Goal: Answer question/provide support: Share knowledge or assist other users

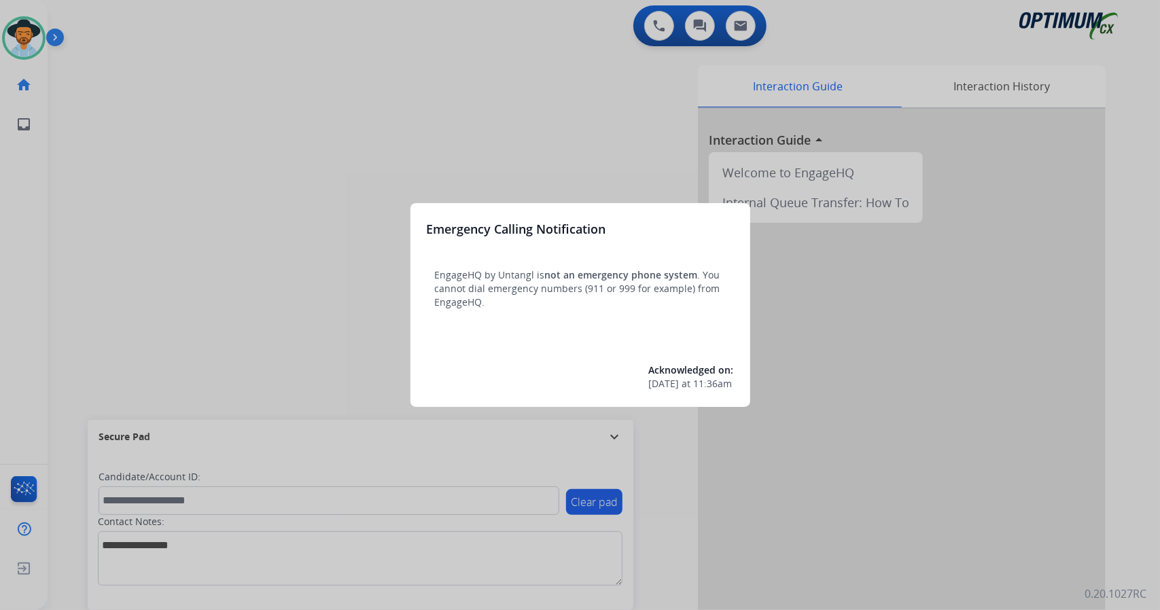
click at [217, 344] on div at bounding box center [580, 305] width 1160 height 610
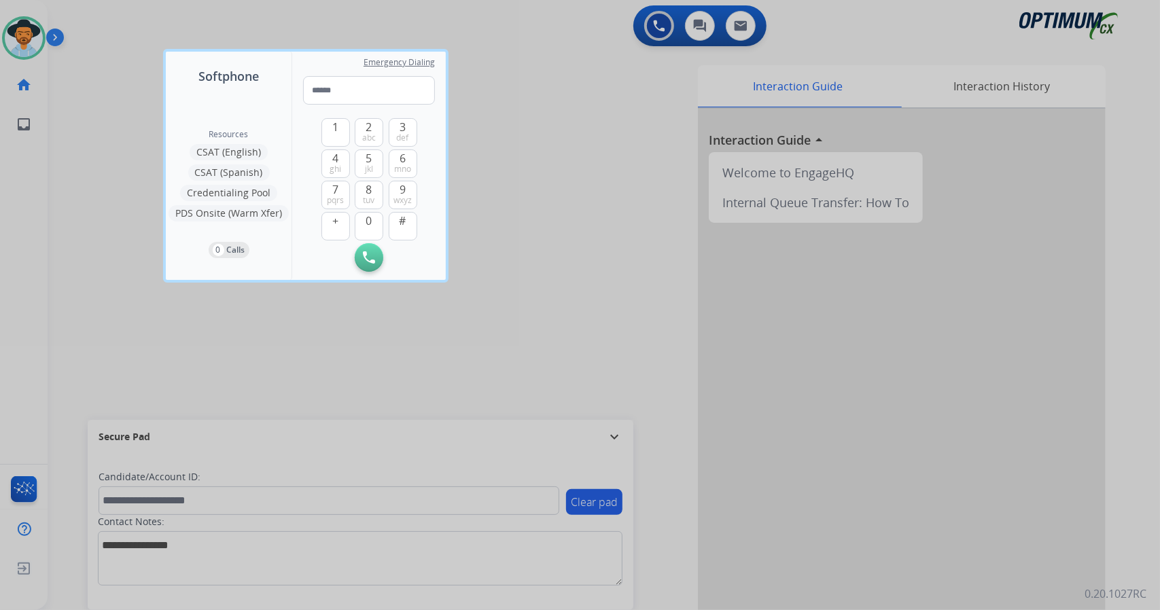
click at [143, 302] on div at bounding box center [580, 305] width 1160 height 610
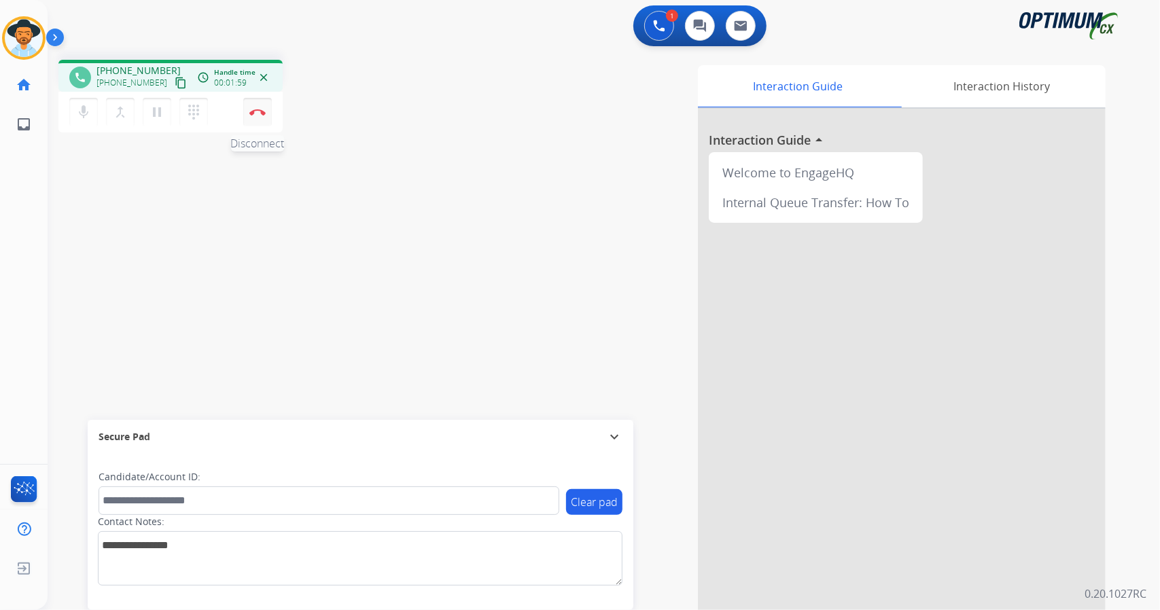
click at [266, 103] on button "Disconnect" at bounding box center [257, 112] width 29 height 29
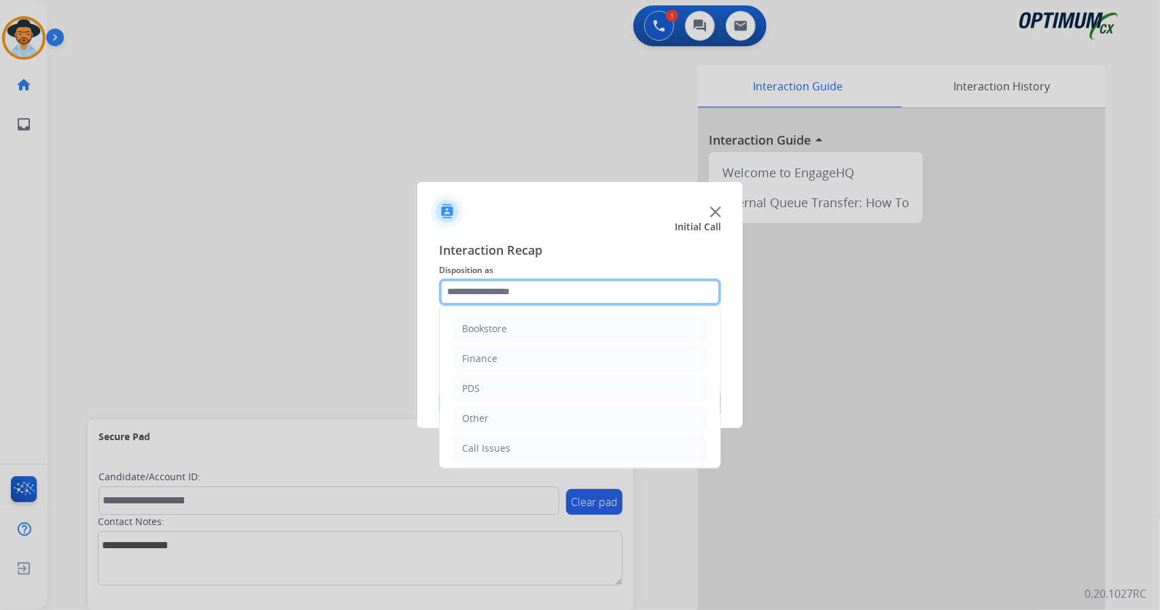
click at [647, 285] on input "text" at bounding box center [580, 292] width 282 height 27
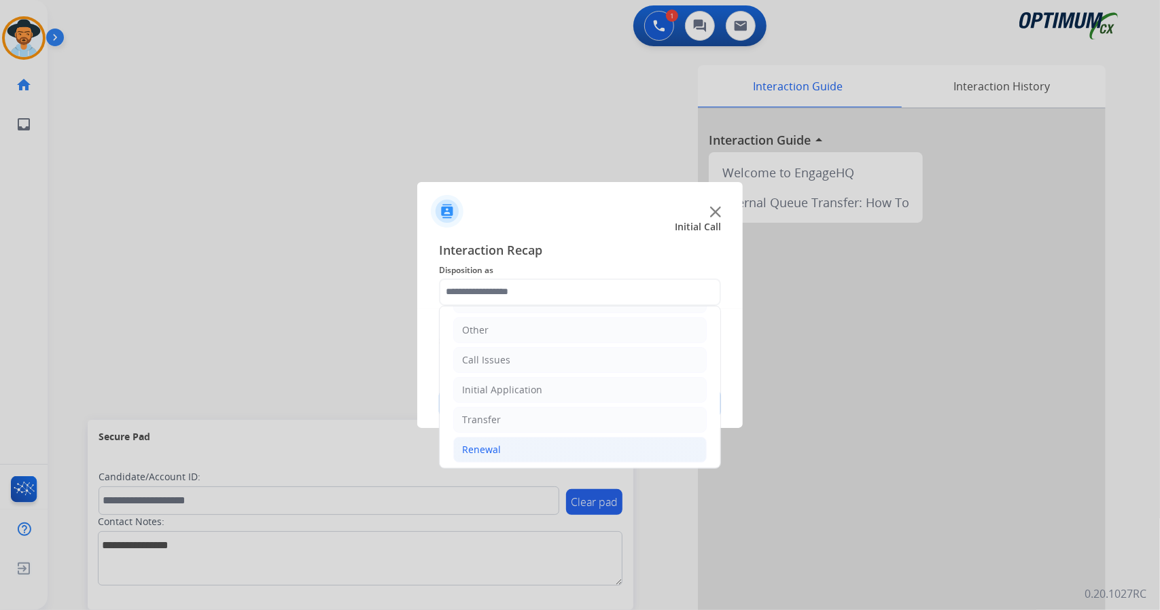
click at [538, 446] on li "Renewal" at bounding box center [579, 450] width 253 height 26
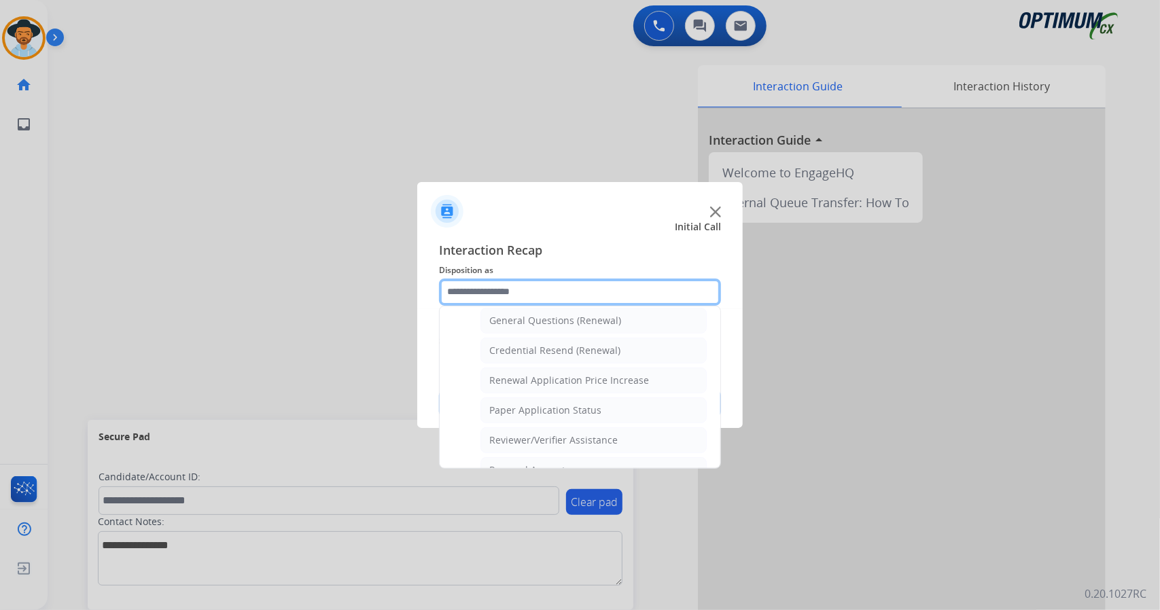
scroll to position [409, 0]
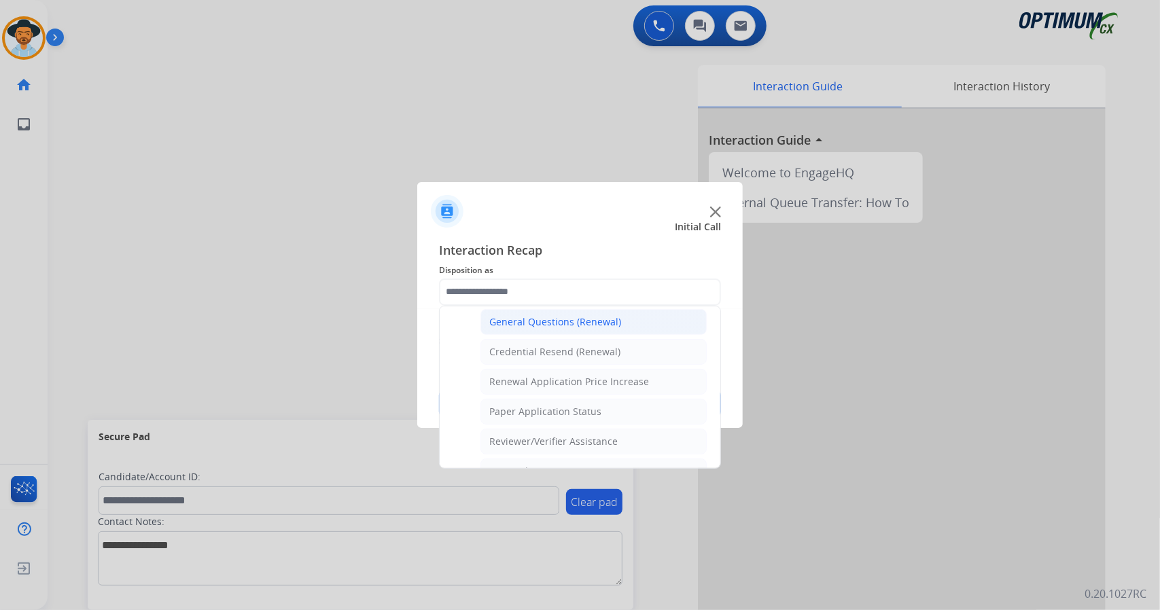
click at [529, 315] on div "General Questions (Renewal)" at bounding box center [555, 322] width 132 height 14
type input "**********"
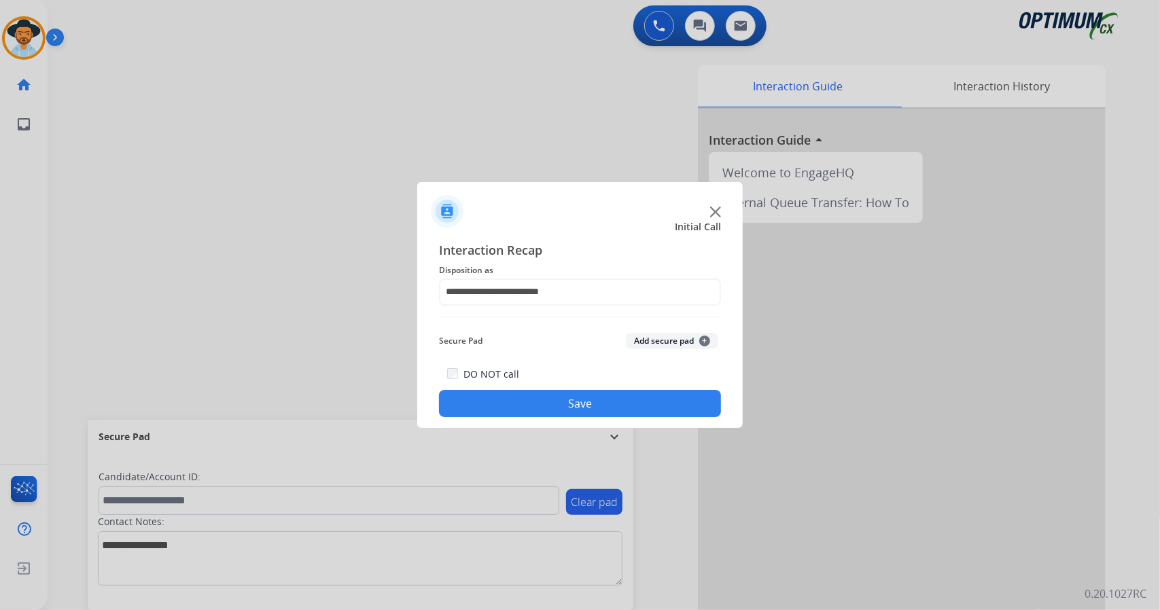
click at [556, 407] on button "Save" at bounding box center [580, 403] width 282 height 27
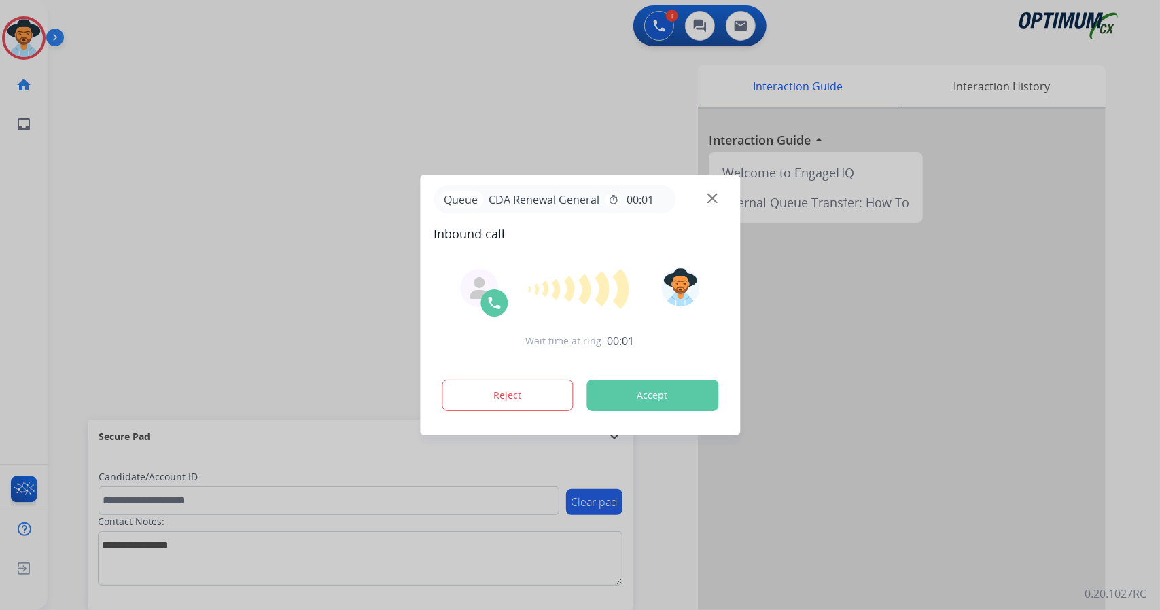
click at [107, 279] on div at bounding box center [580, 305] width 1160 height 610
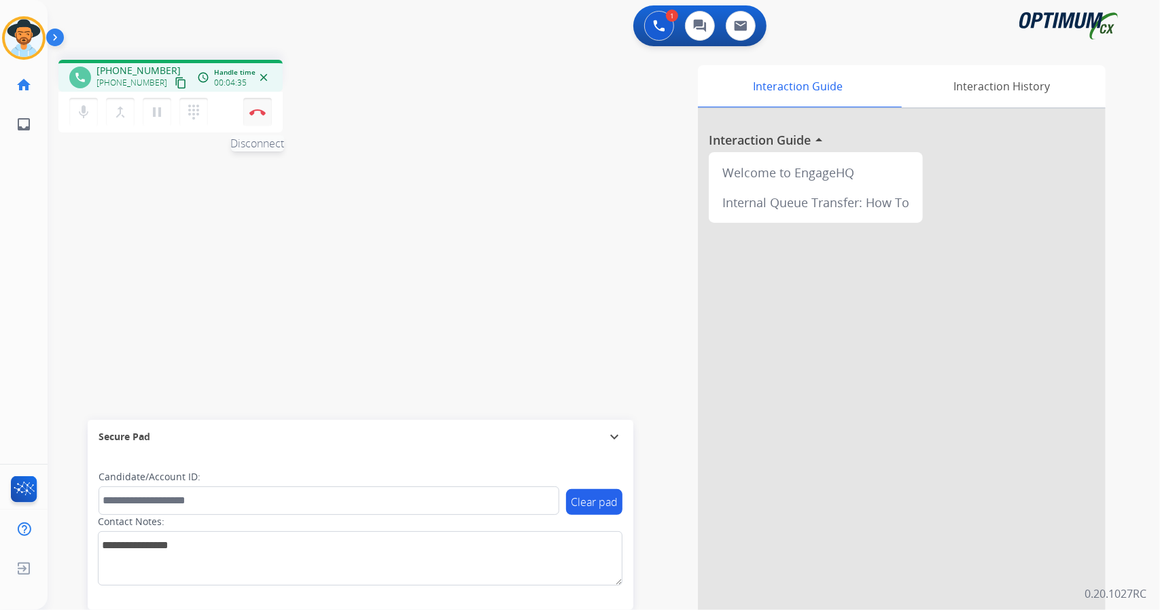
click at [266, 109] on button "Disconnect" at bounding box center [257, 112] width 29 height 29
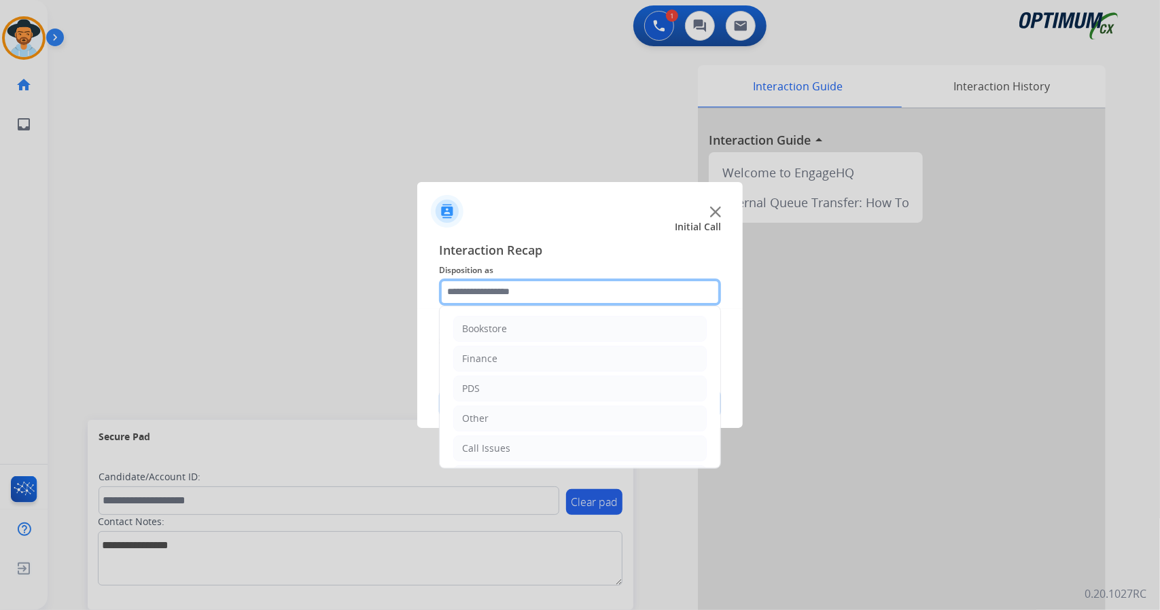
click at [506, 285] on input "text" at bounding box center [580, 292] width 282 height 27
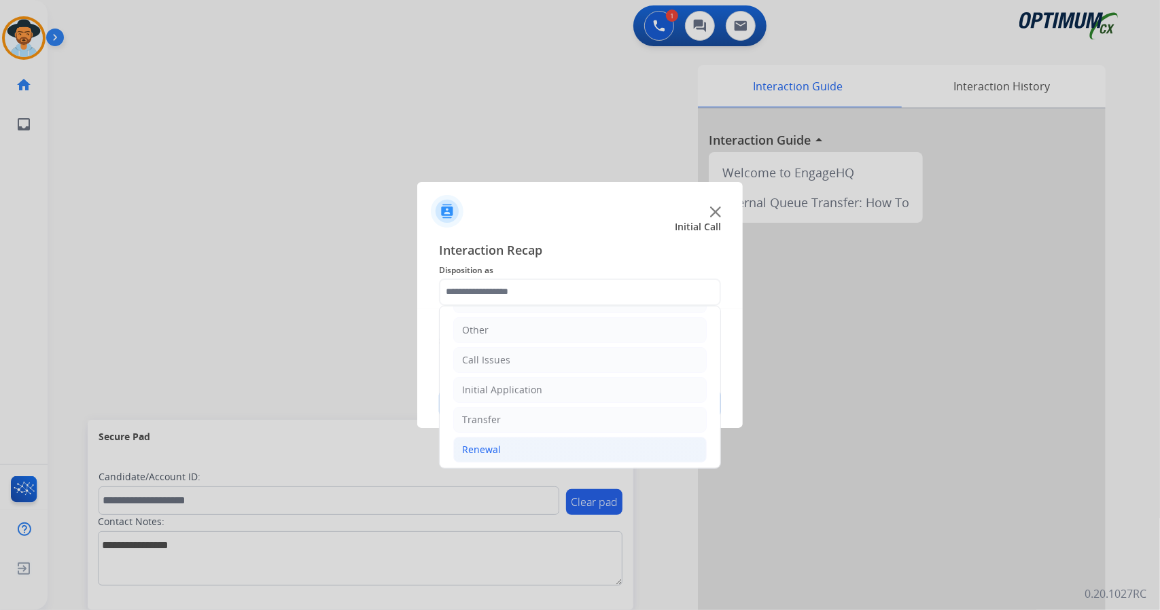
click at [527, 442] on li "Renewal" at bounding box center [579, 450] width 253 height 26
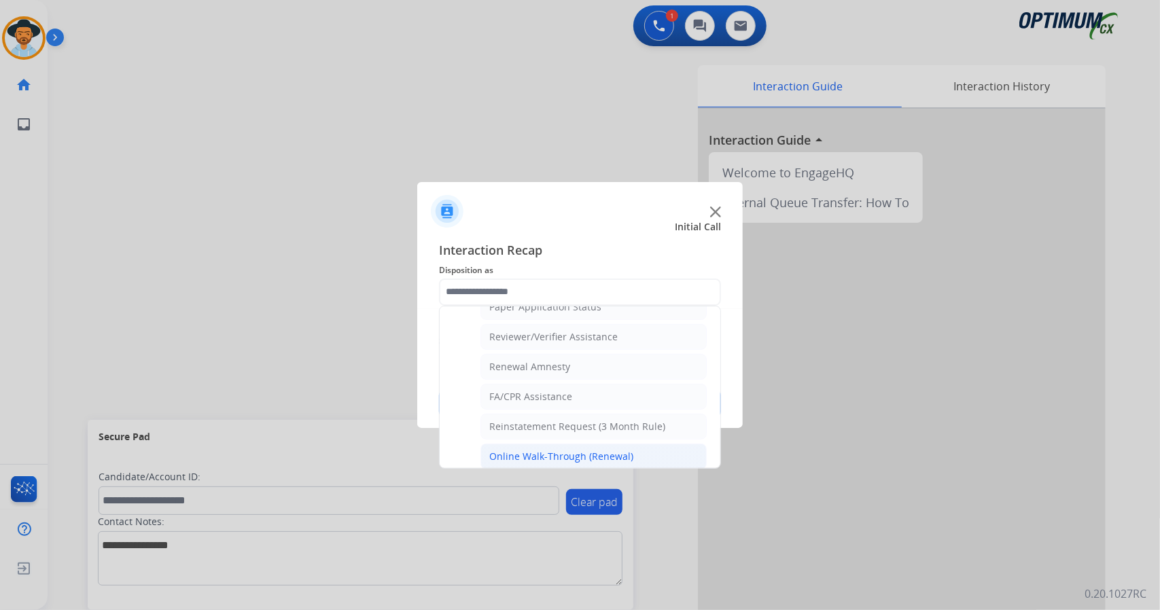
click at [541, 450] on div "Online Walk-Through (Renewal)" at bounding box center [561, 457] width 144 height 14
type input "**********"
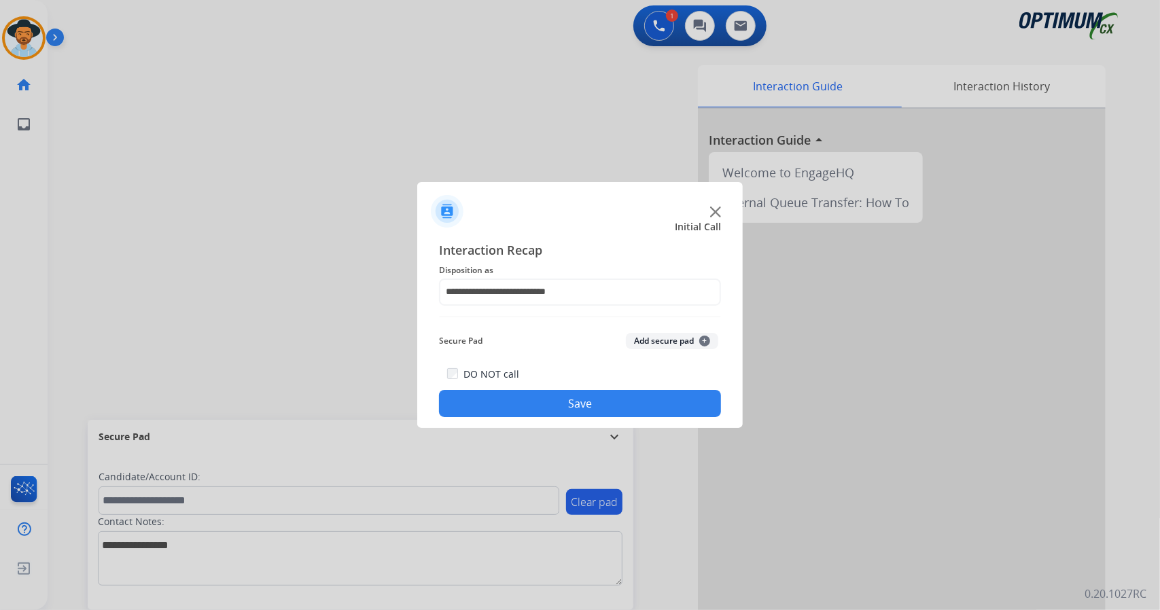
click at [592, 404] on button "Save" at bounding box center [580, 403] width 282 height 27
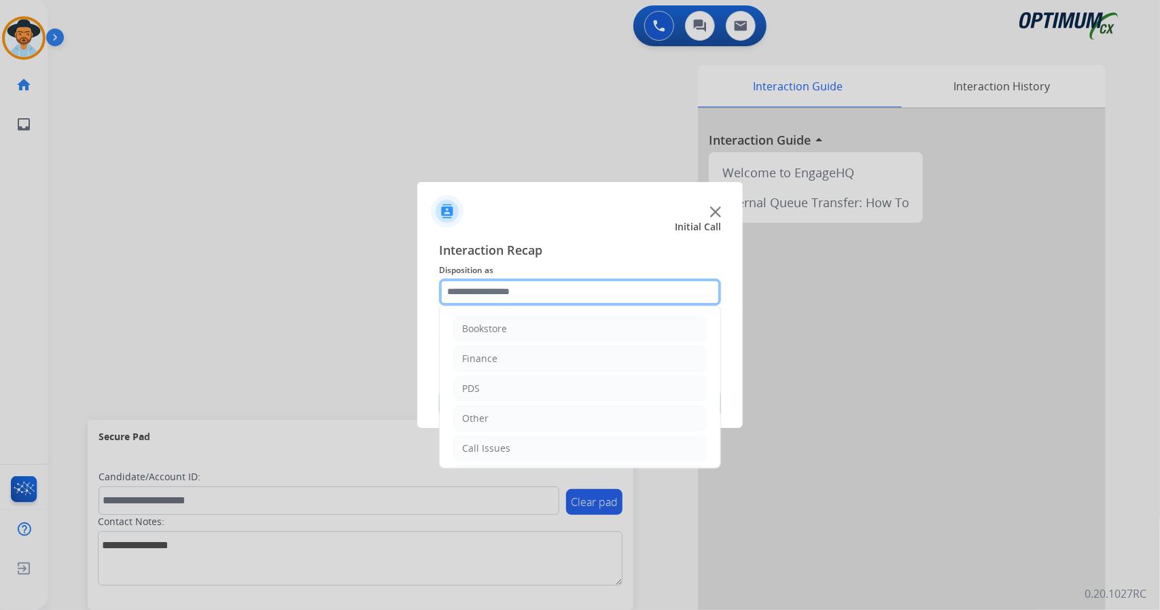
click at [545, 293] on input "text" at bounding box center [580, 292] width 282 height 27
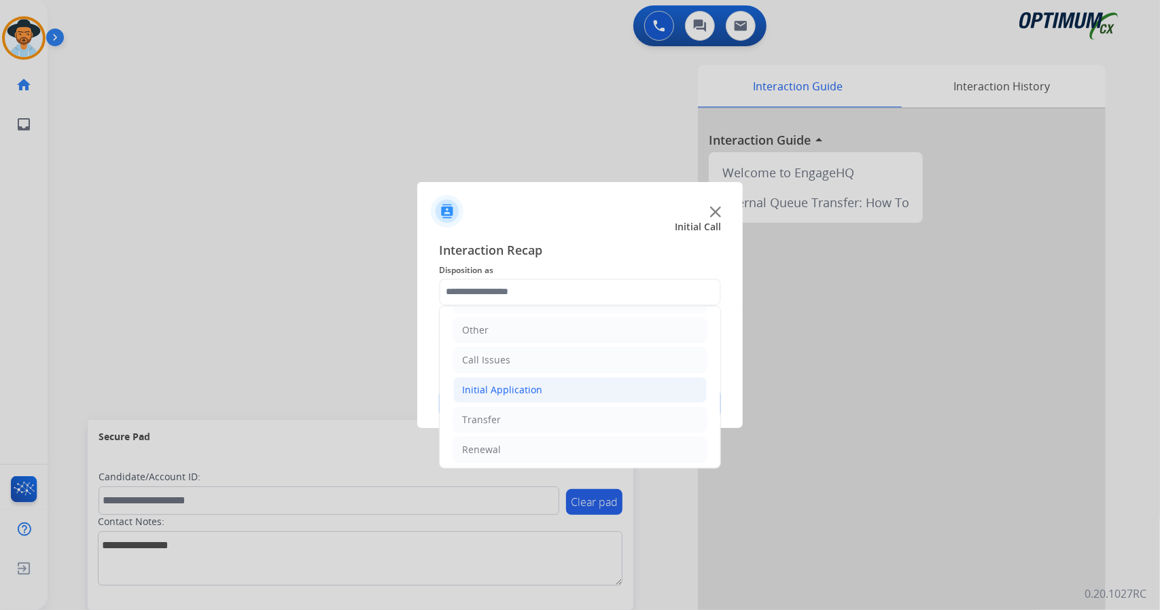
click at [610, 395] on li "Initial Application" at bounding box center [579, 390] width 253 height 26
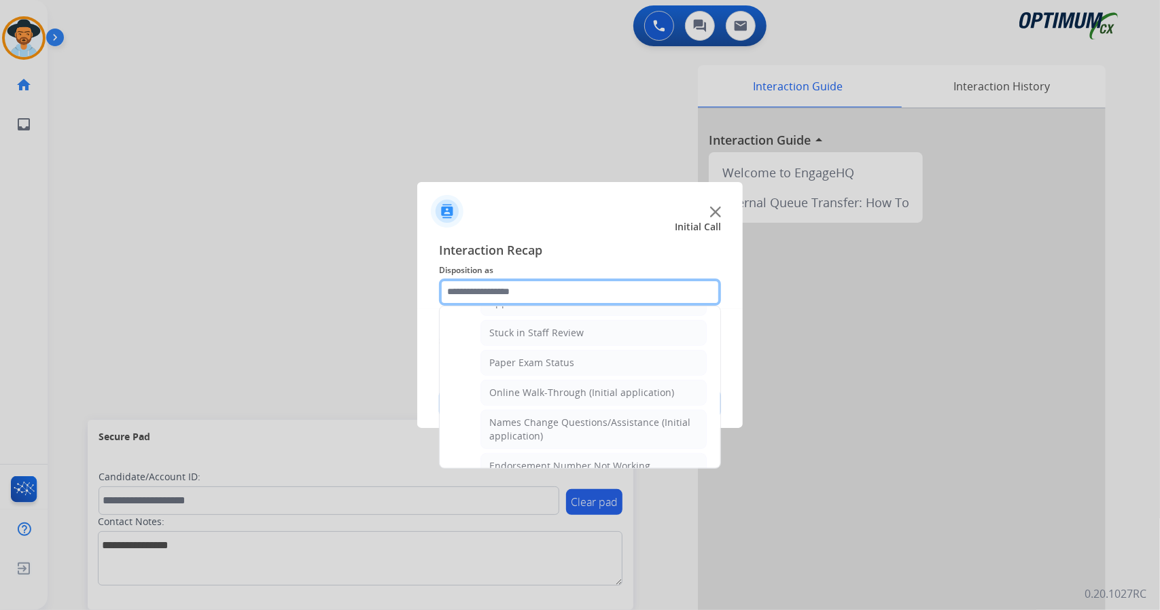
scroll to position [230, 0]
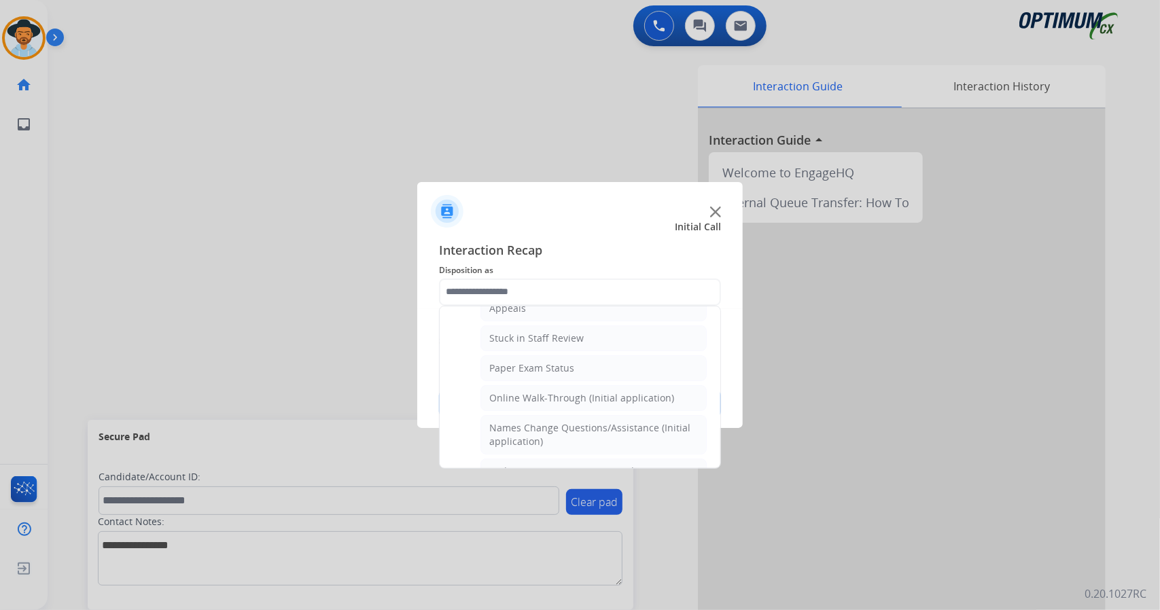
click at [610, 395] on div "Online Walk-Through (Initial application)" at bounding box center [581, 398] width 185 height 14
type input "**********"
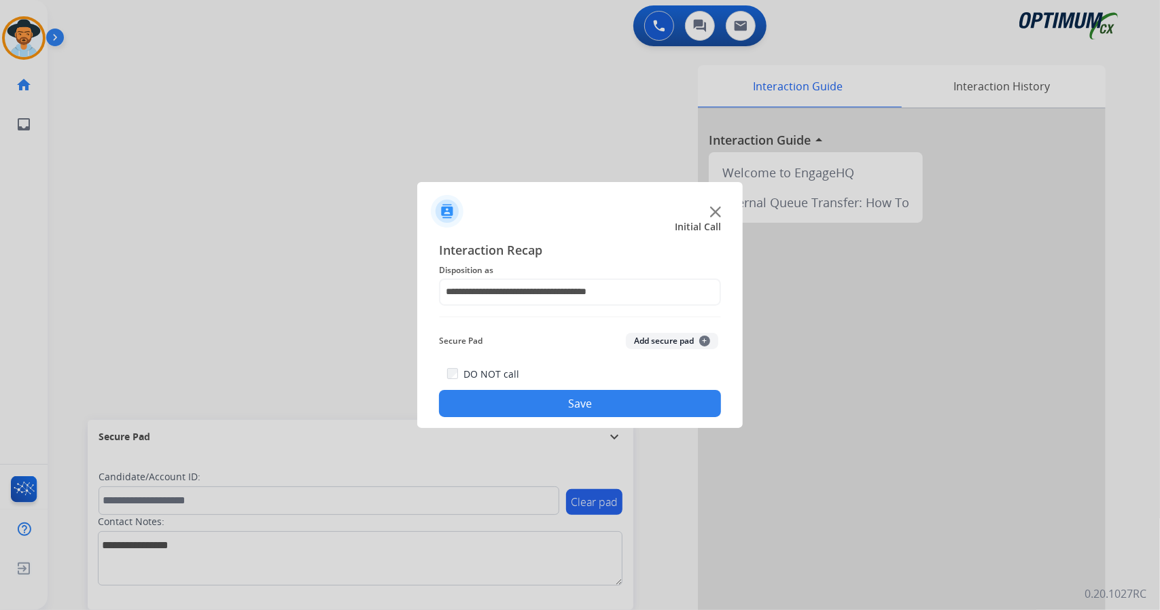
click at [610, 396] on button "Save" at bounding box center [580, 403] width 282 height 27
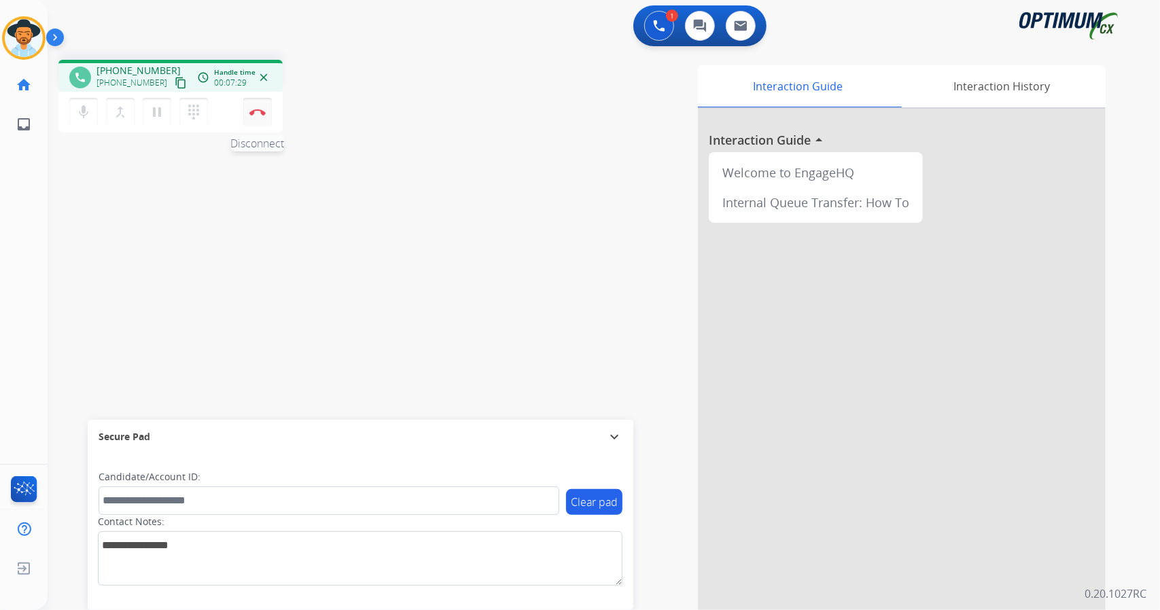
click at [257, 122] on button "Disconnect" at bounding box center [257, 112] width 29 height 29
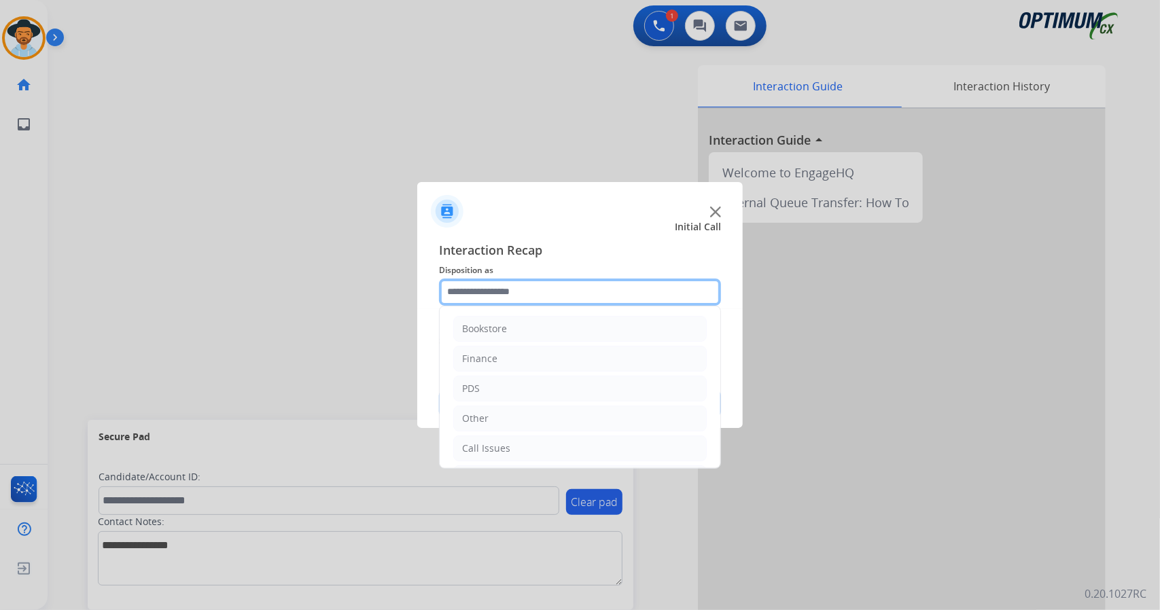
click at [521, 287] on input "text" at bounding box center [580, 292] width 282 height 27
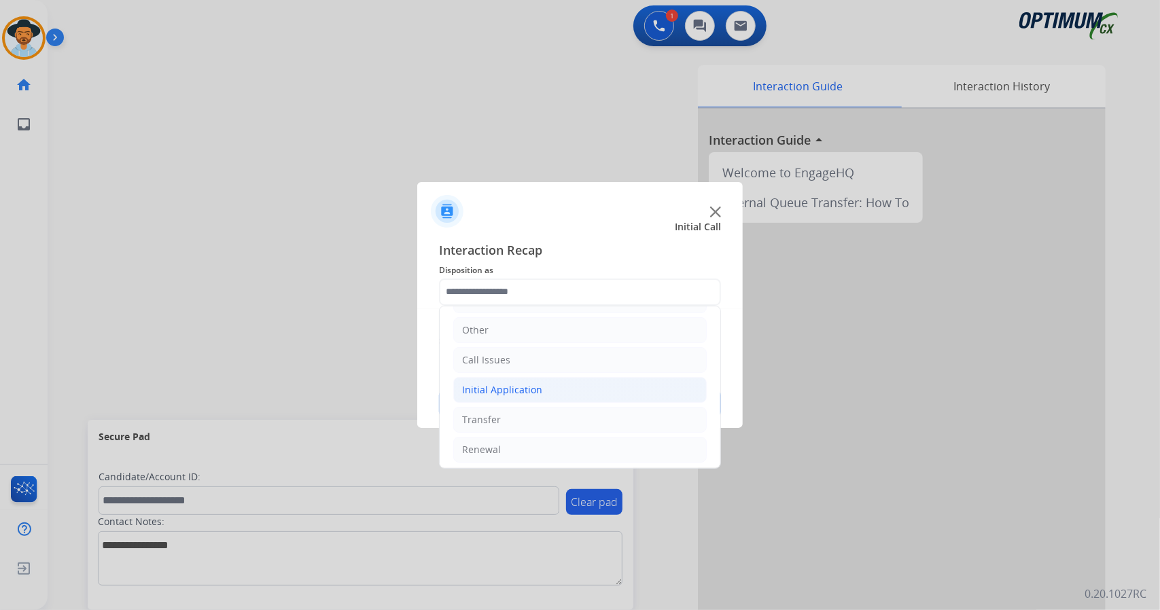
click at [545, 380] on li "Initial Application" at bounding box center [579, 390] width 253 height 26
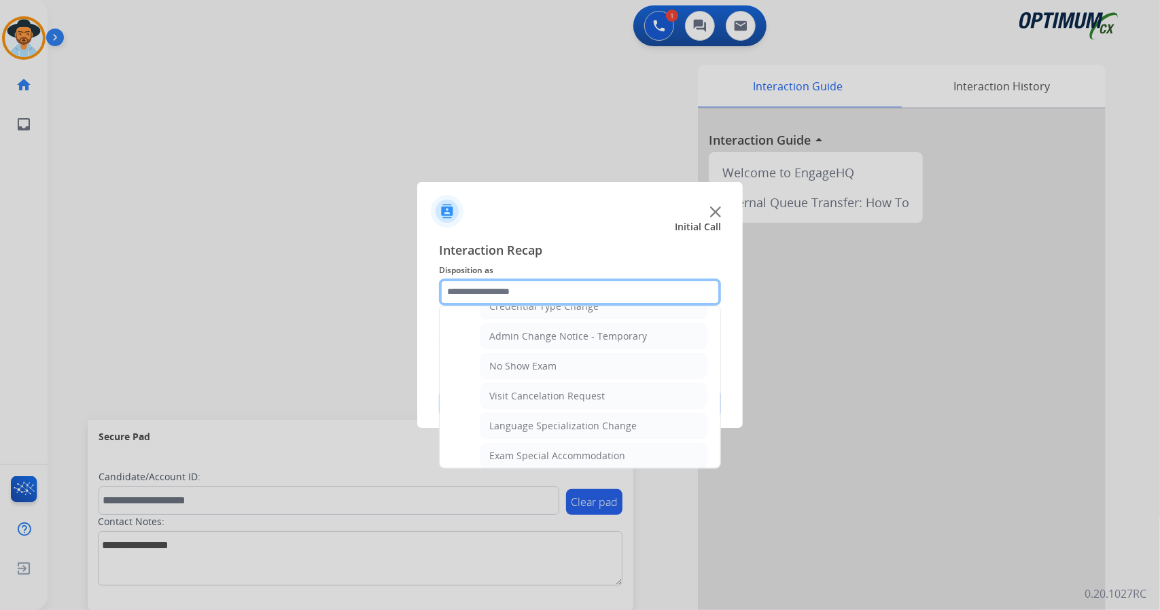
scroll to position [575, 0]
click at [541, 359] on div "No Show Exam" at bounding box center [522, 366] width 67 height 14
type input "**********"
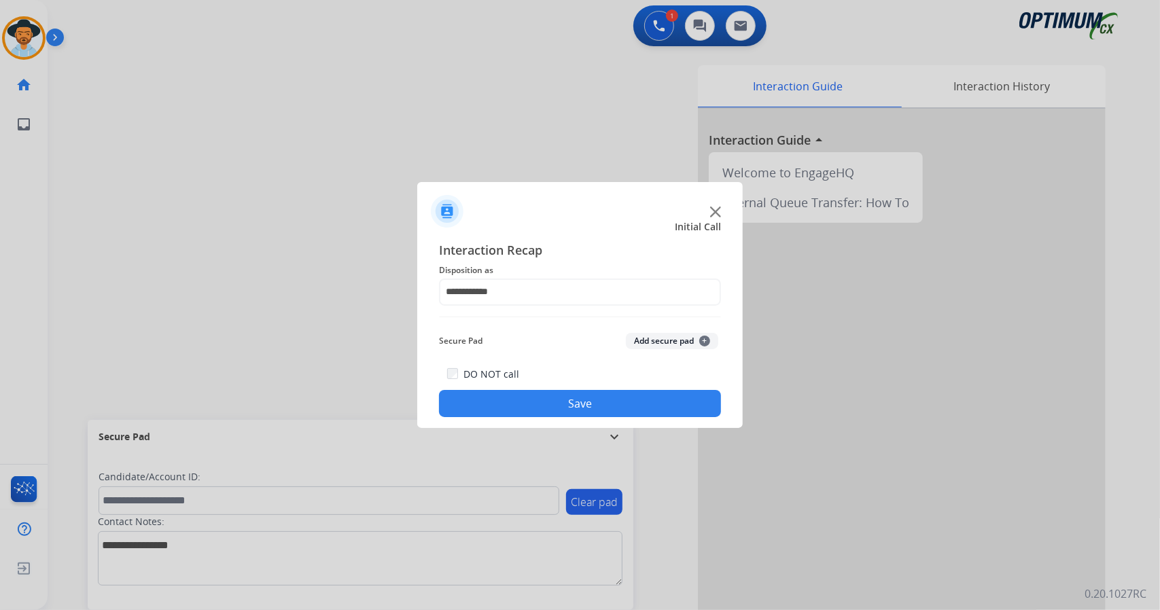
click at [557, 404] on button "Save" at bounding box center [580, 403] width 282 height 27
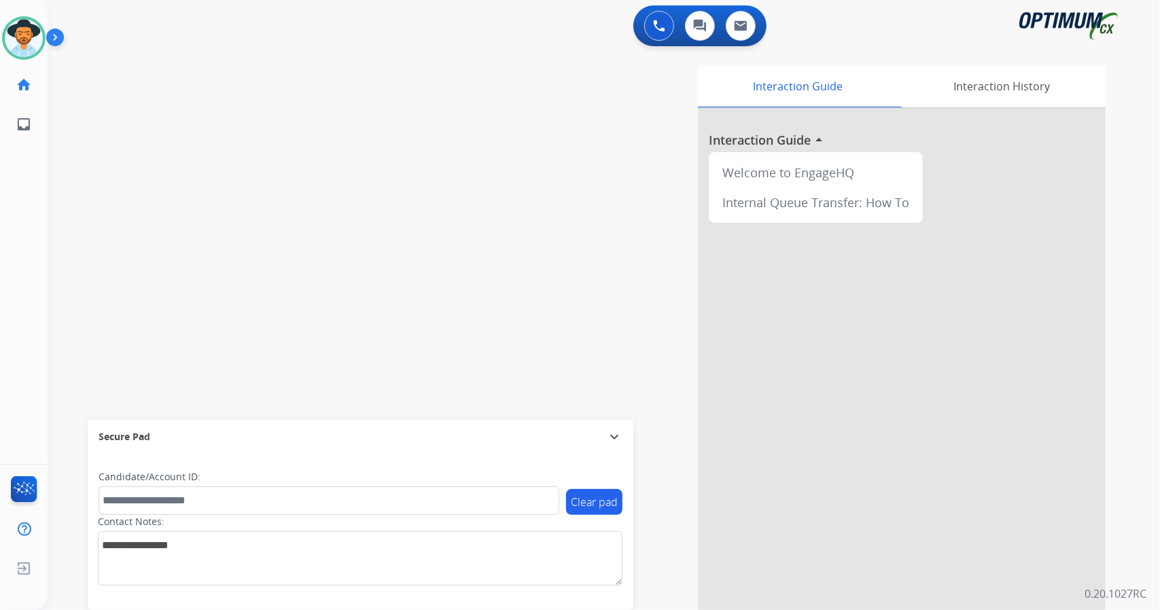
click at [437, 270] on div "Interaction Guide Interaction History Interaction Guide arrow_drop_up Welcome t…" at bounding box center [769, 340] width 673 height 550
click at [33, 33] on img at bounding box center [24, 38] width 38 height 38
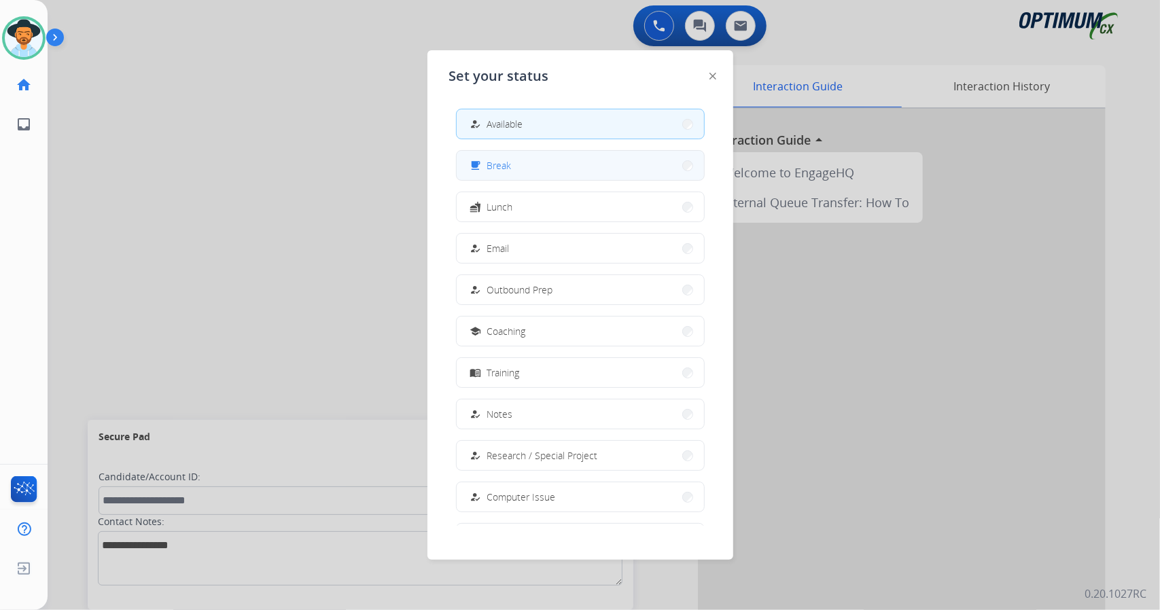
click at [526, 173] on button "free_breakfast Break" at bounding box center [580, 165] width 247 height 29
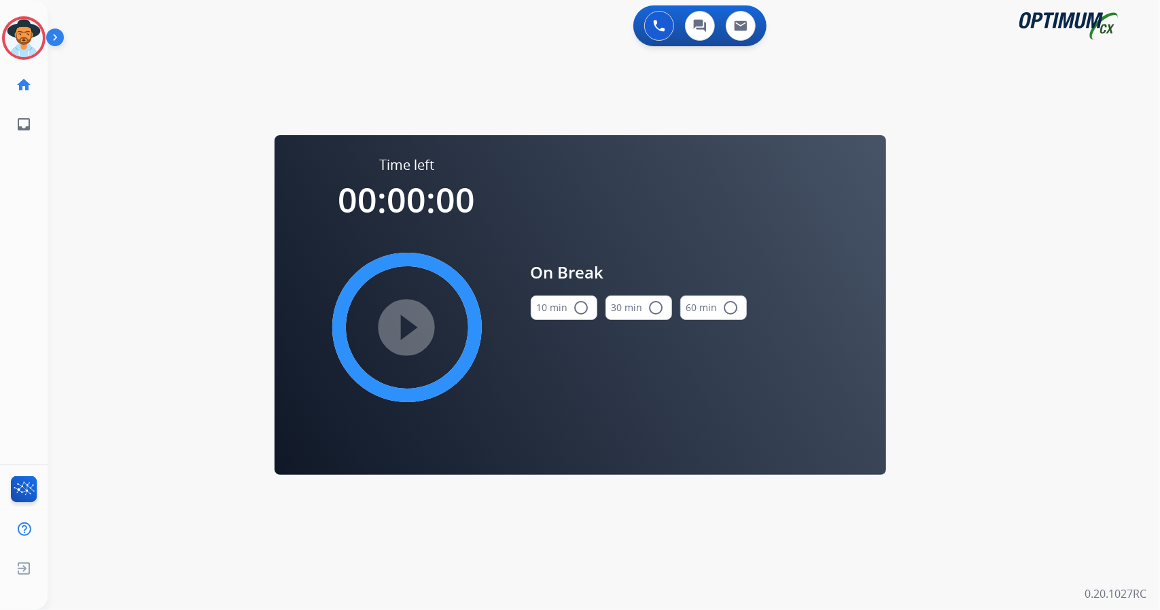
click at [1070, 236] on div "0 Voice Interactions 0 Chat Interactions 0 Email Interactions swap_horiz Break …" at bounding box center [604, 305] width 1112 height 610
click at [582, 310] on mat-icon "radio_button_unchecked" at bounding box center [581, 308] width 16 height 16
click at [399, 323] on mat-icon "play_circle_filled" at bounding box center [407, 327] width 16 height 16
click at [29, 32] on icon at bounding box center [24, 38] width 44 height 44
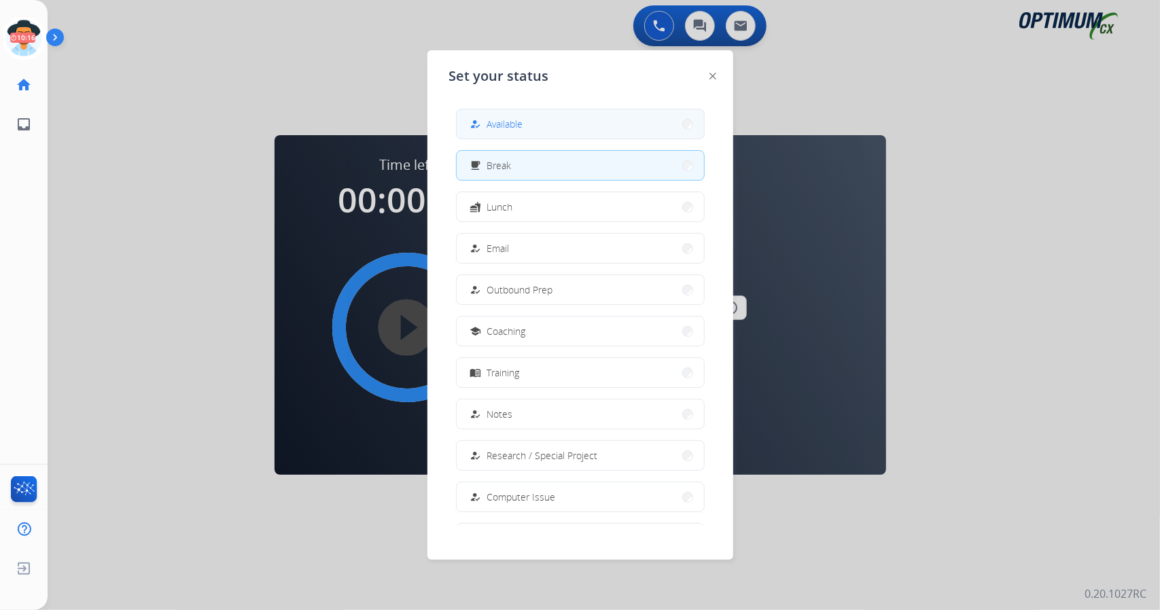
click at [636, 131] on button "how_to_reg Available" at bounding box center [580, 123] width 247 height 29
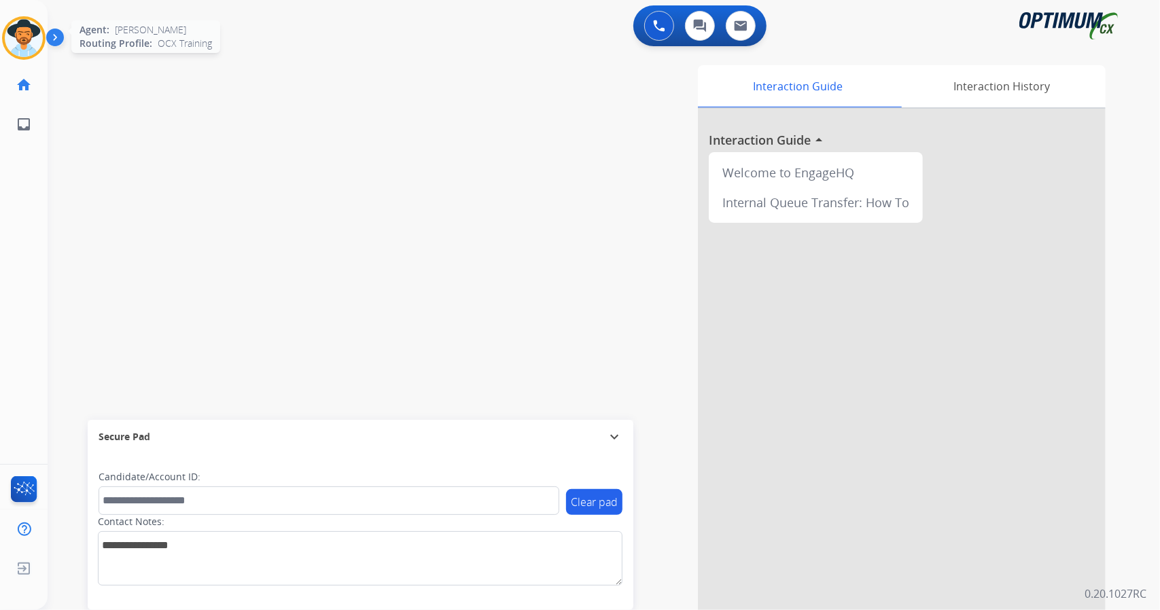
click at [37, 52] on img at bounding box center [24, 38] width 38 height 38
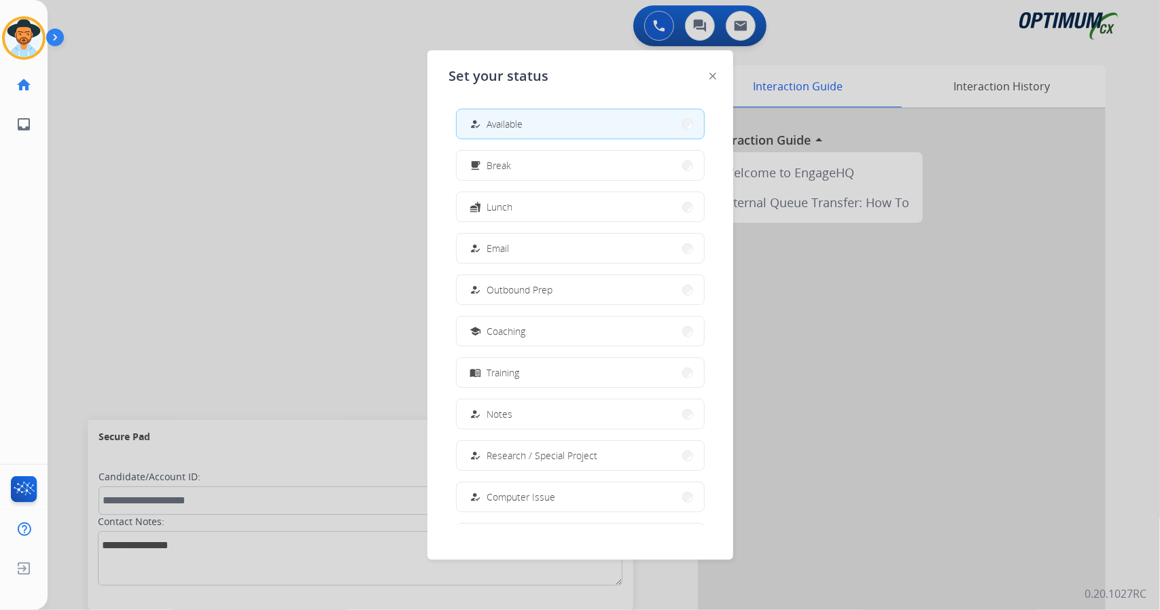
click at [291, 217] on div at bounding box center [580, 305] width 1160 height 610
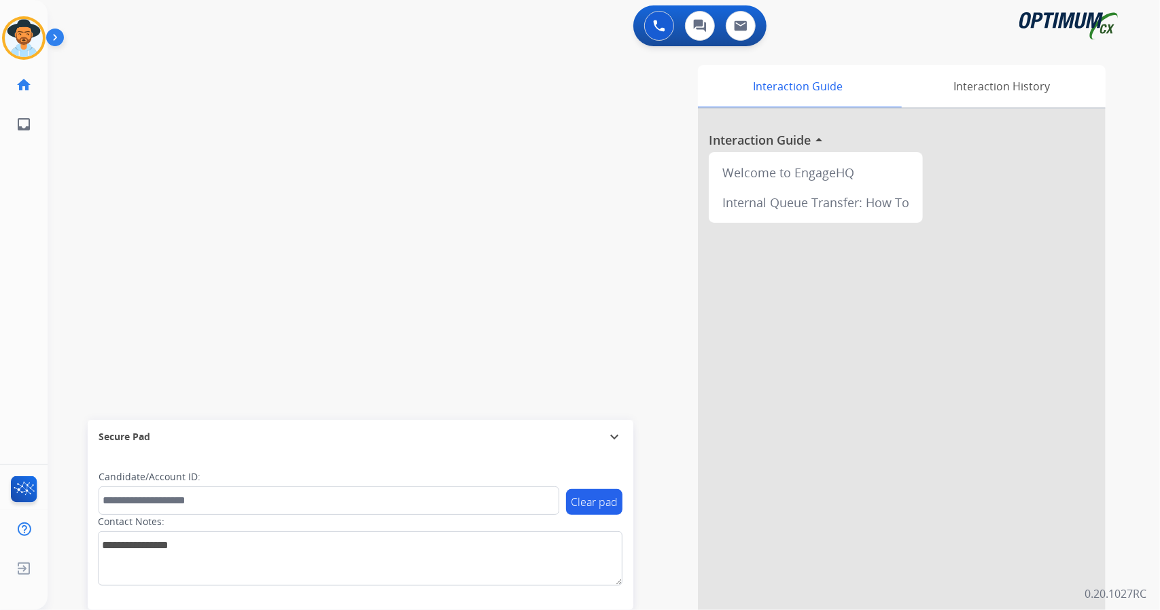
click at [81, 301] on div "swap_horiz Break voice bridge close_fullscreen Connect 3-Way Call merge_type Se…" at bounding box center [587, 332] width 1079 height 567
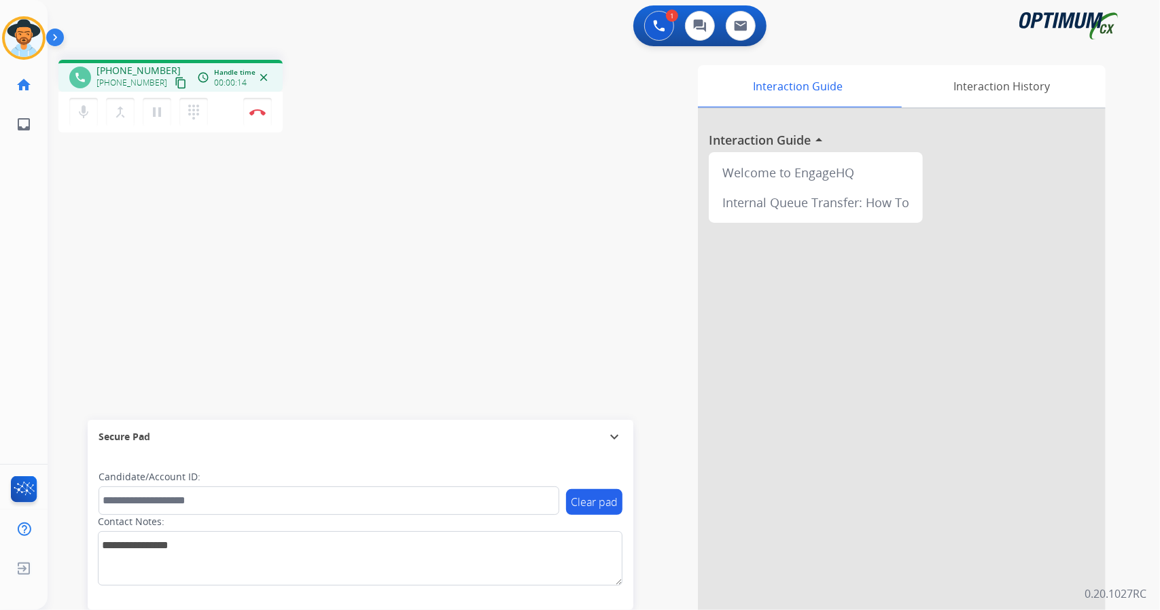
click at [80, 185] on div "phone [PHONE_NUMBER] [PHONE_NUMBER] content_copy access_time Call metrics Queue…" at bounding box center [587, 332] width 1079 height 567
click at [75, 238] on div "phone [PHONE_NUMBER] [PHONE_NUMBER] content_copy access_time Call metrics Queue…" at bounding box center [587, 332] width 1079 height 567
click at [255, 122] on button "Disconnect" at bounding box center [257, 112] width 29 height 29
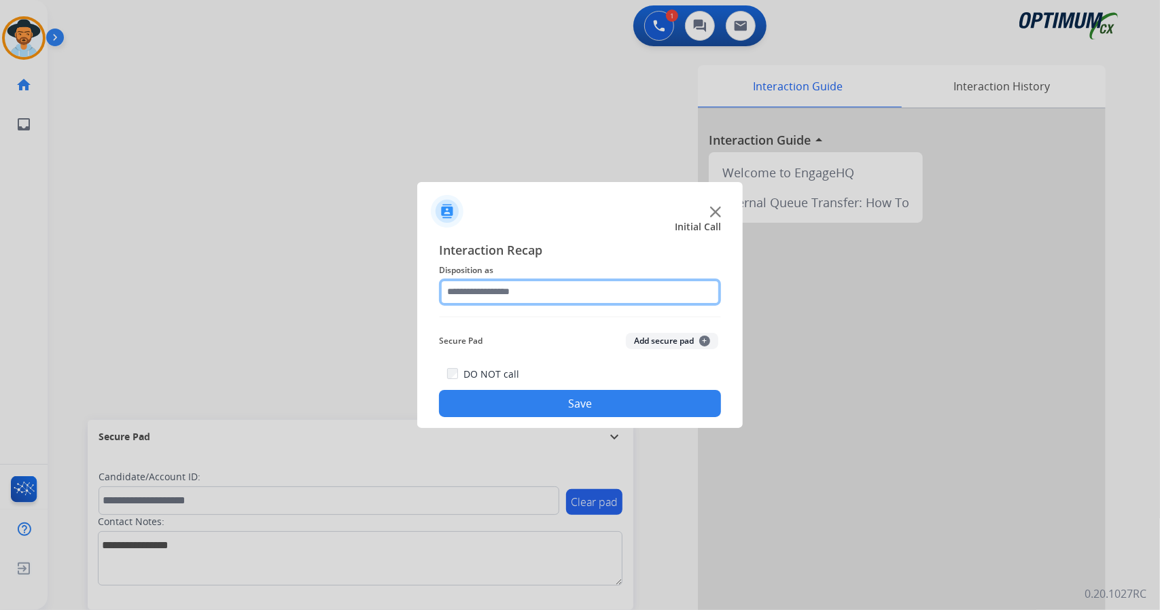
click at [568, 296] on input "text" at bounding box center [580, 292] width 282 height 27
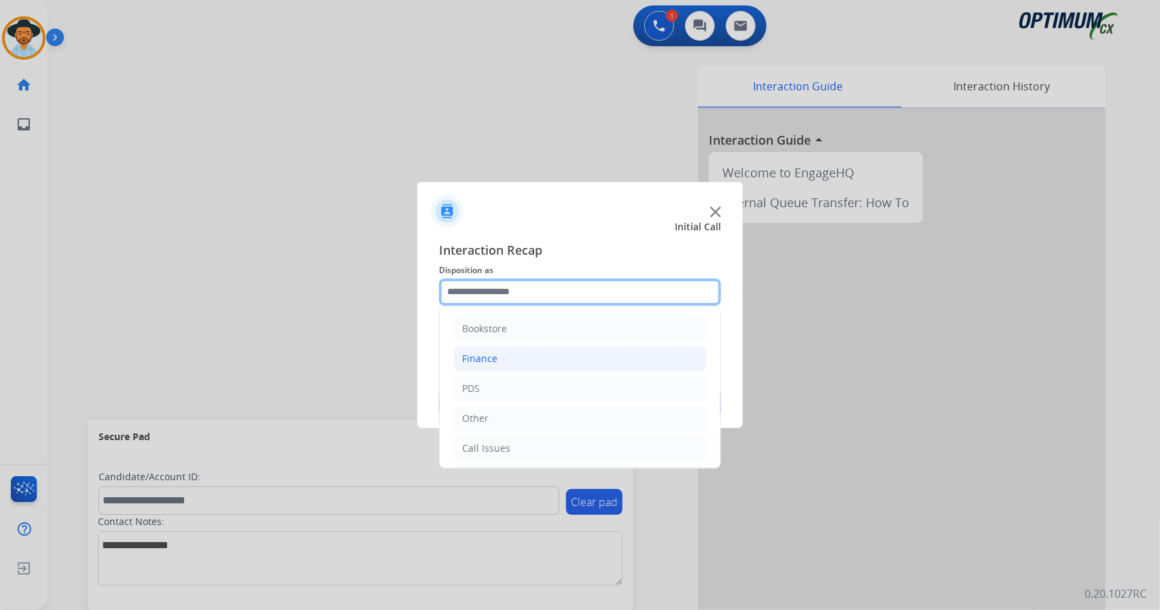
scroll to position [88, 0]
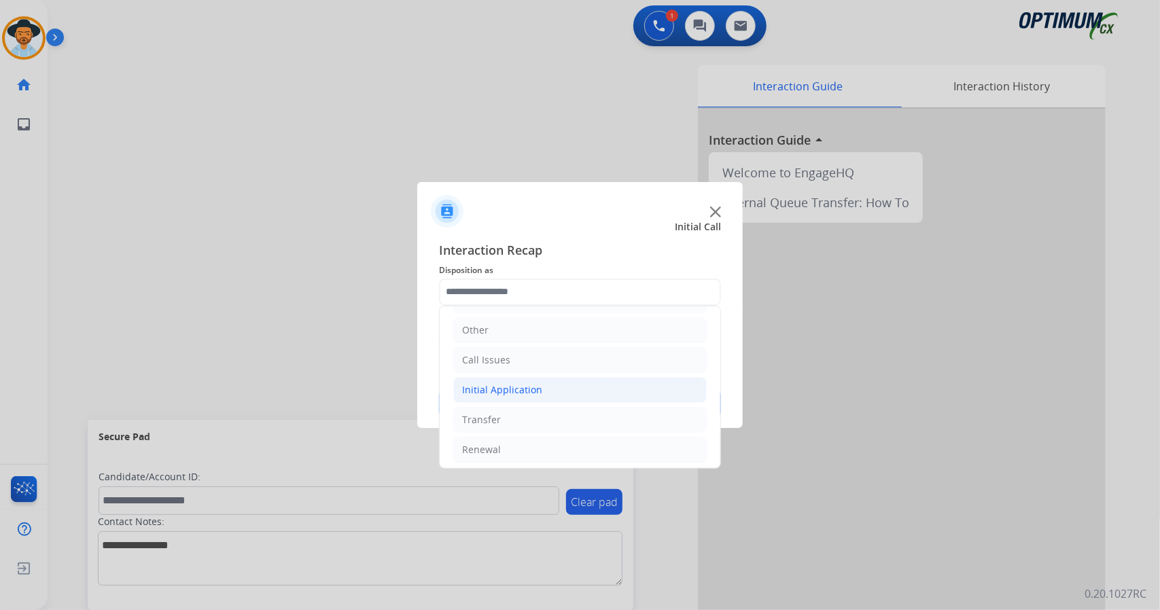
click at [554, 381] on li "Initial Application" at bounding box center [579, 390] width 253 height 26
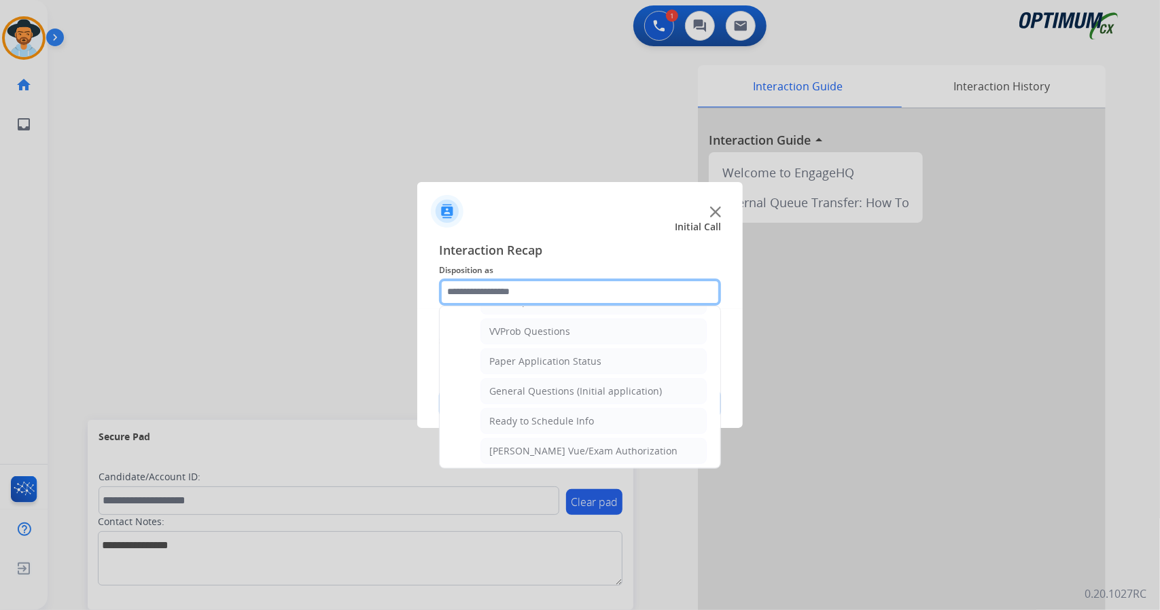
scroll to position [725, 0]
click at [554, 388] on div "General Questions (Initial application)" at bounding box center [575, 395] width 173 height 14
type input "**********"
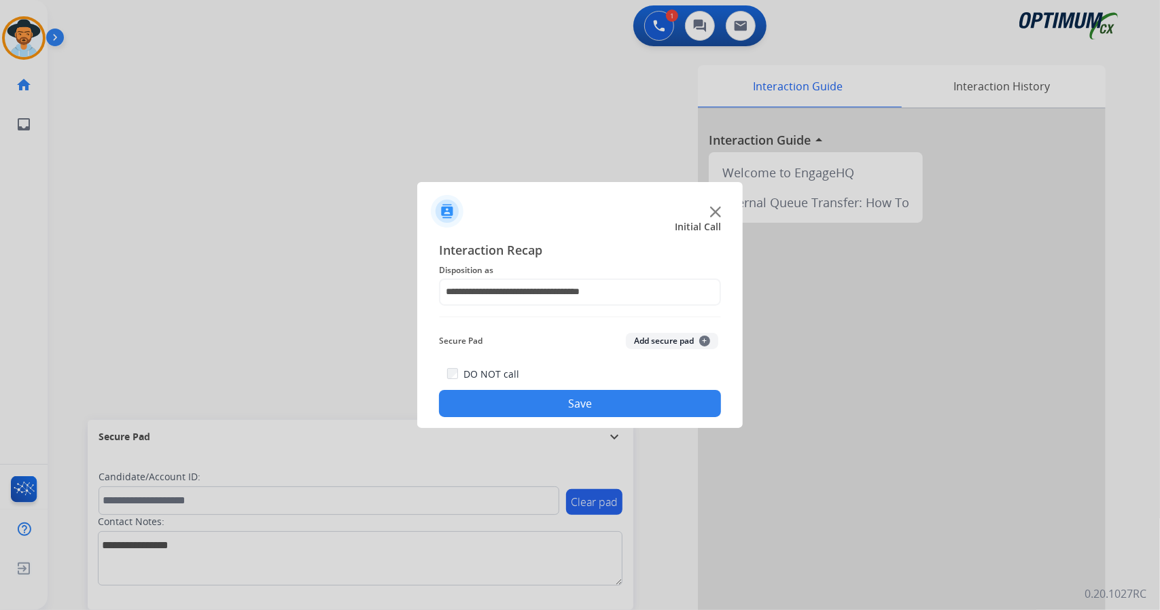
click at [564, 410] on button "Save" at bounding box center [580, 403] width 282 height 27
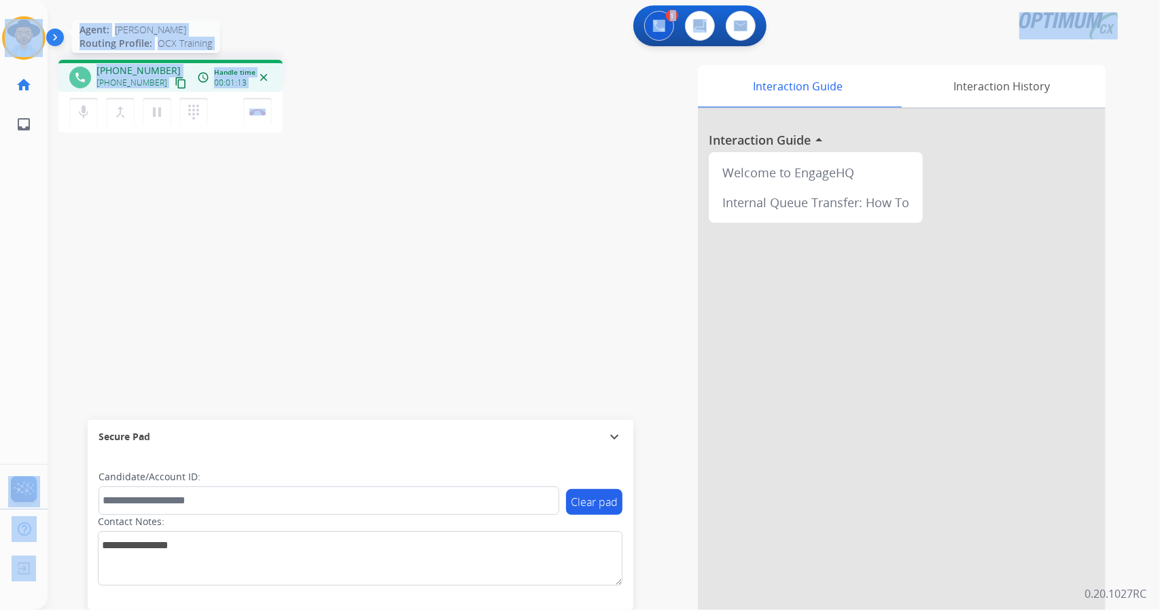
drag, startPoint x: 312, startPoint y: 99, endPoint x: 15, endPoint y: 38, distance: 303.0
click at [15, 38] on div "Outbound call Quit Outbound call Quit Schedule interaction + Add to my list Cus…" at bounding box center [580, 305] width 1160 height 610
click at [237, 36] on div "1 Voice Interactions 0 Chat Interactions 0 Email Interactions" at bounding box center [595, 26] width 1063 height 43
drag, startPoint x: 4, startPoint y: 3, endPoint x: 222, endPoint y: 317, distance: 382.2
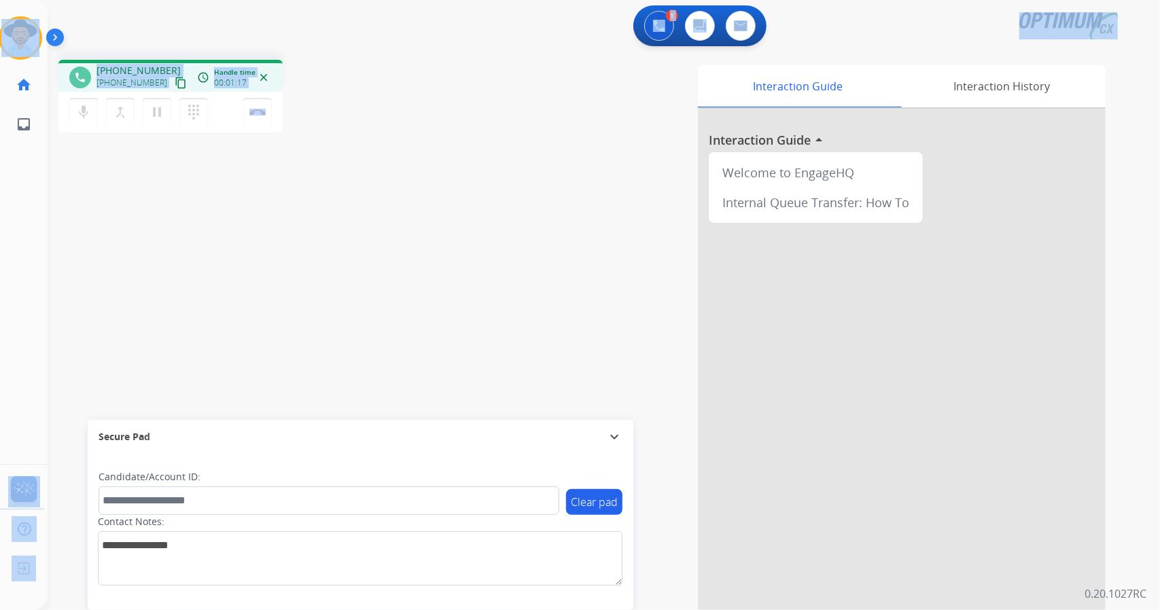
click at [222, 317] on div "Outbound call Quit Outbound call Quit Schedule interaction + Add to my list Cus…" at bounding box center [580, 305] width 1160 height 610
click at [222, 317] on div "phone [PHONE_NUMBER] [PHONE_NUMBER] content_copy access_time Call metrics Queue…" at bounding box center [587, 332] width 1079 height 567
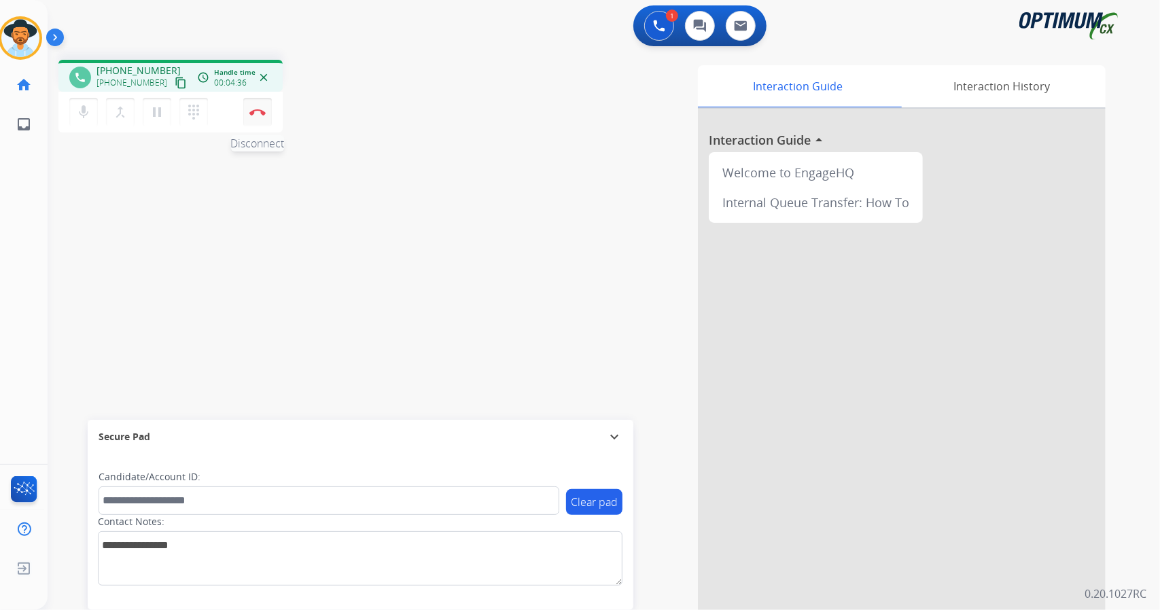
click at [268, 118] on button "Disconnect" at bounding box center [257, 112] width 29 height 29
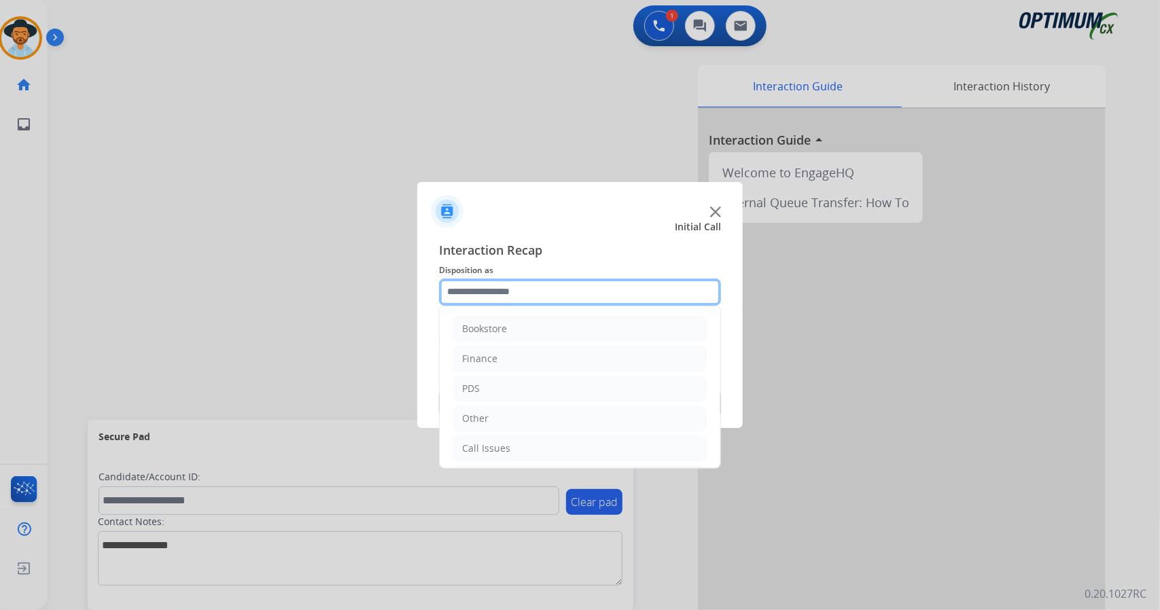
click at [530, 290] on input "text" at bounding box center [580, 292] width 282 height 27
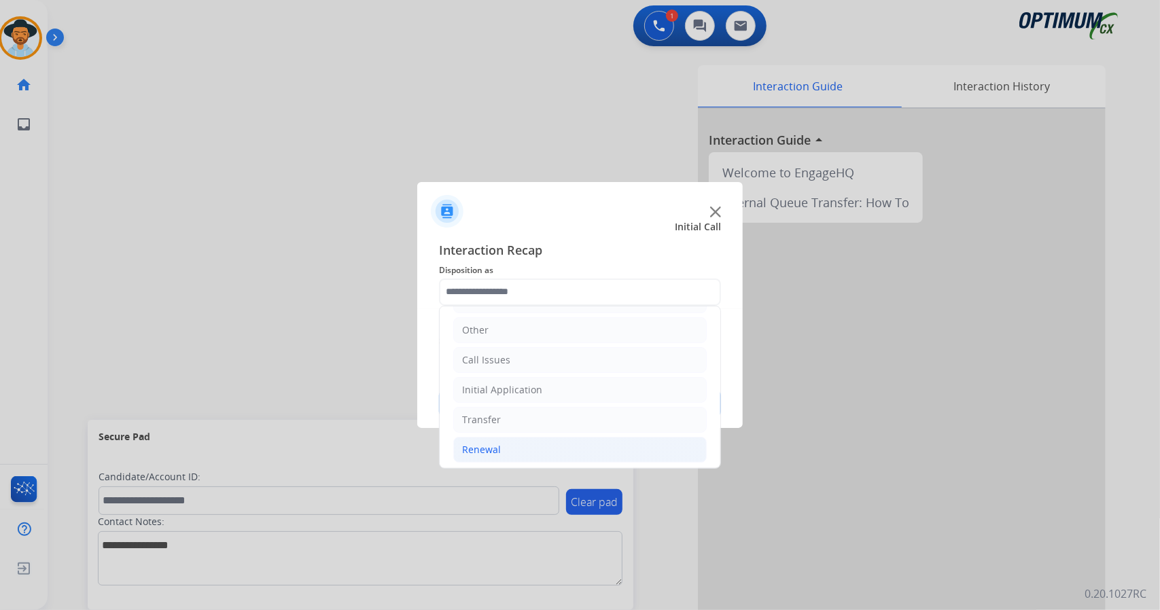
click at [503, 448] on li "Renewal" at bounding box center [579, 450] width 253 height 26
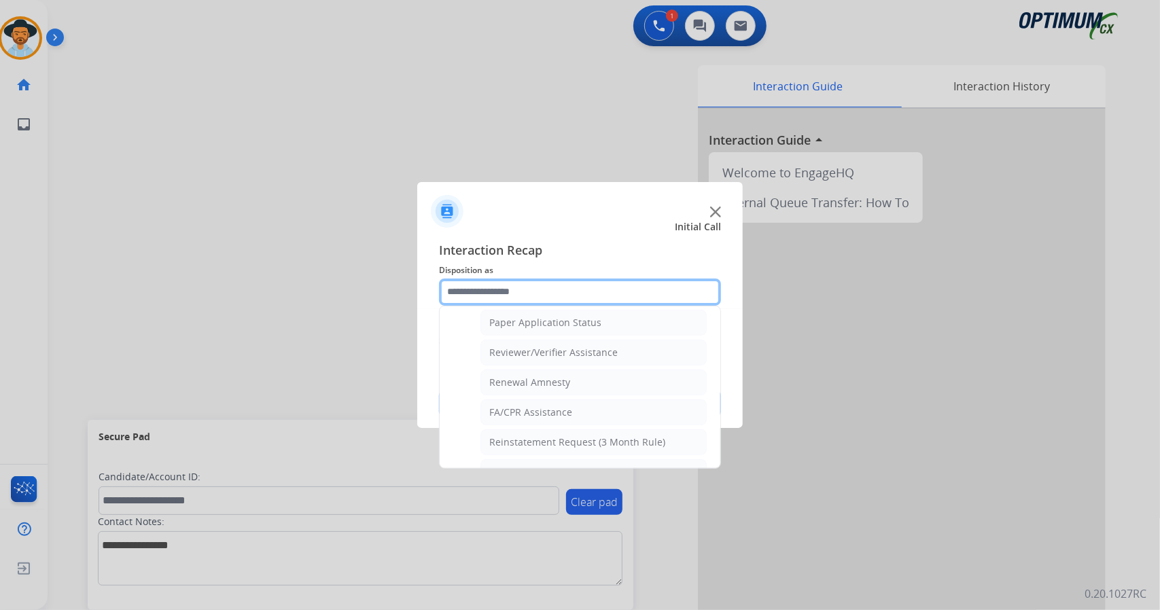
scroll to position [514, 0]
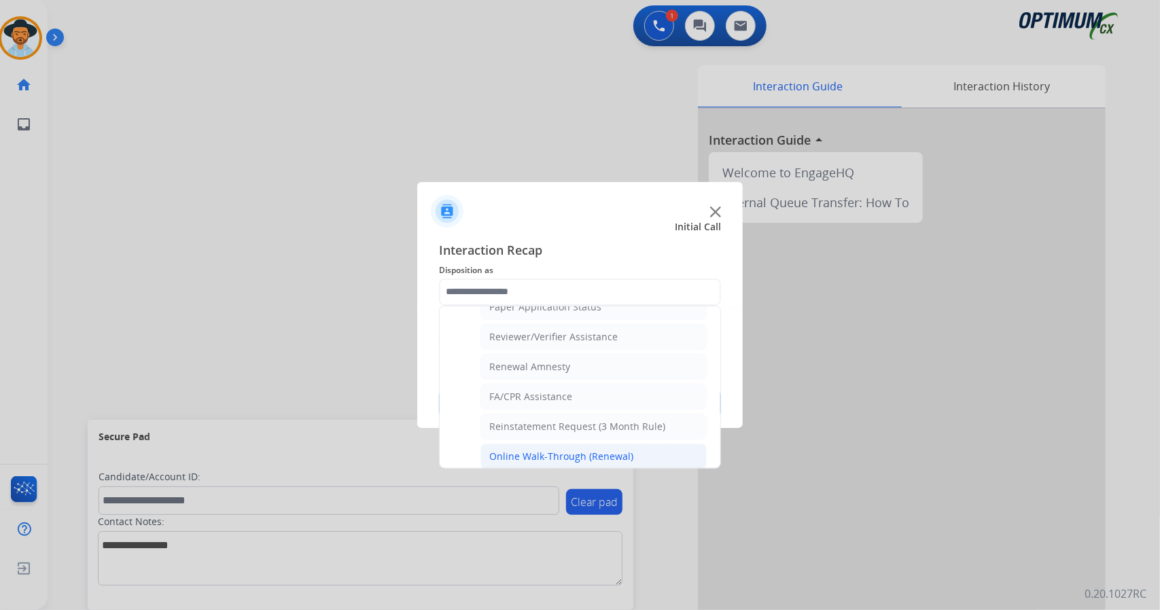
click at [543, 450] on div "Online Walk-Through (Renewal)" at bounding box center [561, 457] width 144 height 14
type input "**********"
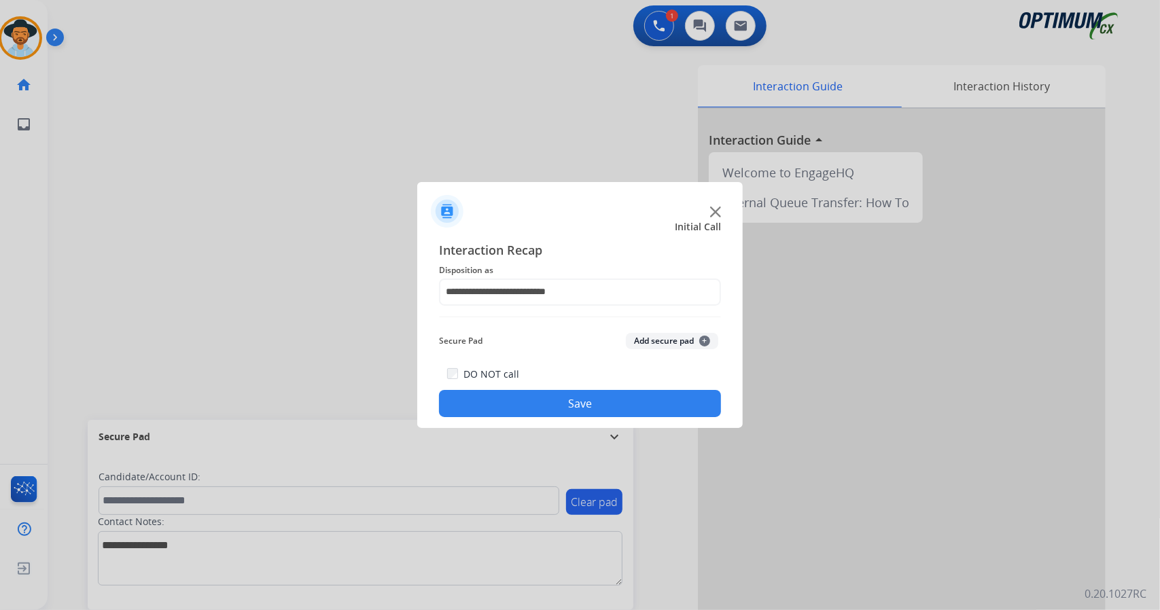
click at [565, 401] on button "Save" at bounding box center [580, 403] width 282 height 27
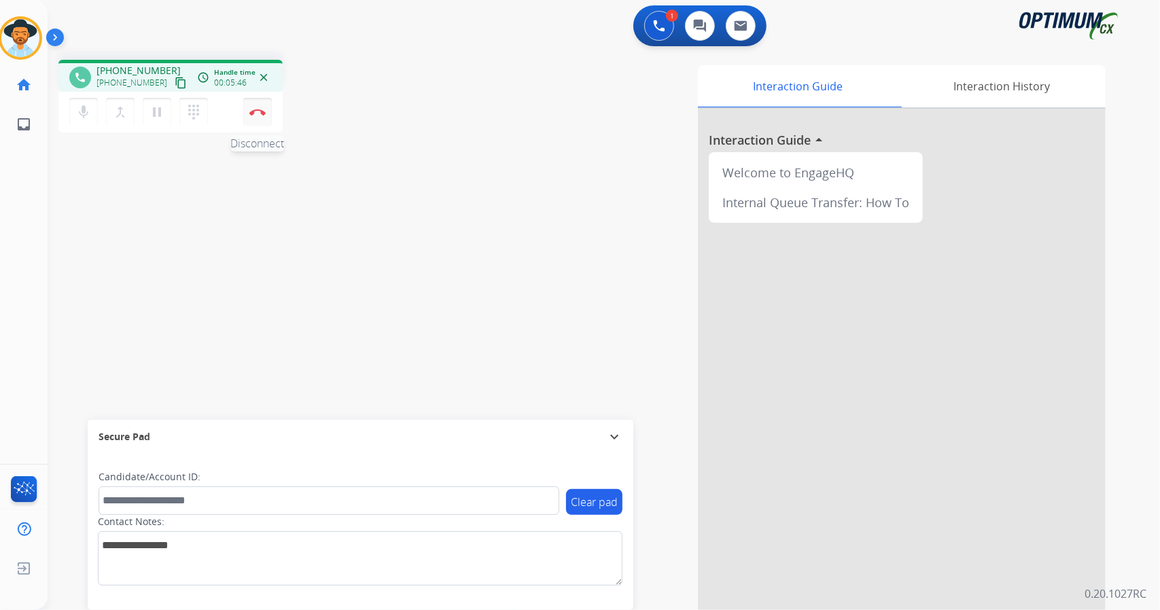
click at [264, 103] on button "Disconnect" at bounding box center [257, 112] width 29 height 29
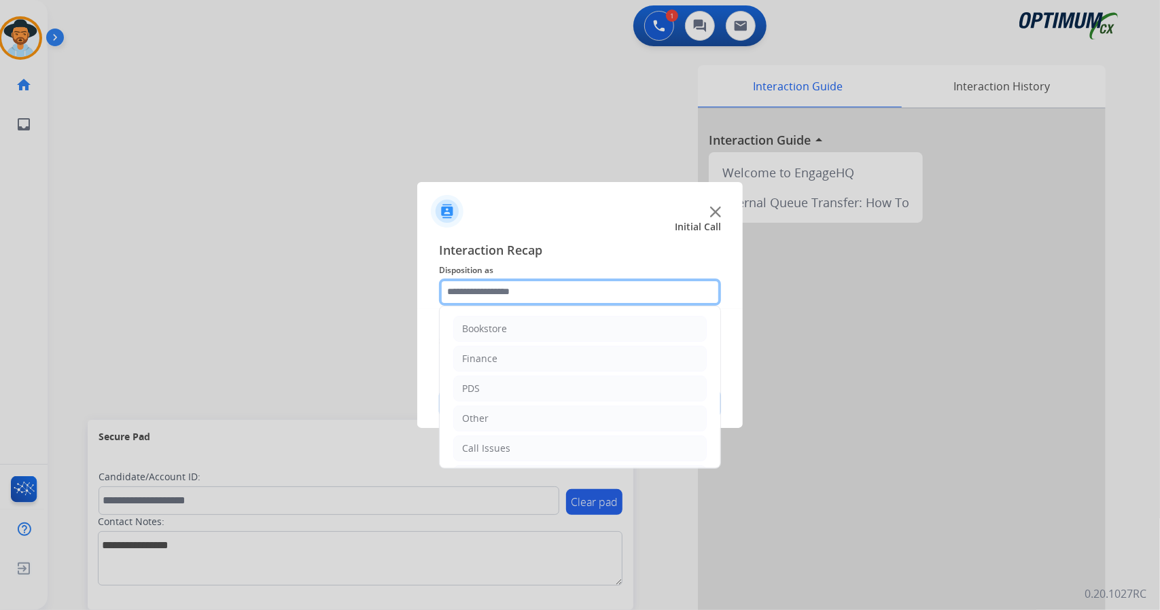
click at [553, 290] on input "text" at bounding box center [580, 292] width 282 height 27
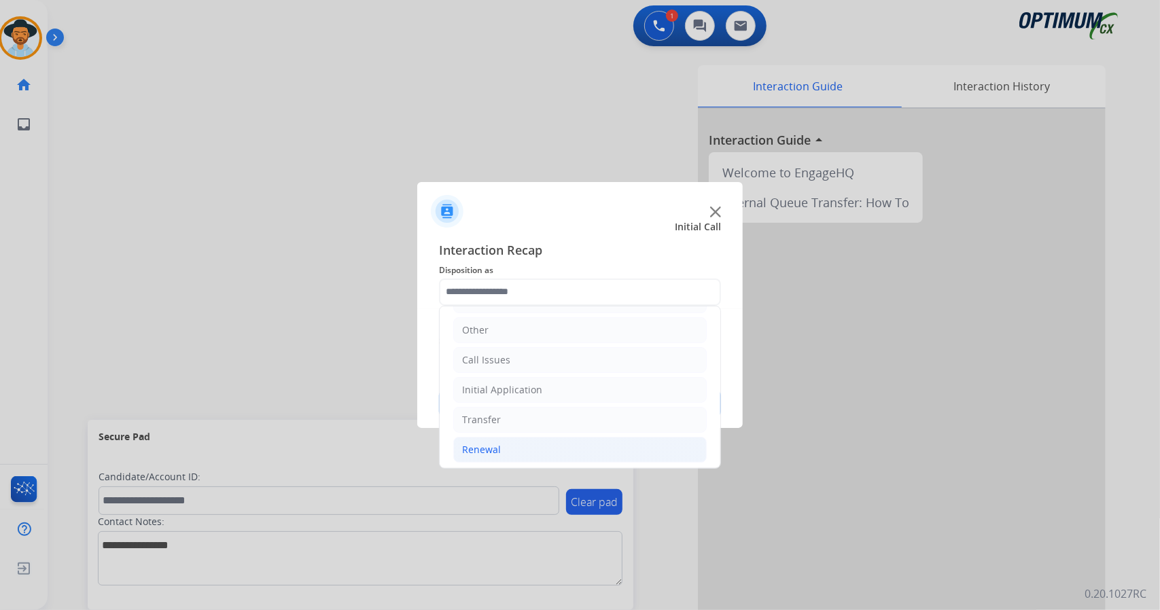
click at [590, 437] on li "Renewal" at bounding box center [579, 450] width 253 height 26
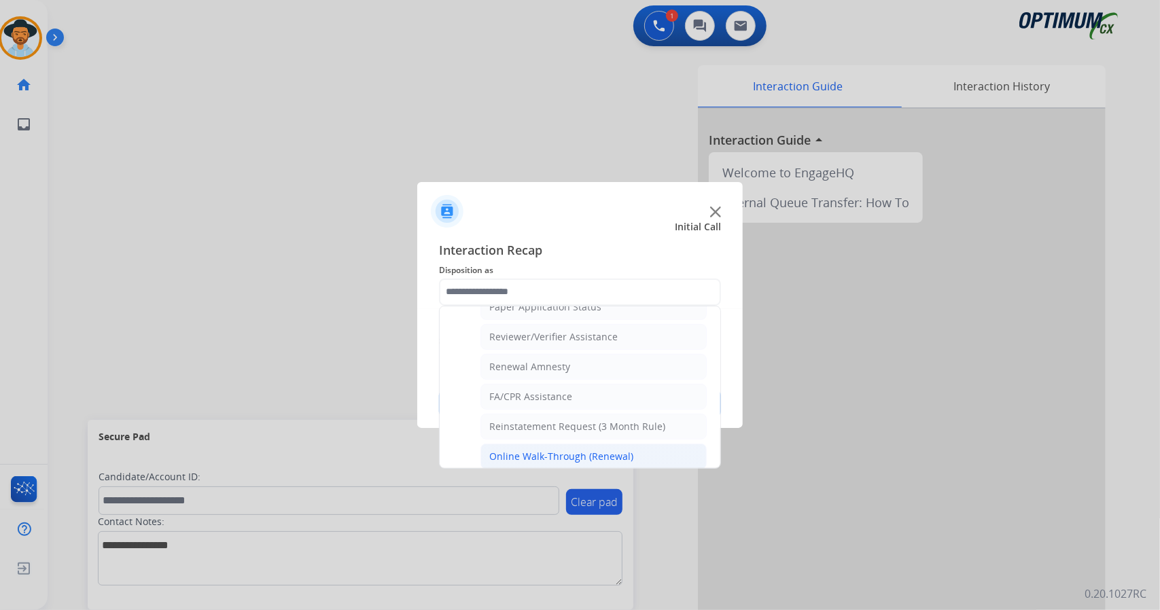
click at [602, 450] on div "Online Walk-Through (Renewal)" at bounding box center [561, 457] width 144 height 14
type input "**********"
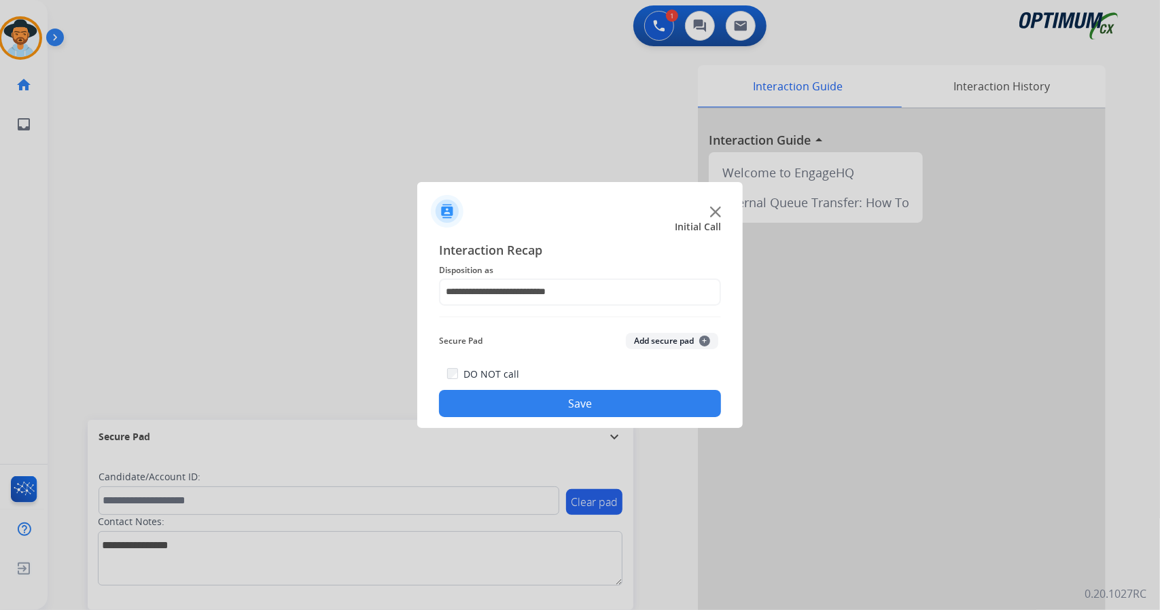
click at [595, 395] on button "Save" at bounding box center [580, 403] width 282 height 27
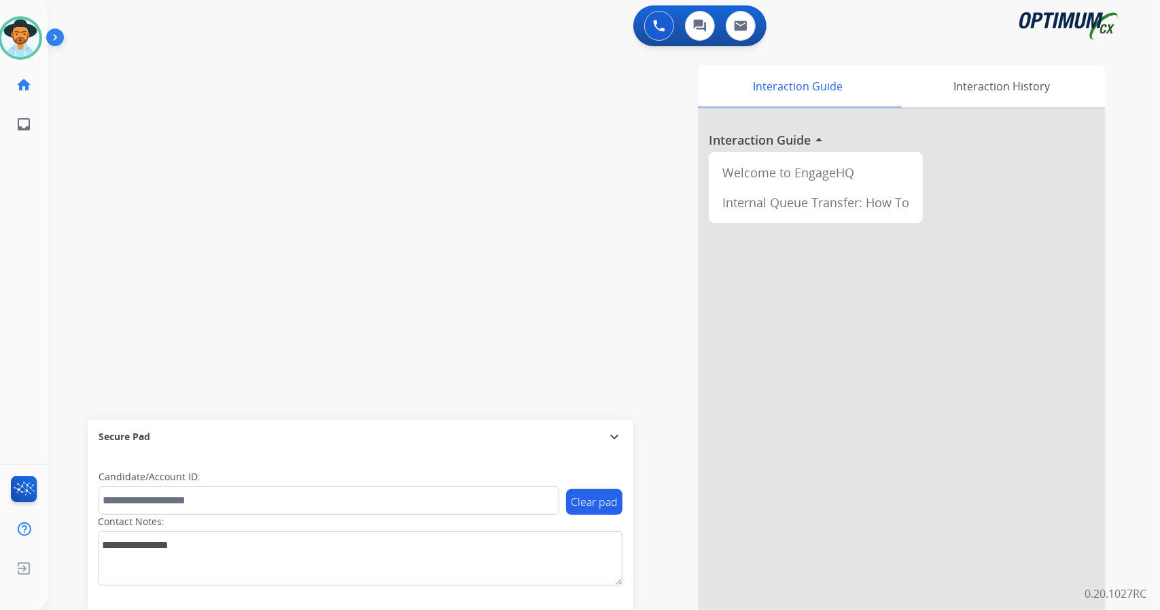
click at [100, 250] on div "swap_horiz Break voice bridge close_fullscreen Connect 3-Way Call merge_type Se…" at bounding box center [587, 332] width 1079 height 567
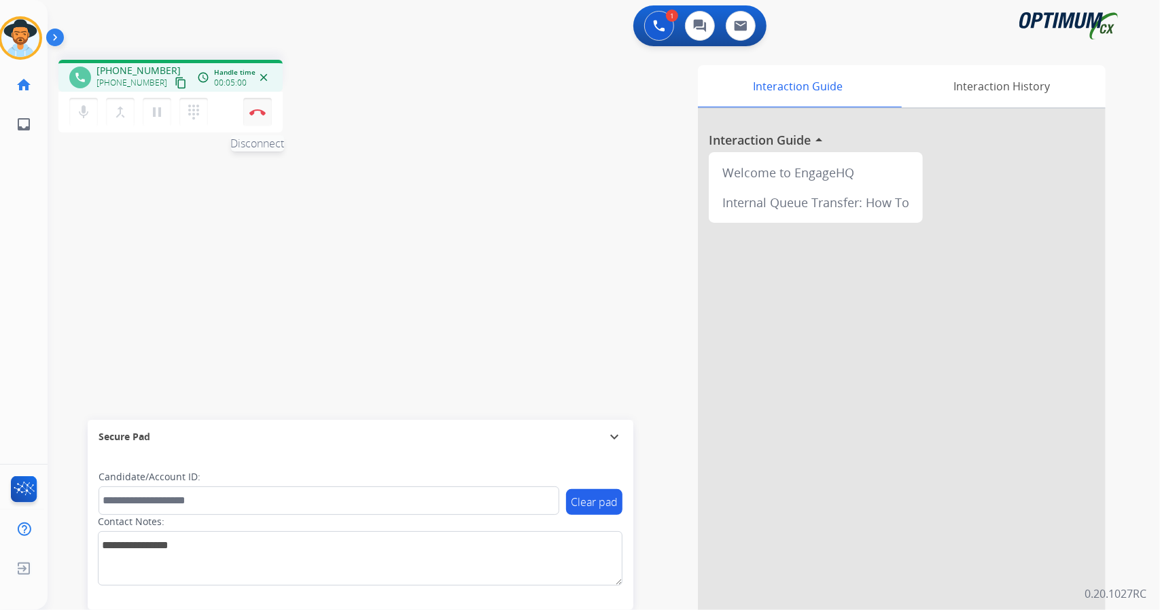
click at [257, 113] on img at bounding box center [257, 112] width 16 height 7
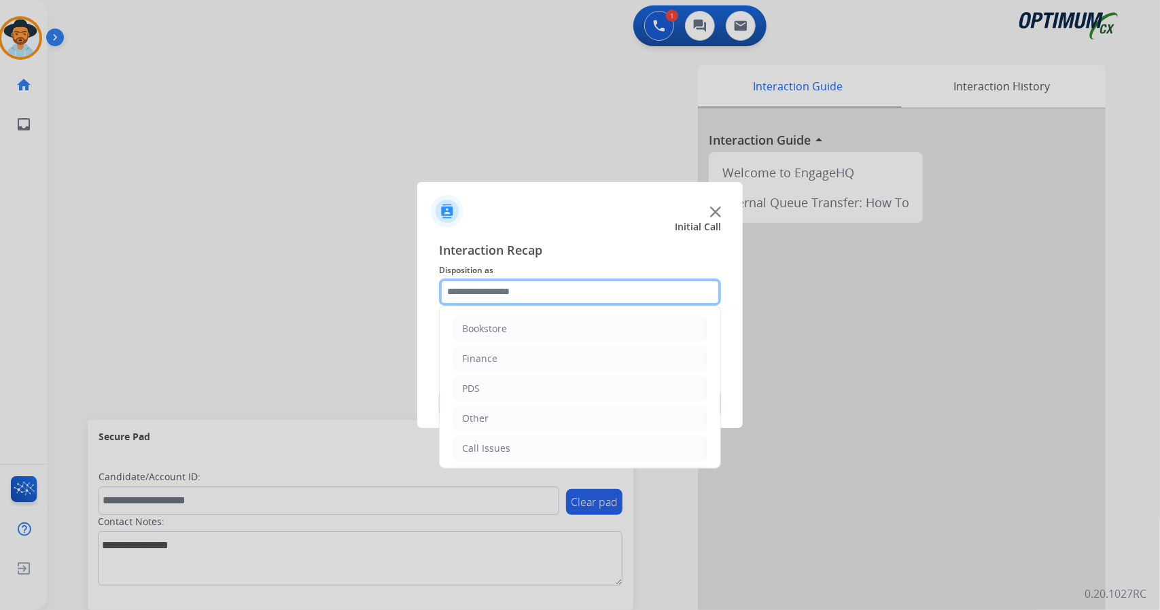
click at [531, 290] on input "text" at bounding box center [580, 292] width 282 height 27
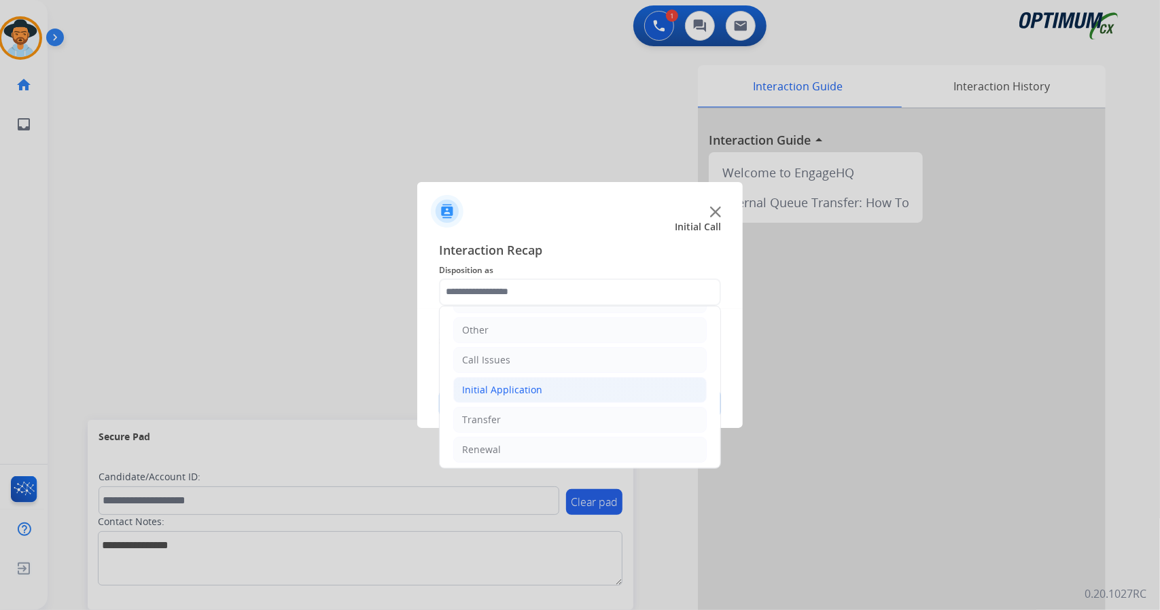
click at [492, 383] on div "Initial Application" at bounding box center [502, 390] width 80 height 14
click at [506, 407] on li "Credential Resend (Initial application)" at bounding box center [593, 420] width 226 height 26
type input "**********"
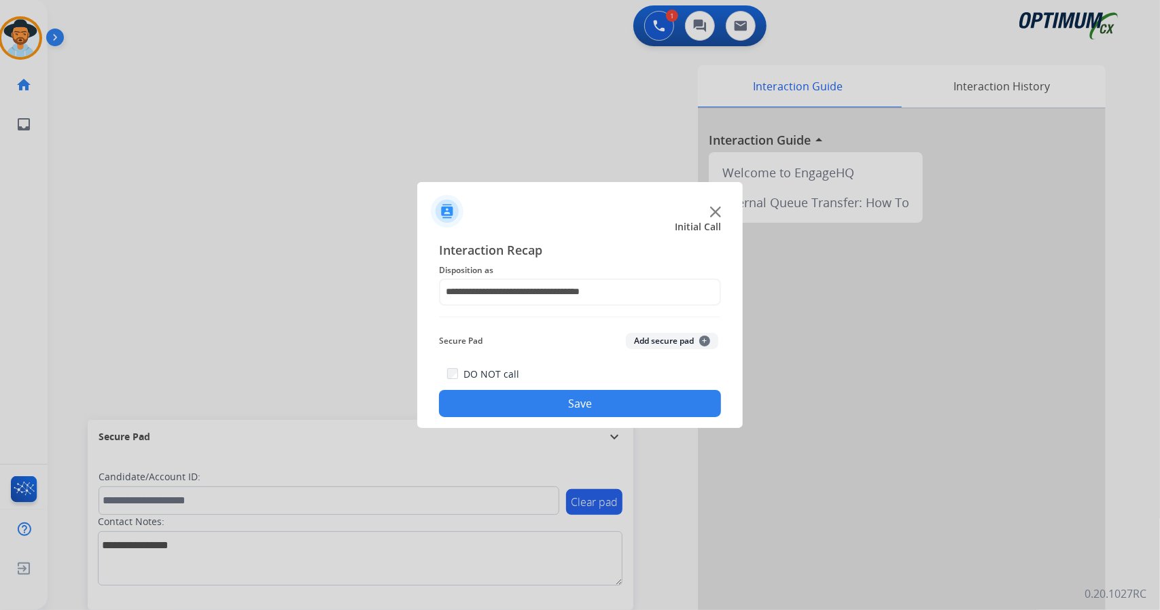
click at [506, 406] on button "Save" at bounding box center [580, 403] width 282 height 27
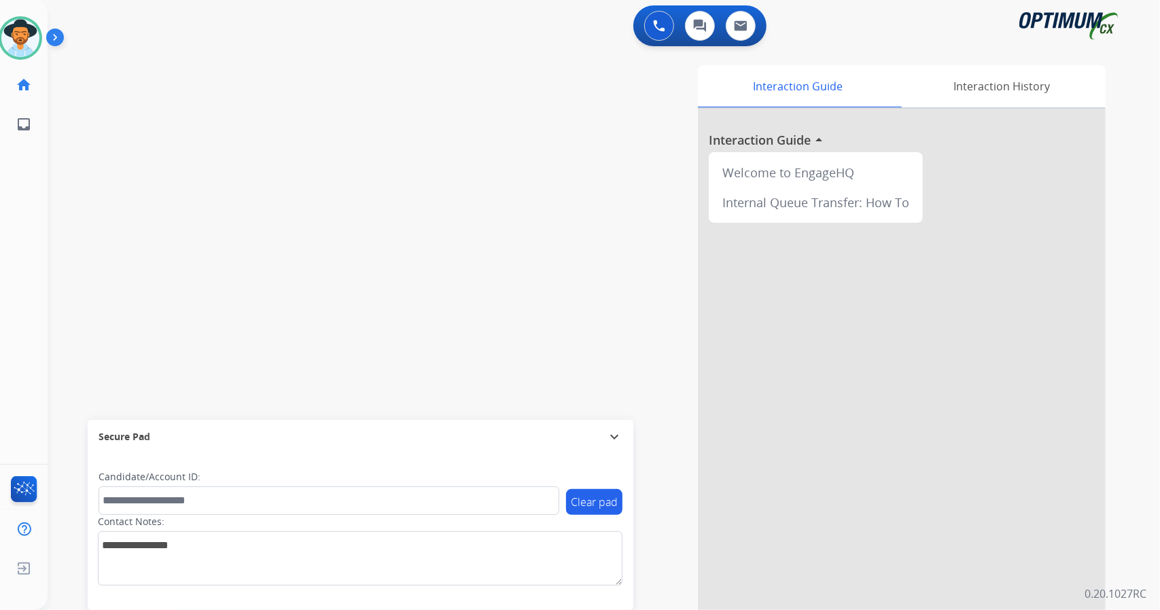
click at [1155, 228] on div "0 Voice Interactions 0 Chat Interactions 0 Email Interactions swap_horiz Break …" at bounding box center [604, 305] width 1112 height 610
click at [672, 401] on button "Accept" at bounding box center [652, 395] width 132 height 31
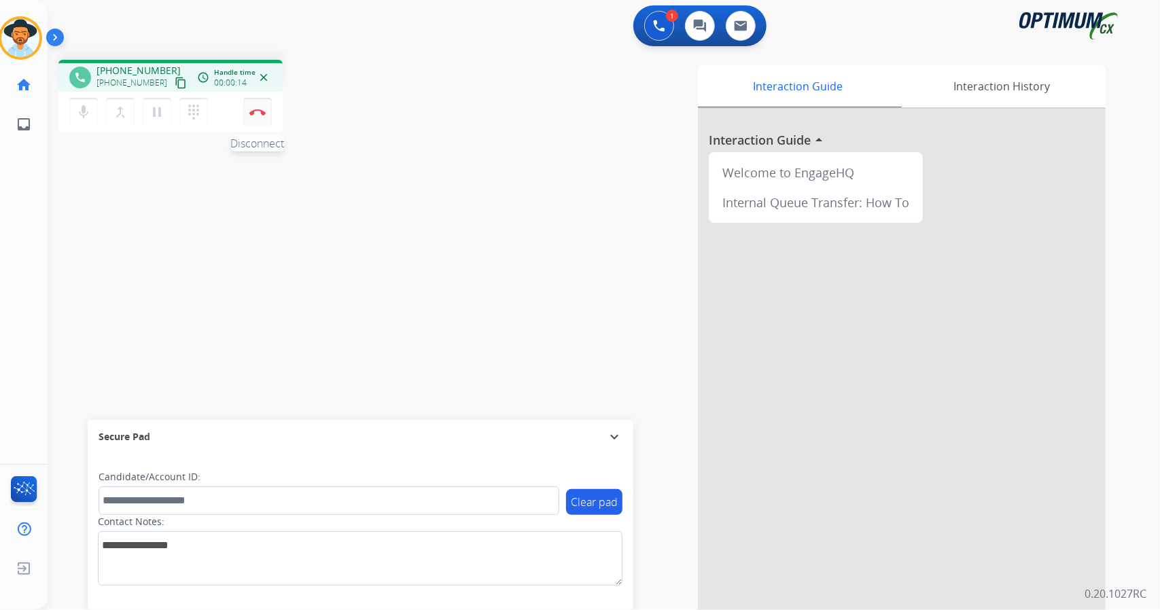
click at [267, 109] on button "Disconnect" at bounding box center [257, 112] width 29 height 29
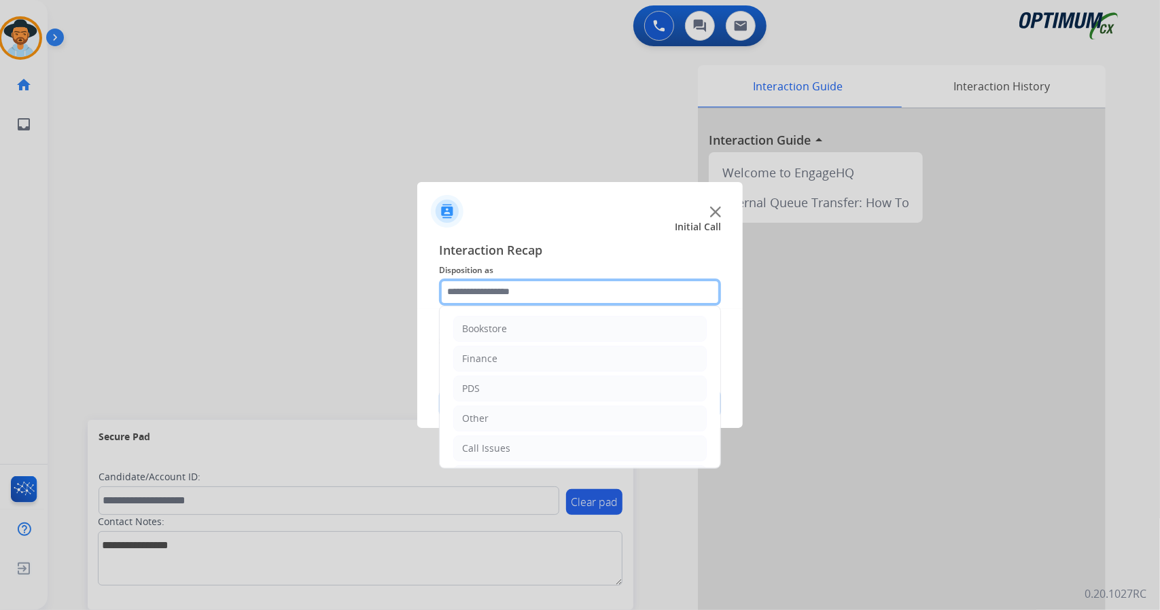
click at [580, 283] on input "text" at bounding box center [580, 292] width 282 height 27
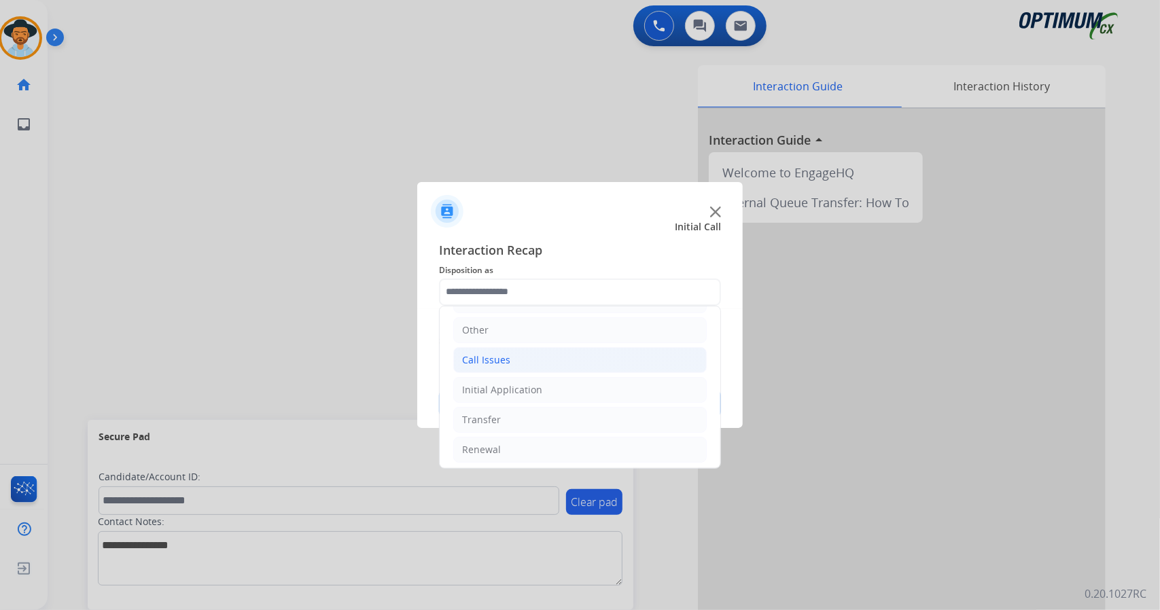
click at [520, 350] on li "Call Issues" at bounding box center [579, 360] width 253 height 26
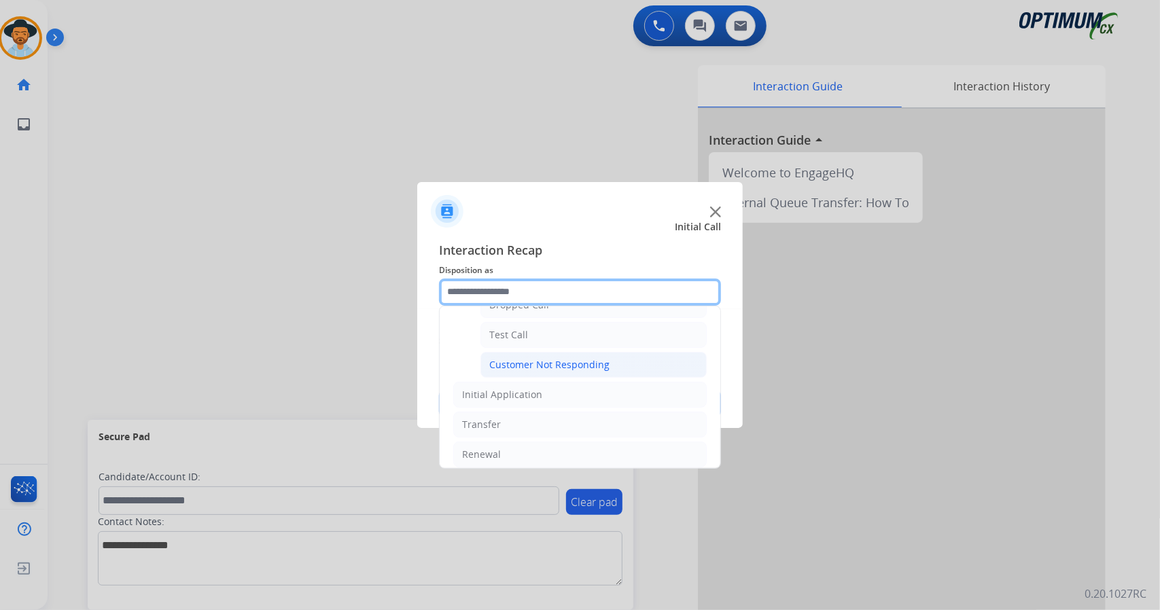
scroll to position [234, 0]
click at [565, 359] on div "Customer Not Responding" at bounding box center [549, 364] width 120 height 14
type input "**********"
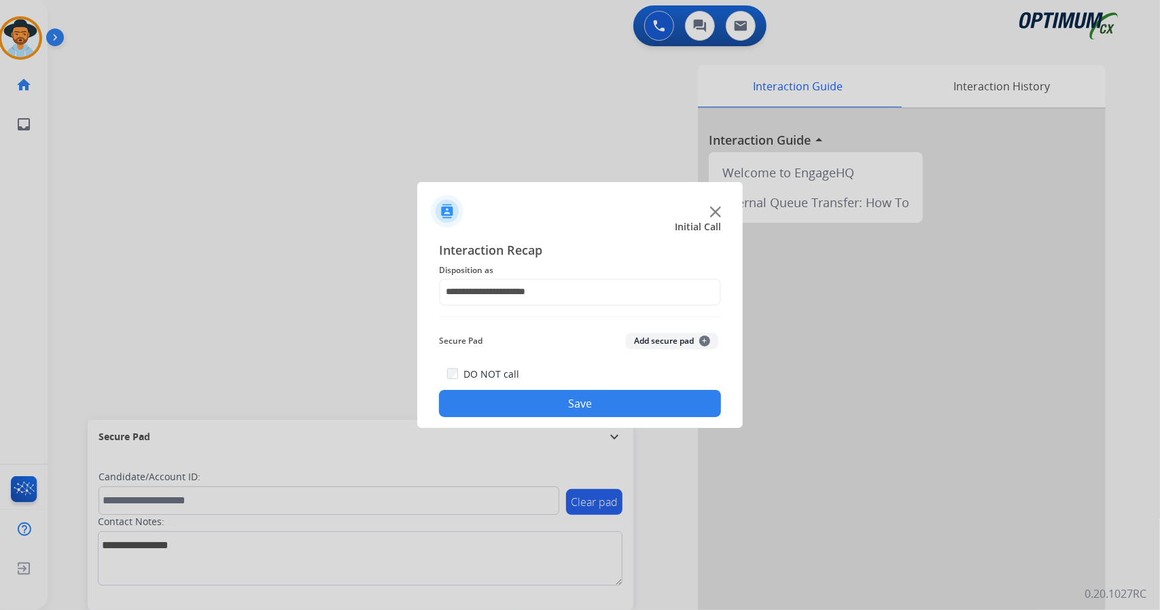
click at [565, 391] on button "Save" at bounding box center [580, 403] width 282 height 27
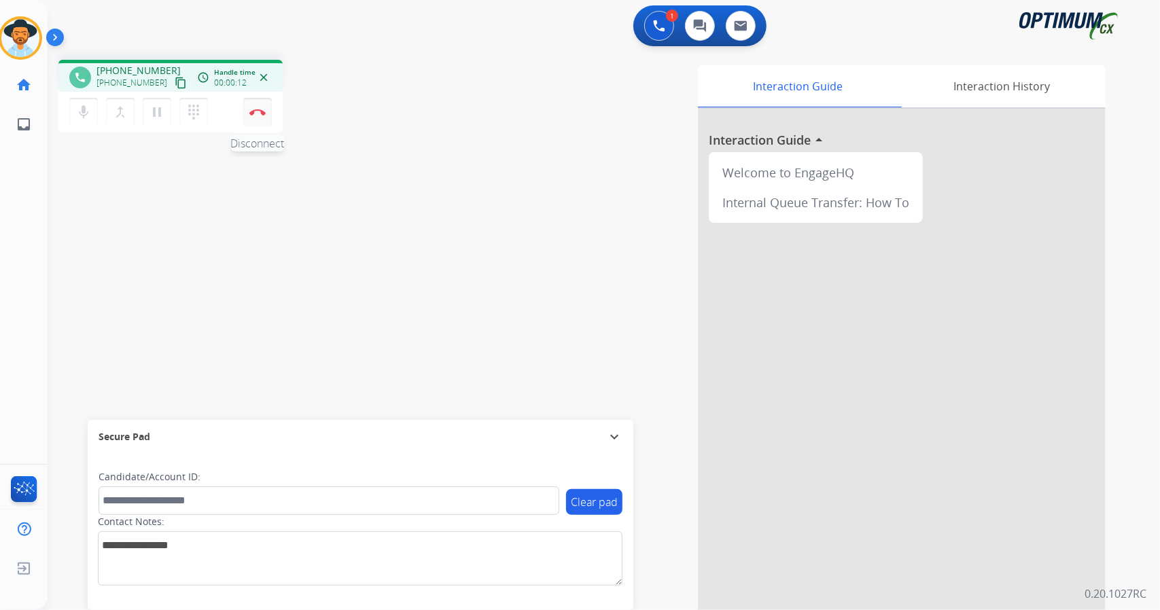
click at [265, 123] on button "Disconnect" at bounding box center [257, 112] width 29 height 29
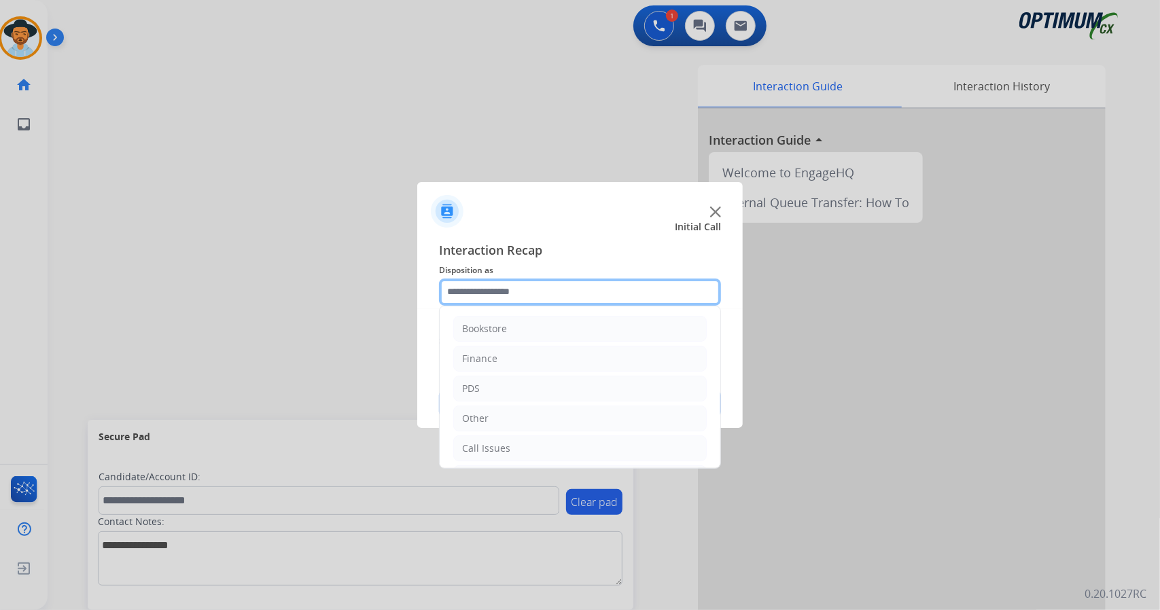
click at [509, 281] on input "text" at bounding box center [580, 292] width 282 height 27
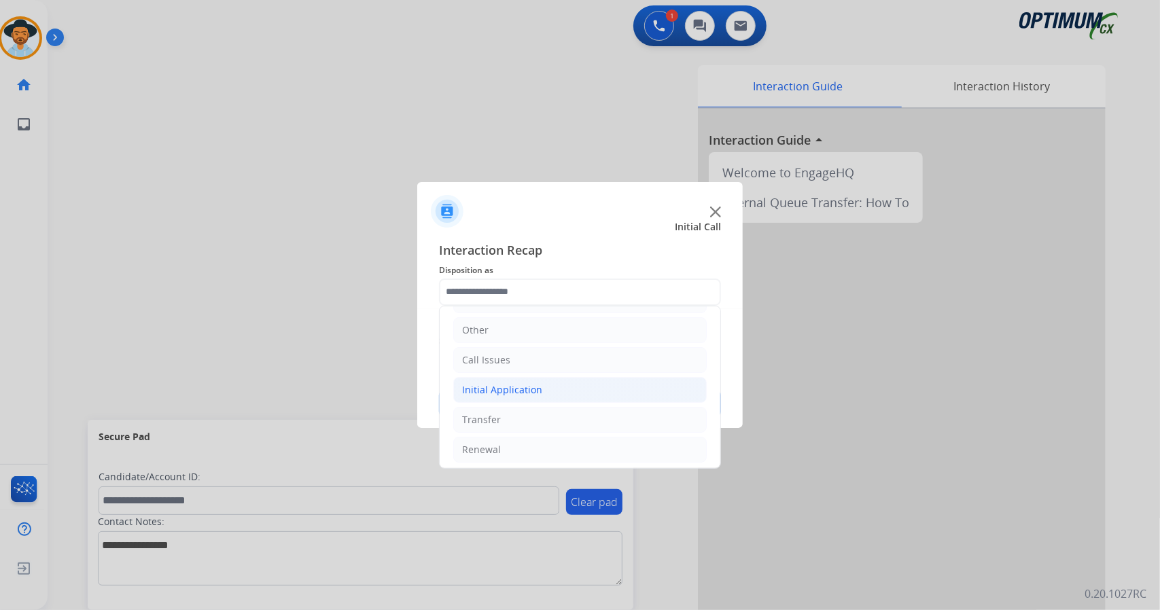
click at [520, 383] on div "Initial Application" at bounding box center [502, 390] width 80 height 14
click at [515, 358] on li "Call Issues" at bounding box center [579, 360] width 253 height 26
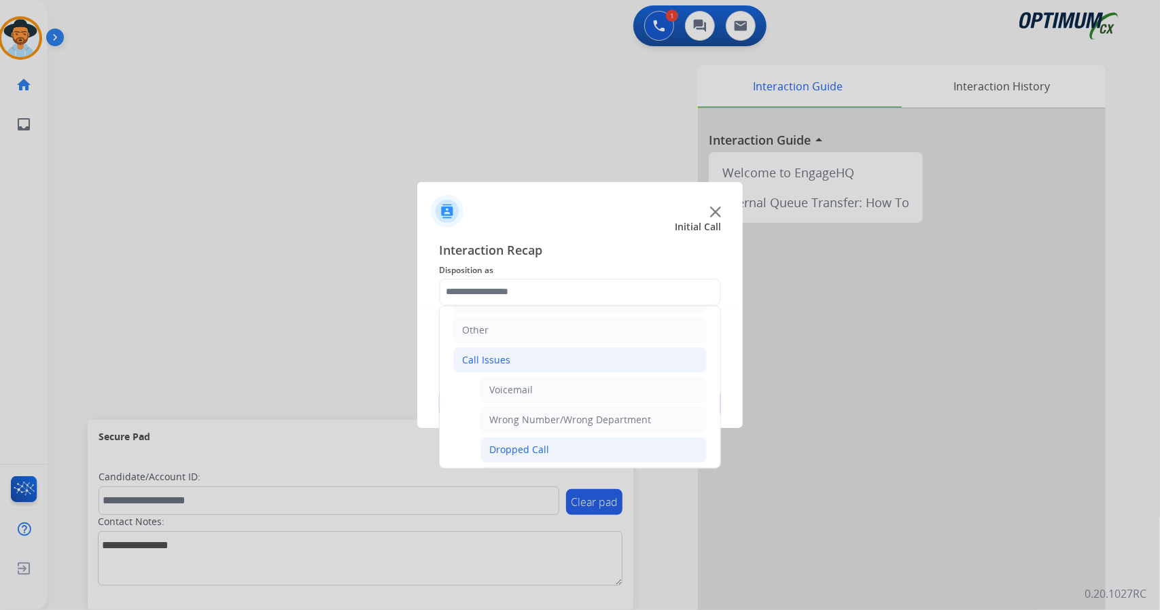
click at [529, 451] on div "Dropped Call" at bounding box center [519, 450] width 60 height 14
type input "**********"
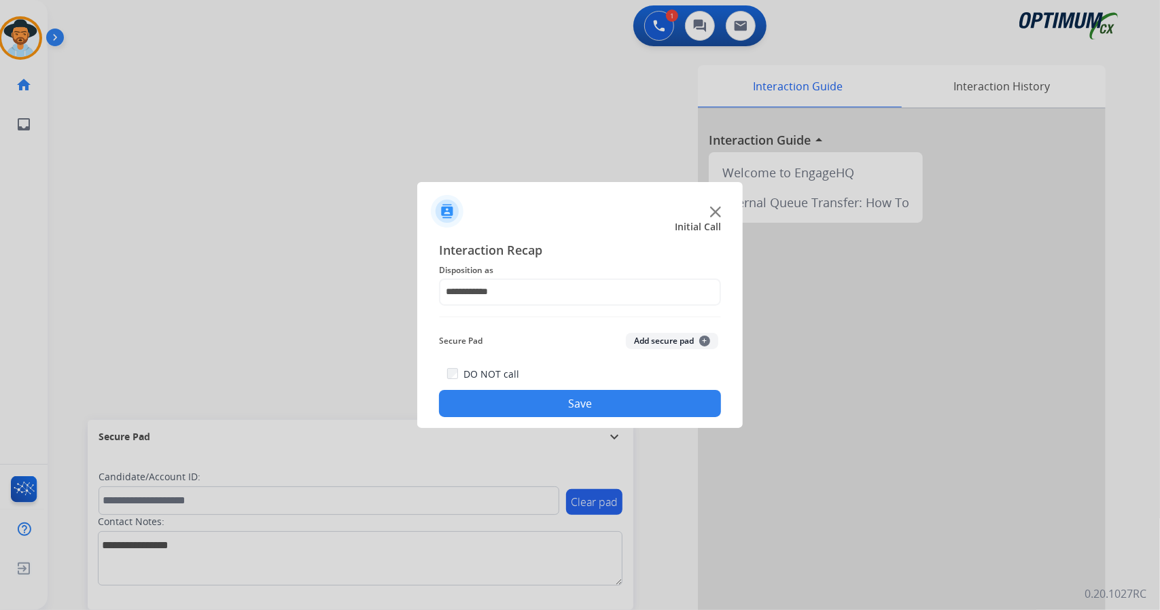
click at [535, 403] on button "Save" at bounding box center [580, 403] width 282 height 27
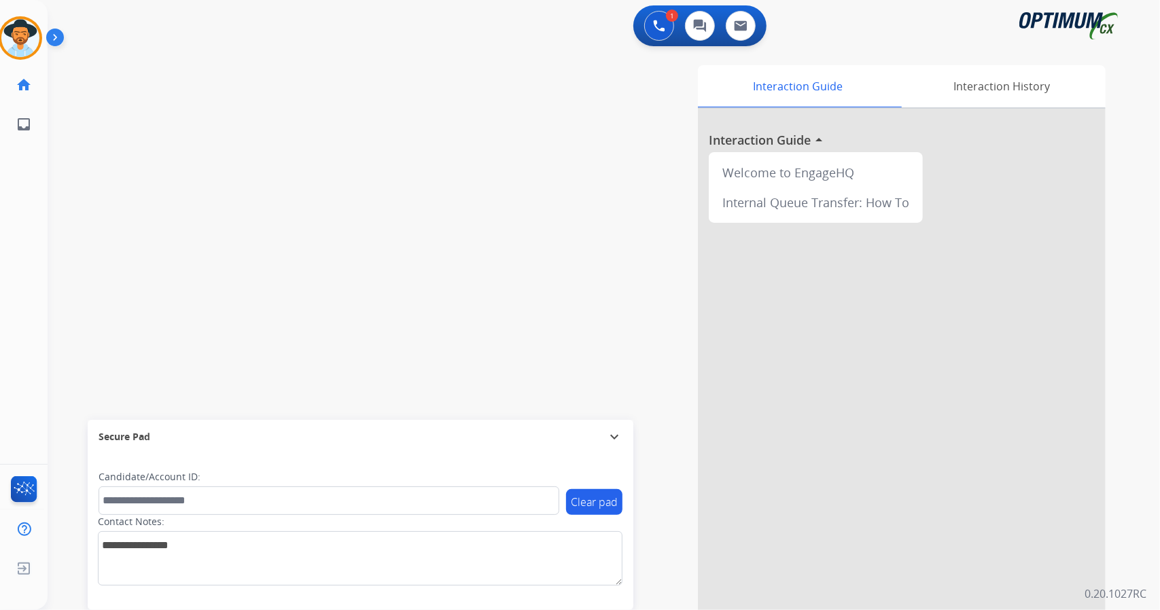
click at [73, 316] on div "swap_horiz Break voice bridge close_fullscreen Connect 3-Way Call merge_type Se…" at bounding box center [587, 332] width 1079 height 567
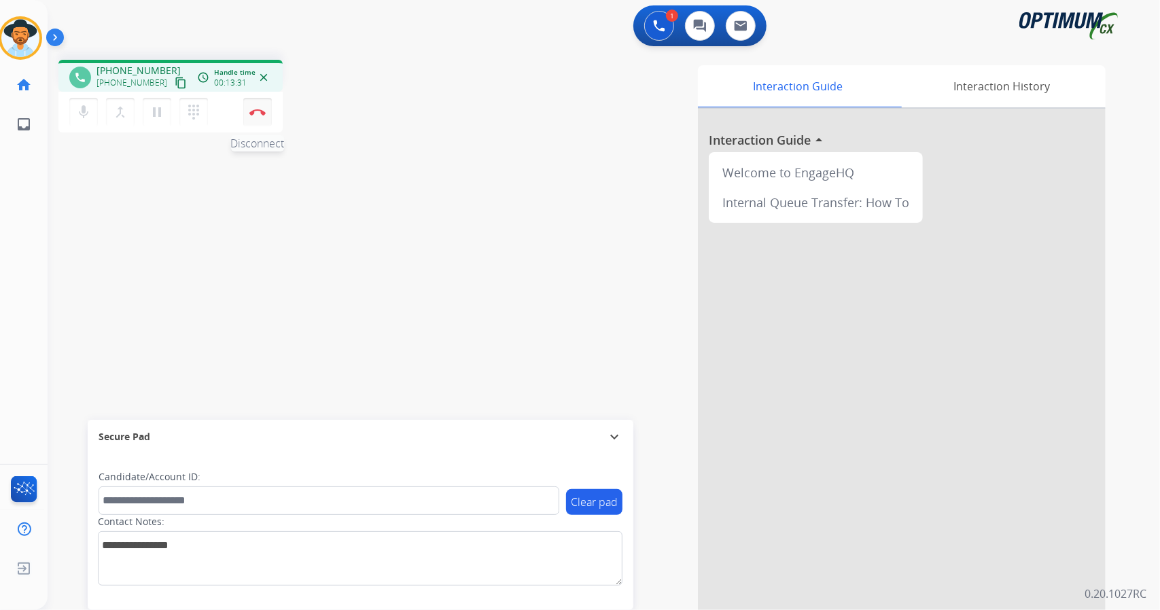
click at [256, 113] on img at bounding box center [257, 112] width 16 height 7
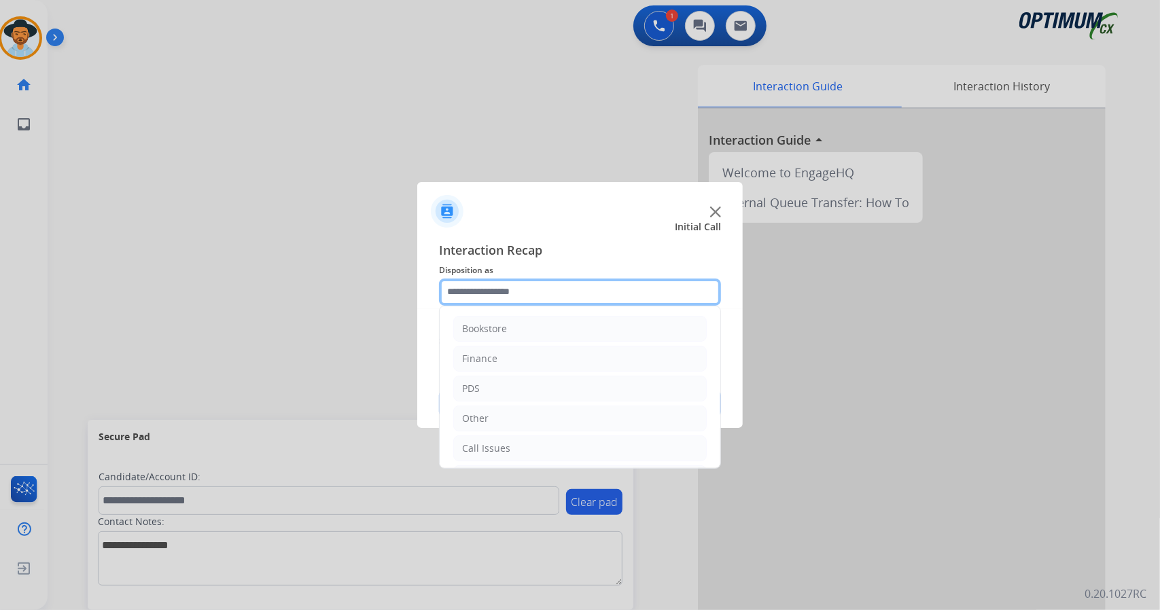
click at [473, 286] on input "text" at bounding box center [580, 292] width 282 height 27
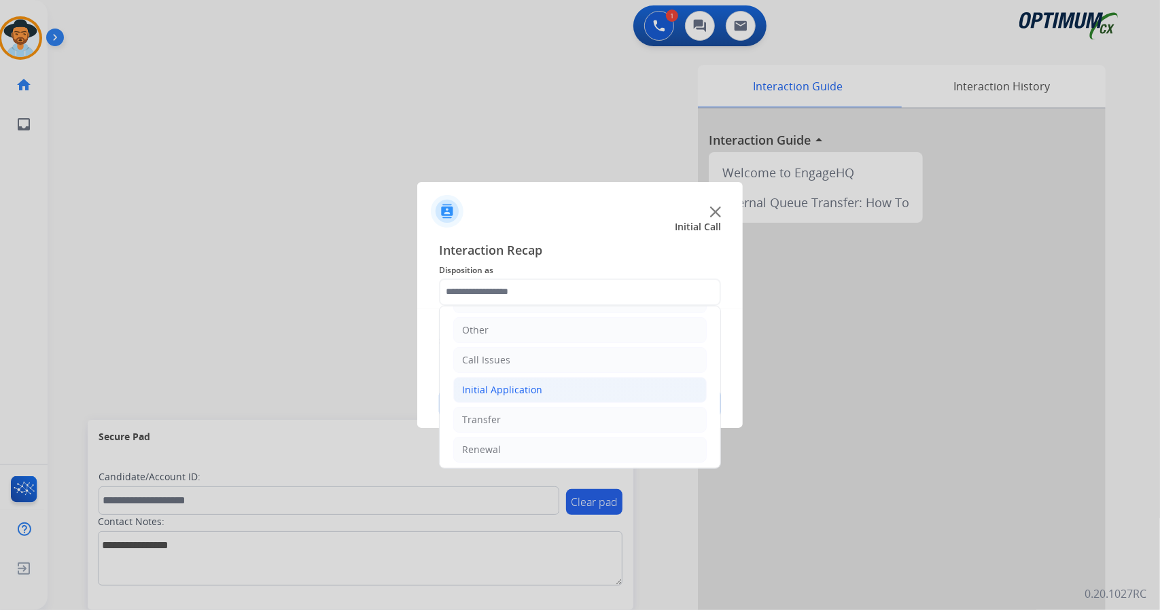
click at [503, 392] on div "Initial Application" at bounding box center [502, 390] width 80 height 14
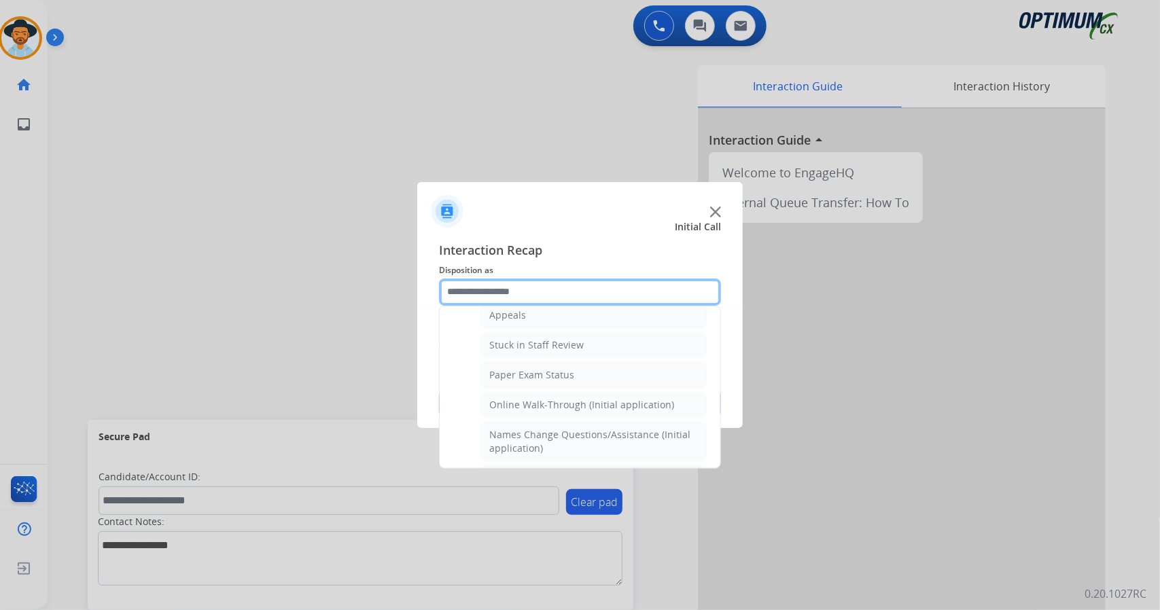
scroll to position [224, 0]
click at [503, 397] on div "Online Walk-Through (Initial application)" at bounding box center [581, 404] width 185 height 14
type input "**********"
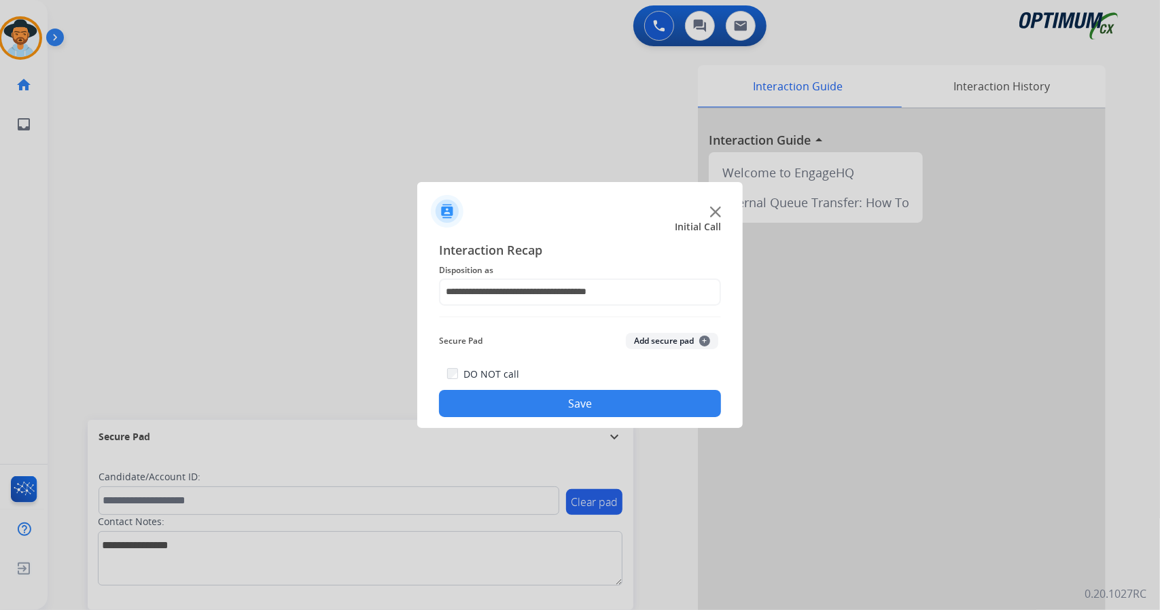
click at [504, 397] on button "Save" at bounding box center [580, 403] width 282 height 27
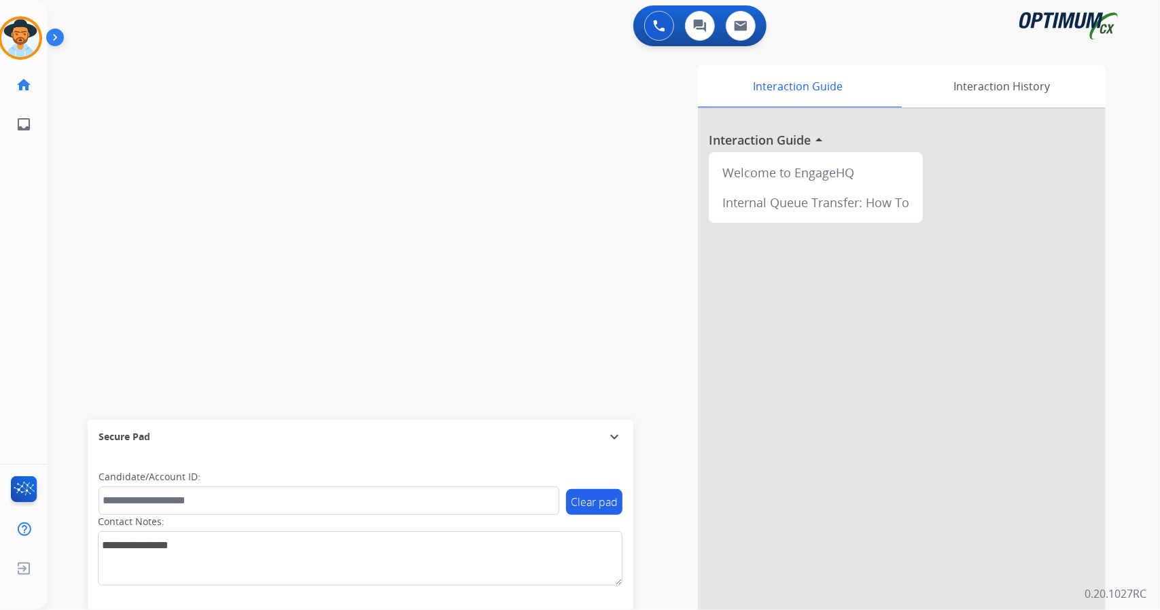
click at [19, 13] on div "[PERSON_NAME] AfterCallWork Edit Avatar Agent: [PERSON_NAME] Profile: OCX Train…" at bounding box center [21, 72] width 48 height 144
click at [20, 48] on img at bounding box center [20, 38] width 38 height 38
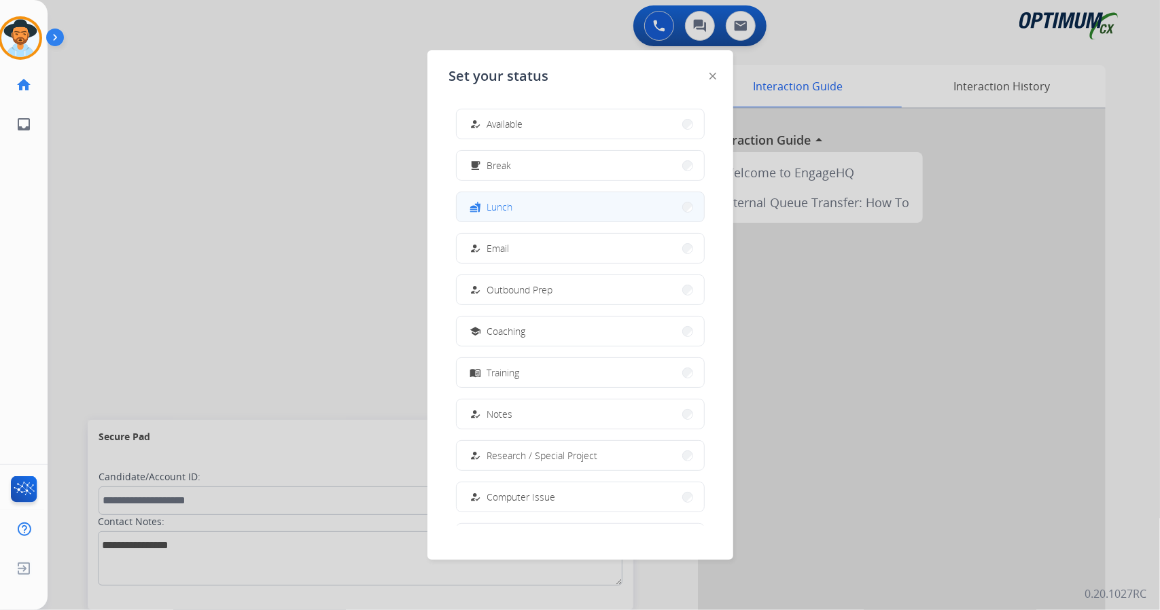
click at [550, 208] on button "fastfood Lunch" at bounding box center [580, 206] width 247 height 29
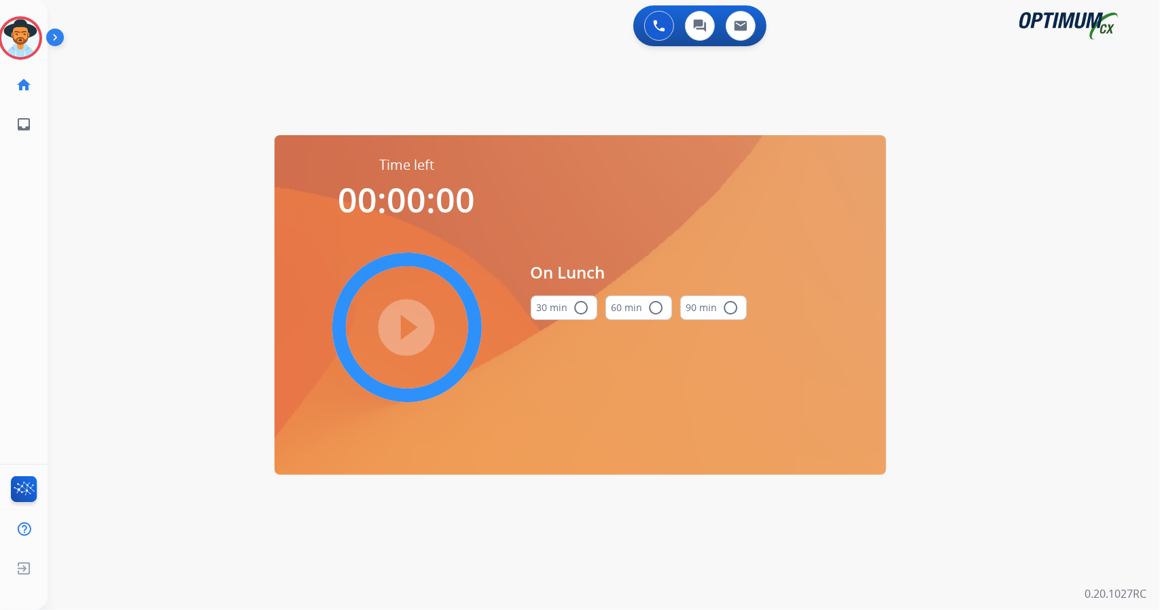
click at [1159, 376] on div "0 Voice Interactions 0 Chat Interactions 0 Email Interactions swap_horiz Break …" at bounding box center [604, 305] width 1112 height 610
click at [569, 317] on button "30 min radio_button_unchecked" at bounding box center [564, 308] width 67 height 24
click at [399, 319] on mat-icon "play_circle_filled" at bounding box center [407, 327] width 16 height 16
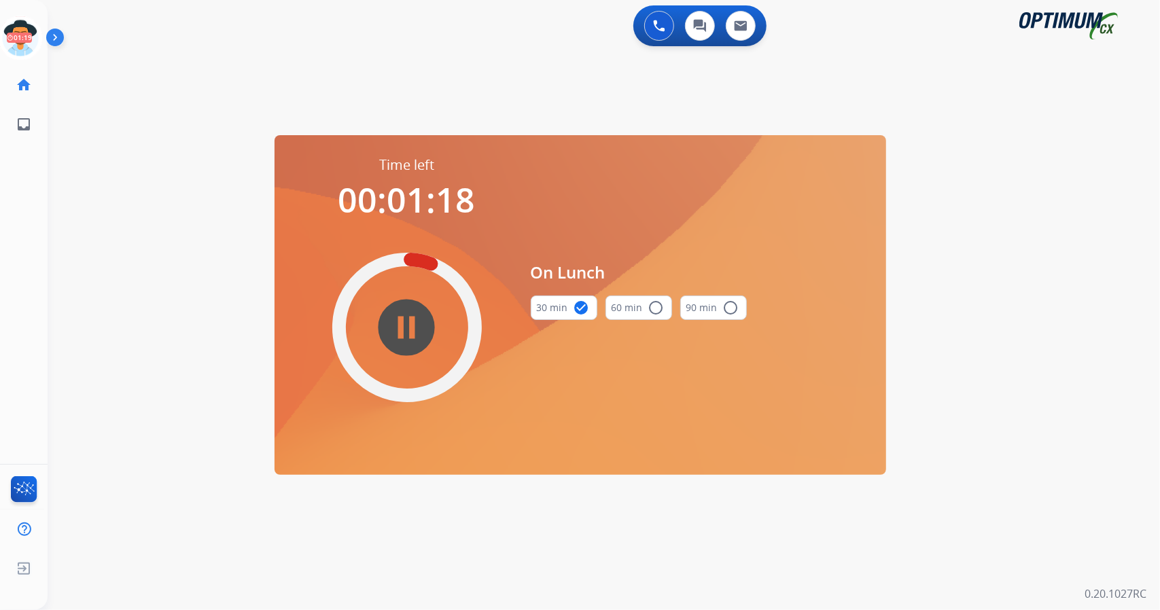
click at [1126, 157] on div "0 Voice Interactions 0 Chat Interactions 0 Email Interactions swap_horiz Break …" at bounding box center [604, 305] width 1112 height 610
click at [1122, 184] on div "0 Voice Interactions 0 Chat Interactions 0 Email Interactions swap_horiz Break …" at bounding box center [604, 305] width 1112 height 610
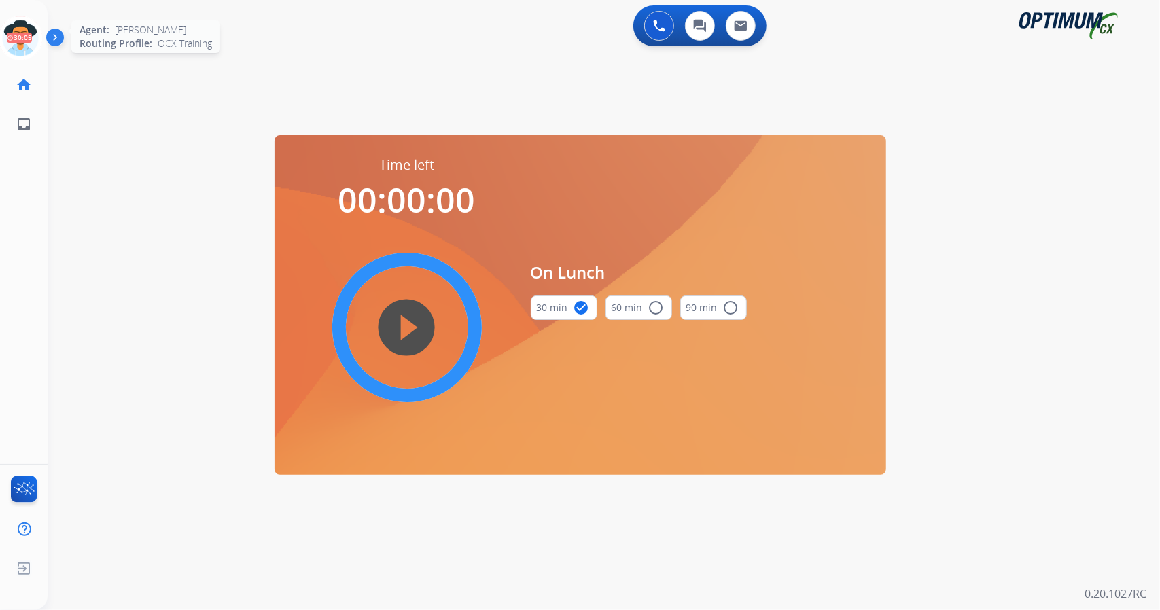
click at [7, 51] on circle at bounding box center [20, 38] width 40 height 40
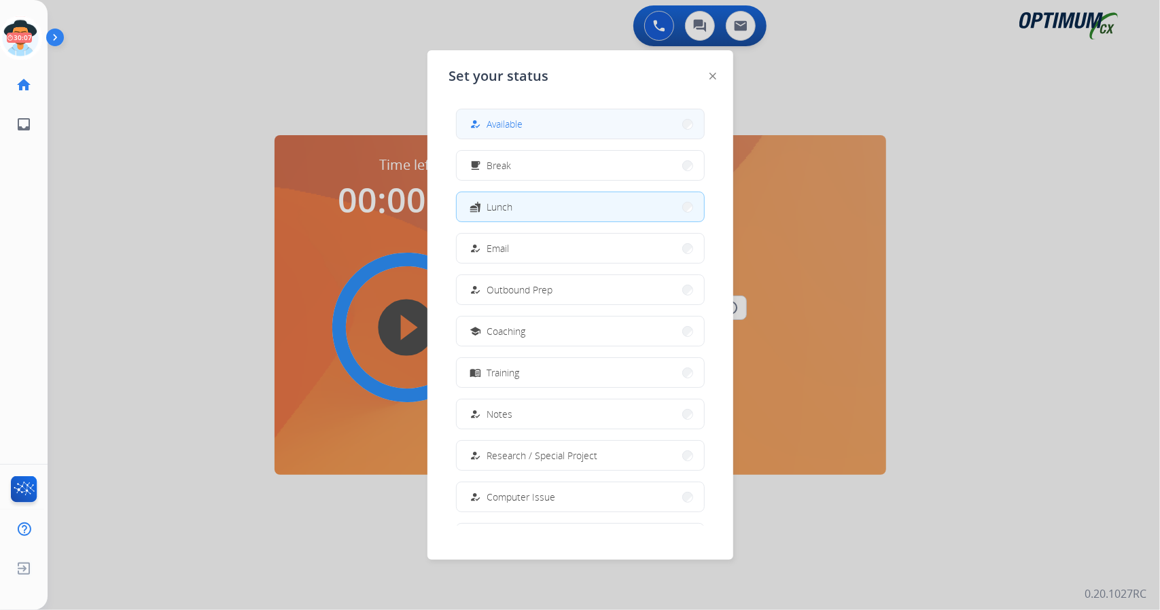
click at [546, 128] on button "how_to_reg Available" at bounding box center [580, 123] width 247 height 29
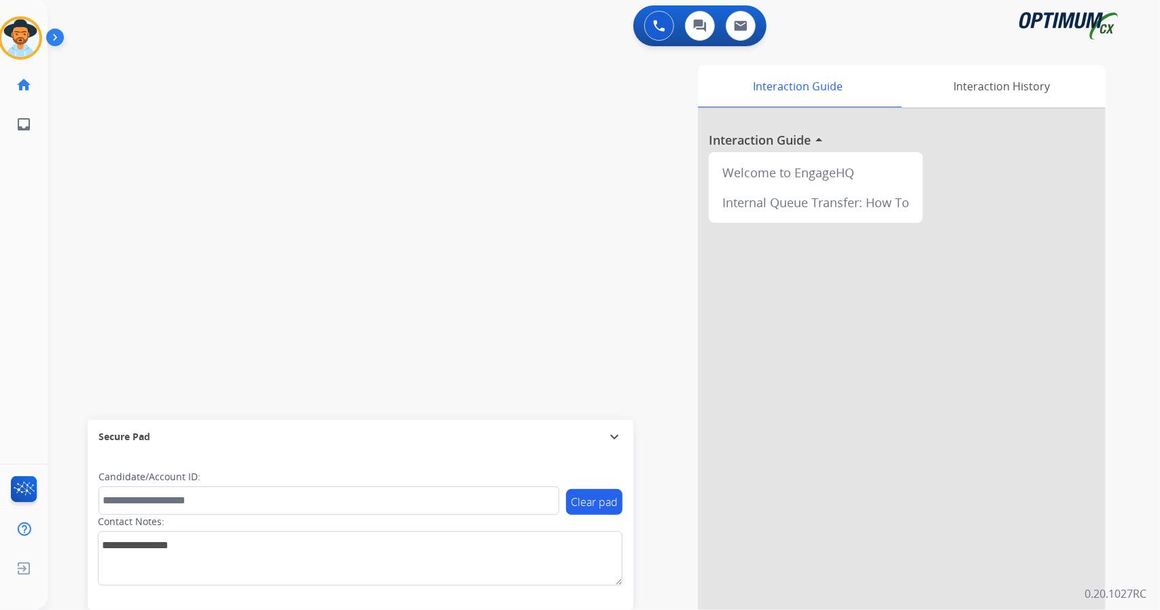
click at [533, 304] on div "Interaction Guide Interaction History Interaction Guide arrow_drop_up Welcome t…" at bounding box center [769, 340] width 673 height 550
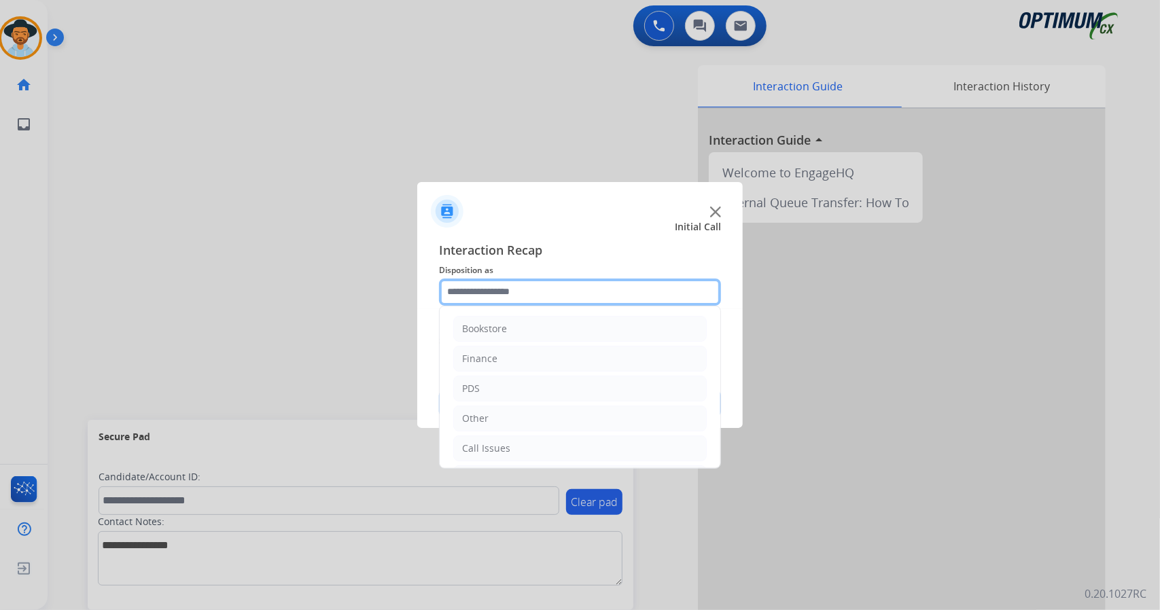
click at [485, 304] on input "text" at bounding box center [580, 292] width 282 height 27
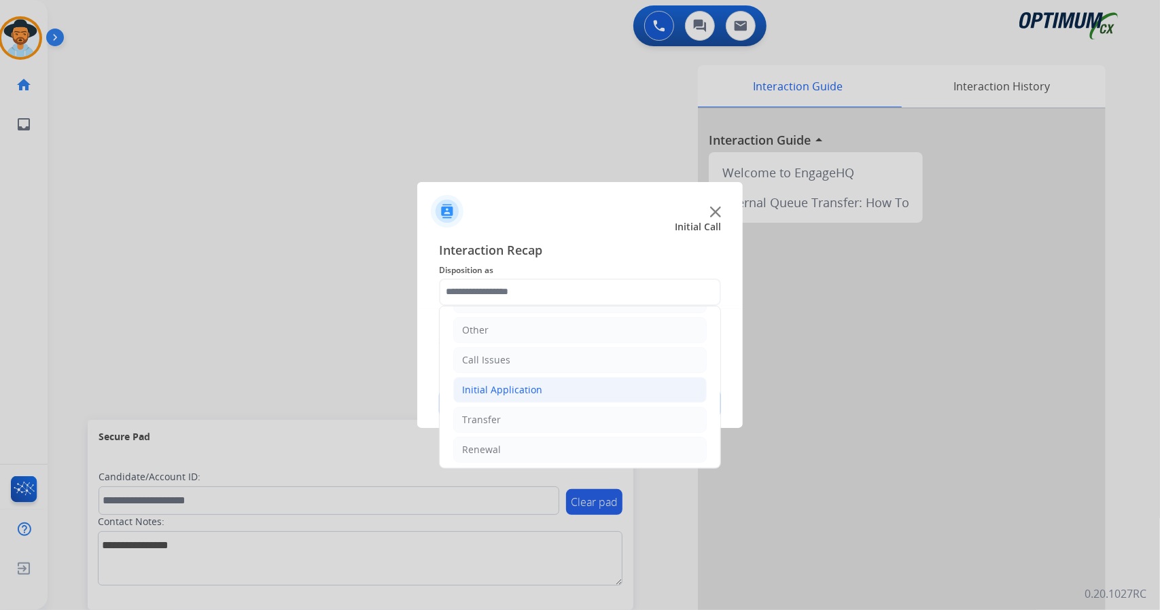
click at [531, 384] on div "Initial Application" at bounding box center [502, 390] width 80 height 14
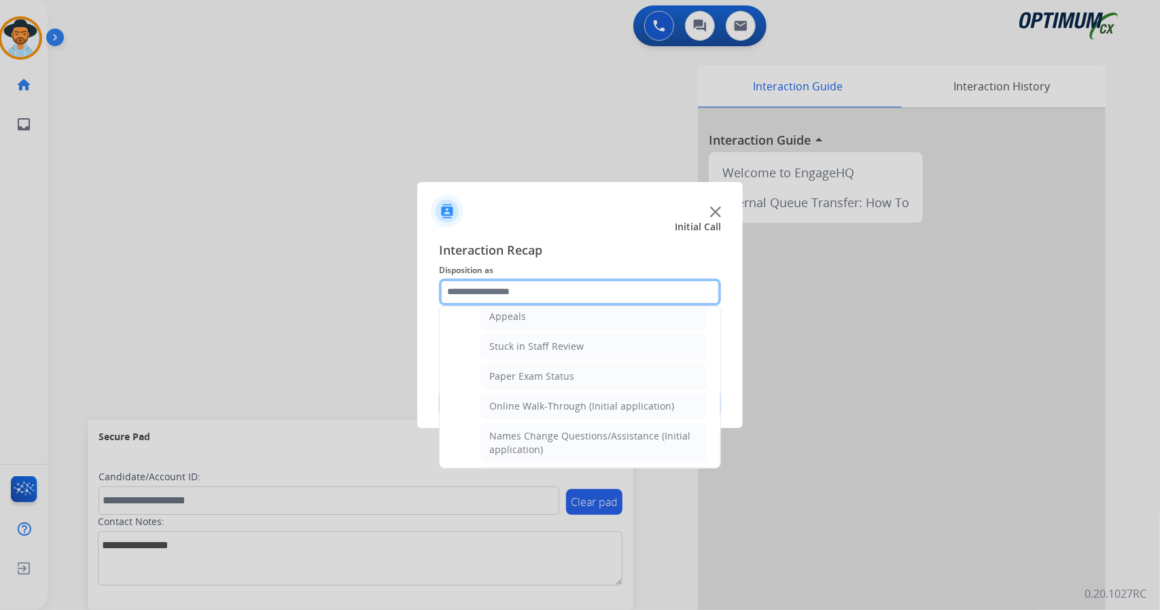
scroll to position [240, 0]
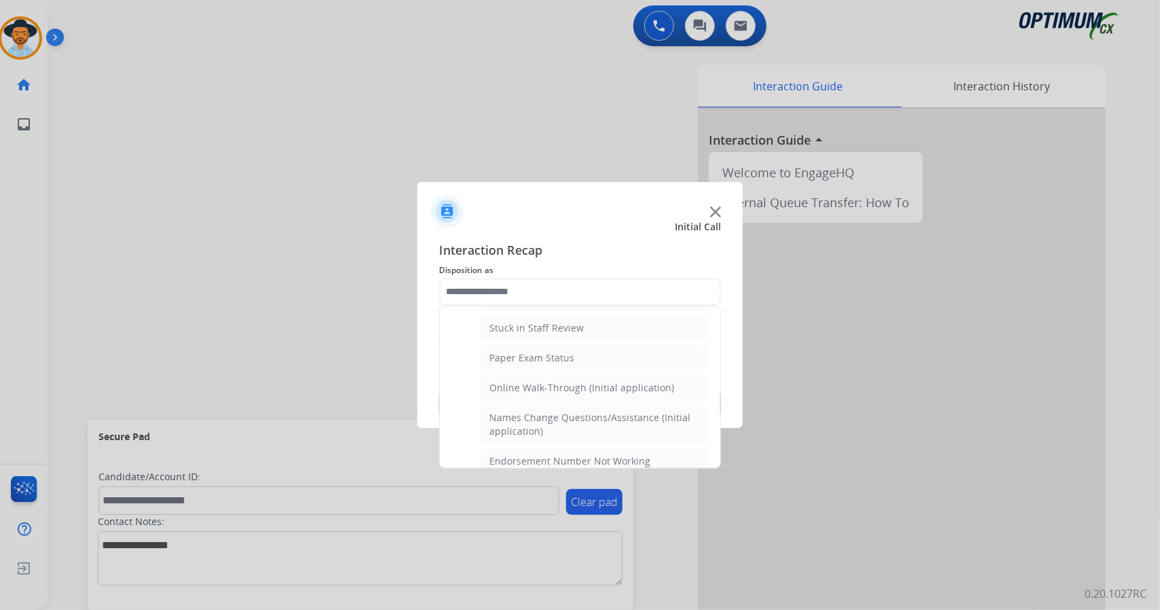
click at [531, 384] on div "Online Walk-Through (Initial application)" at bounding box center [581, 388] width 185 height 14
type input "**********"
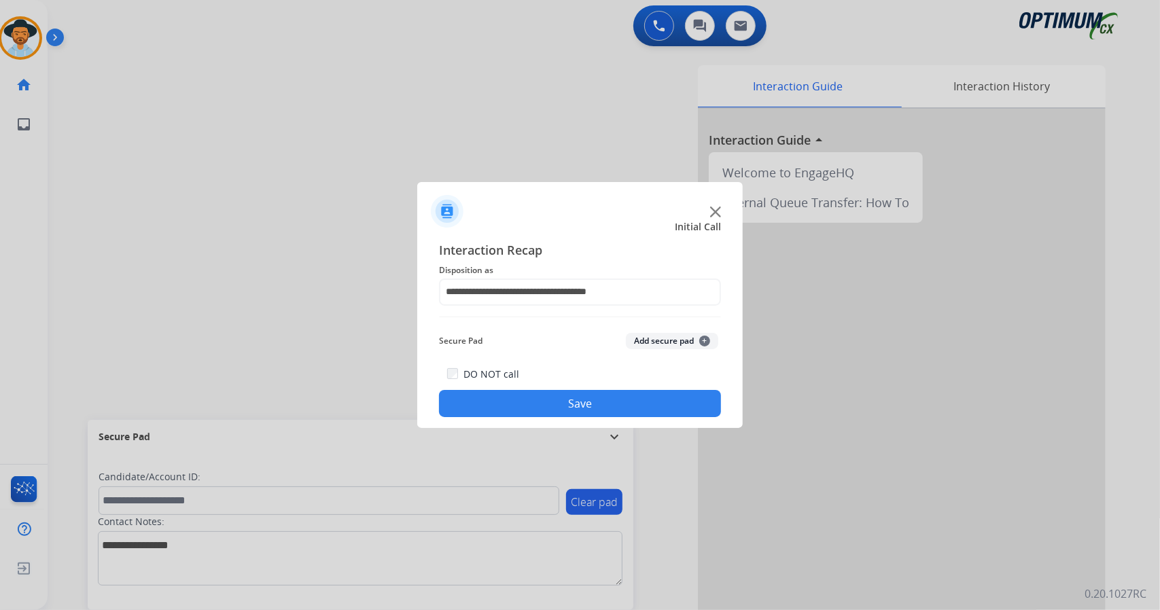
click at [543, 395] on button "Save" at bounding box center [580, 403] width 282 height 27
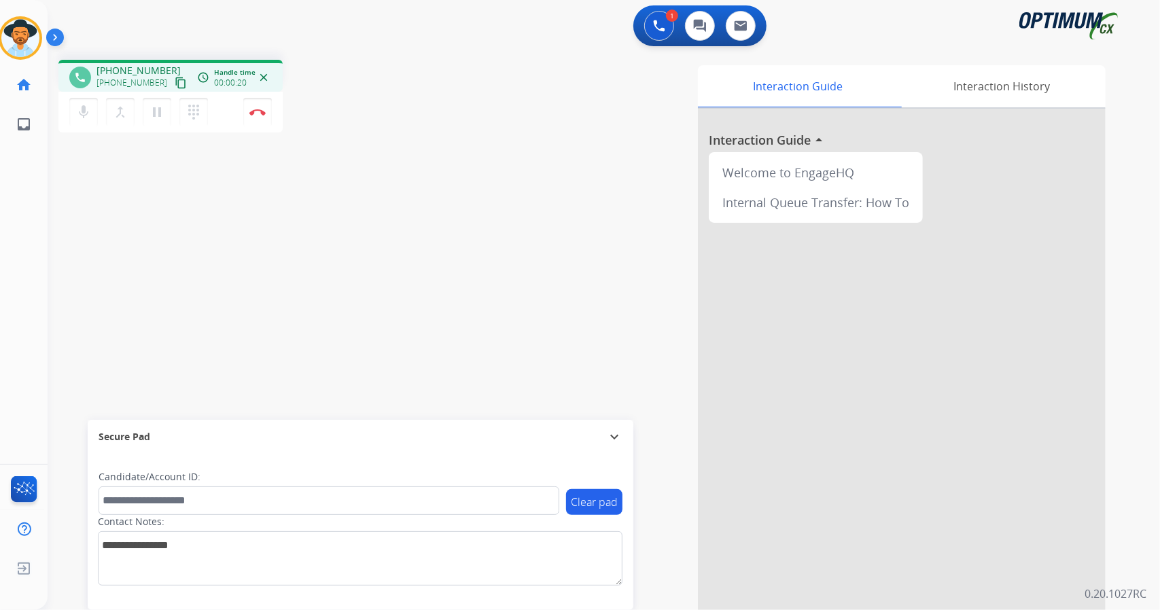
click at [492, 278] on div "Interaction Guide Interaction History Interaction Guide arrow_drop_up Welcome t…" at bounding box center [769, 340] width 673 height 550
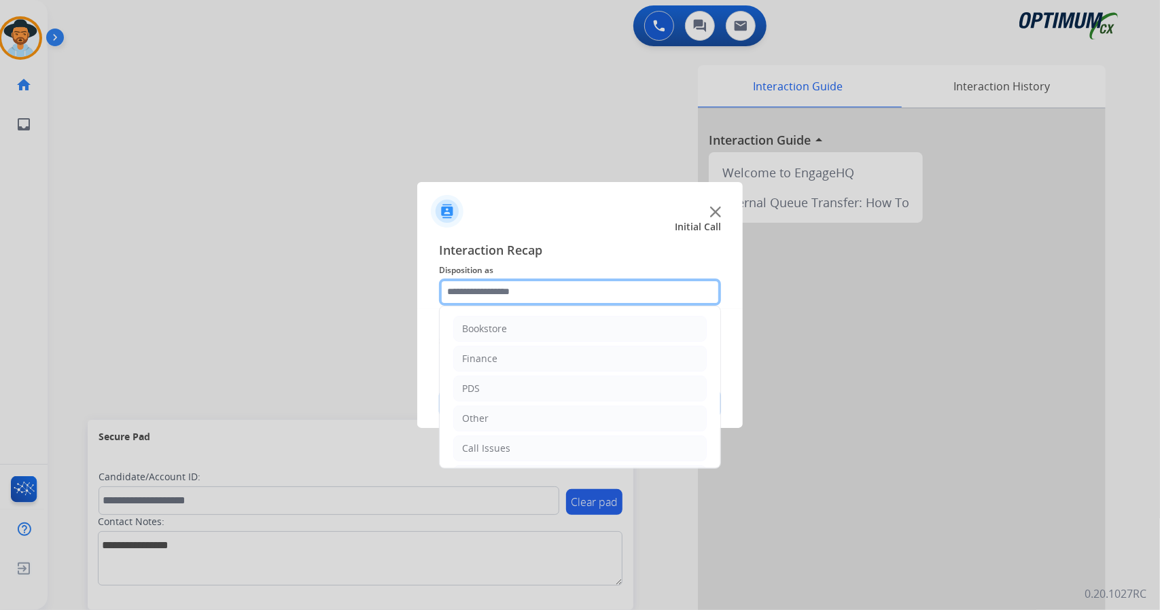
click at [557, 300] on input "text" at bounding box center [580, 292] width 282 height 27
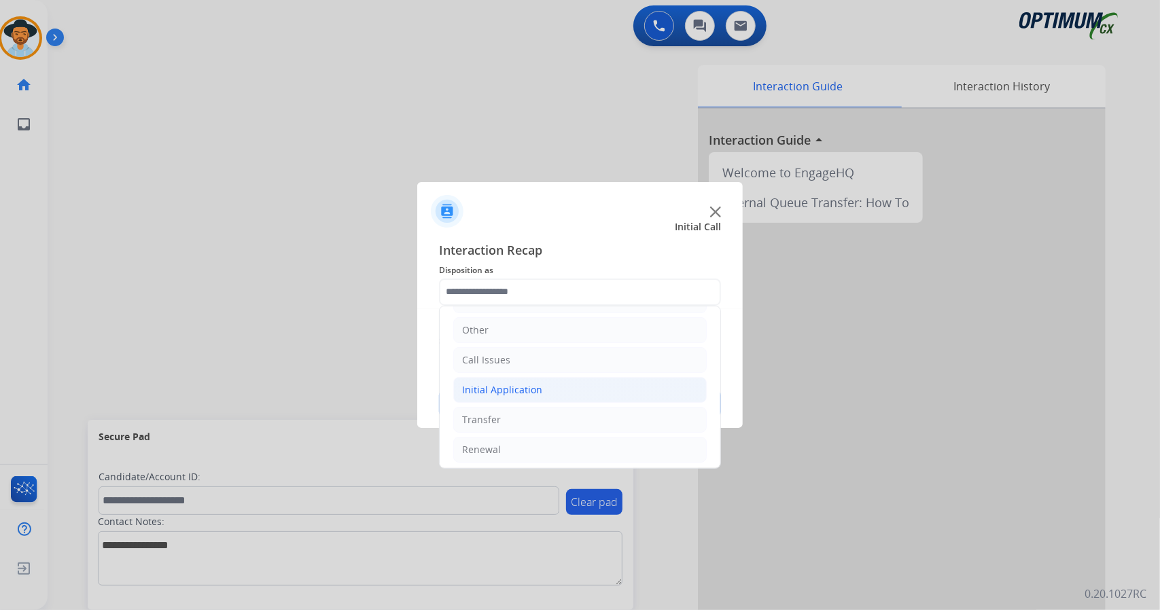
click at [551, 385] on li "Initial Application" at bounding box center [579, 390] width 253 height 26
click at [569, 413] on div "Credential Resend (Initial application)" at bounding box center [575, 420] width 172 height 14
type input "**********"
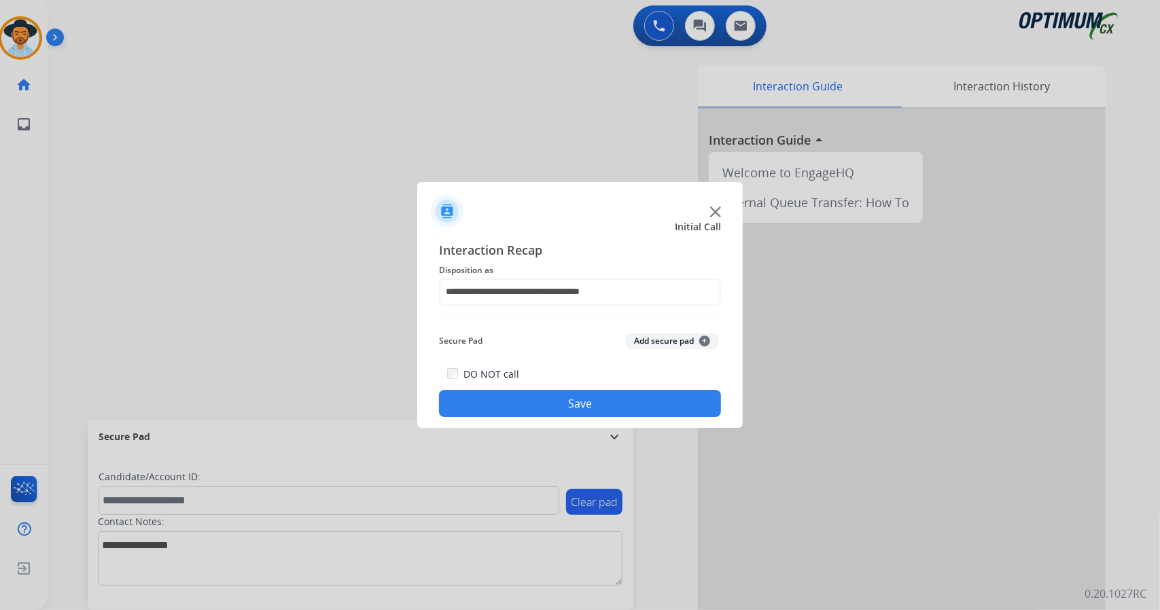
click at [569, 412] on button "Save" at bounding box center [580, 403] width 282 height 27
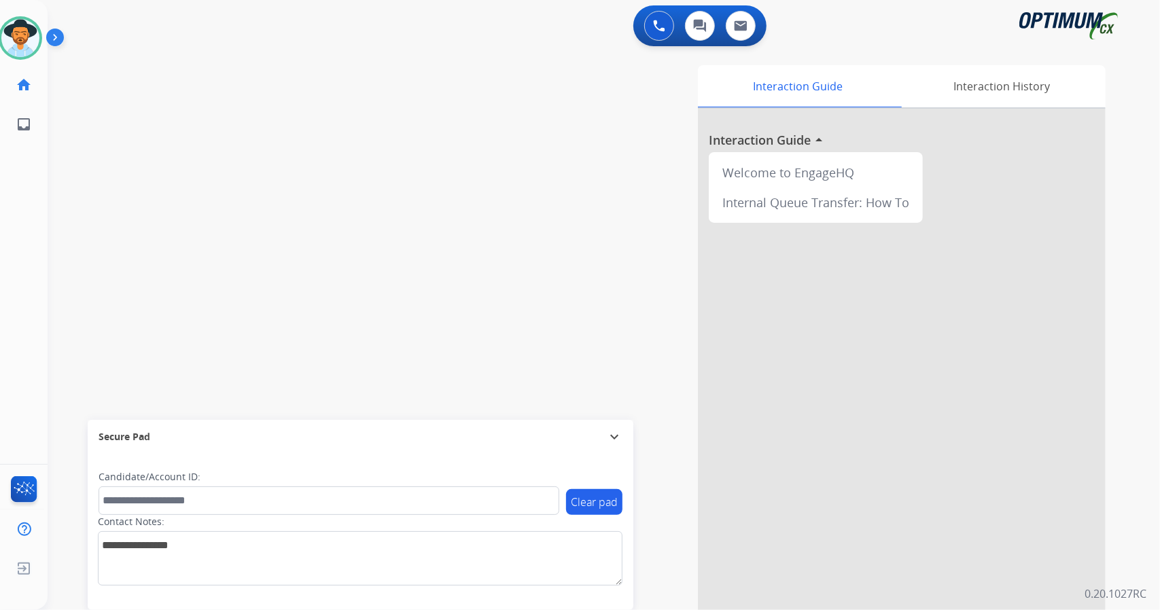
click at [58, 226] on div "swap_horiz Break voice bridge close_fullscreen Connect 3-Way Call merge_type Se…" at bounding box center [587, 332] width 1079 height 567
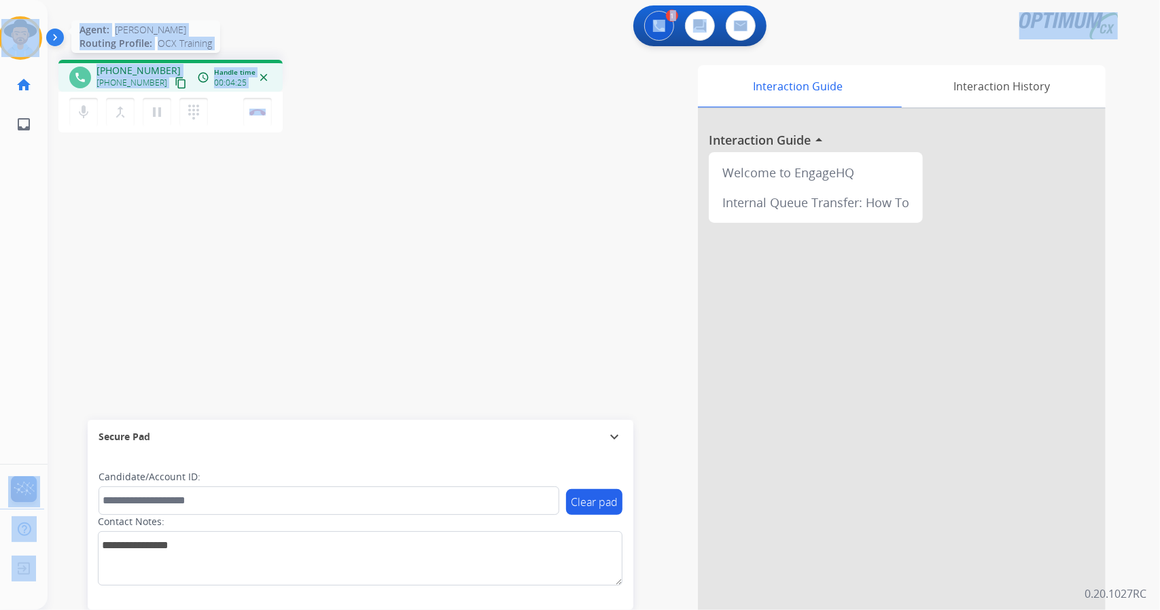
drag, startPoint x: 321, startPoint y: 97, endPoint x: 16, endPoint y: 50, distance: 308.0
click at [16, 50] on div "Outbound call Quit Outbound call Quit Schedule interaction + Add to my list Cus…" at bounding box center [580, 305] width 1160 height 610
click at [353, 69] on div "phone [PHONE_NUMBER] [PHONE_NUMBER] content_copy access_time Call metrics Queue…" at bounding box center [242, 98] width 369 height 77
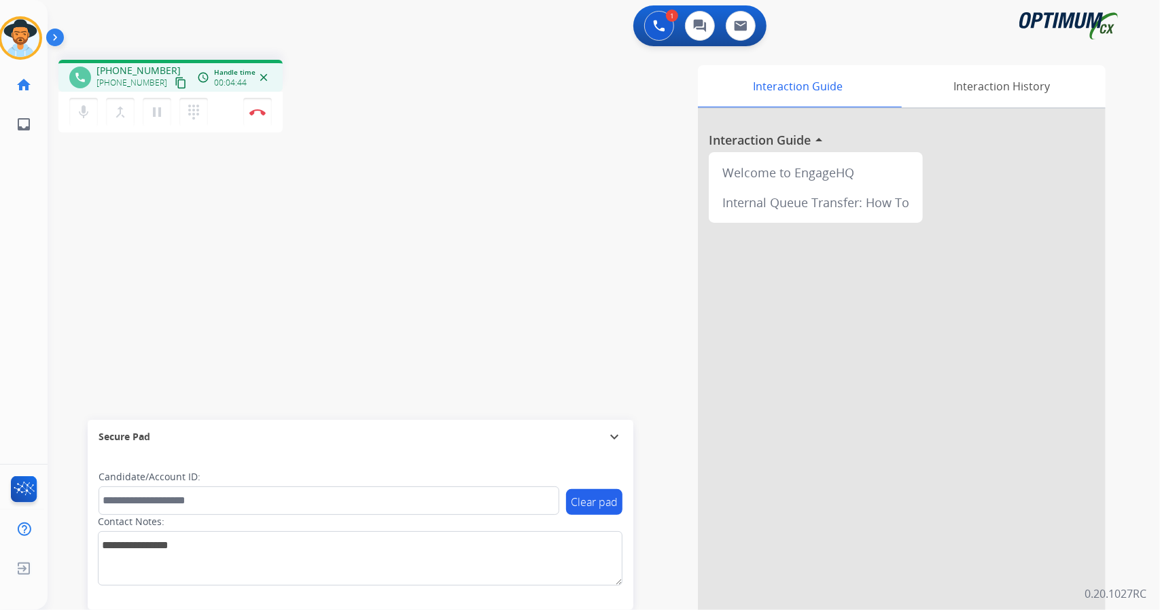
click at [353, 69] on div "phone [PHONE_NUMBER] [PHONE_NUMBER] content_copy access_time Call metrics Queue…" at bounding box center [242, 98] width 369 height 77
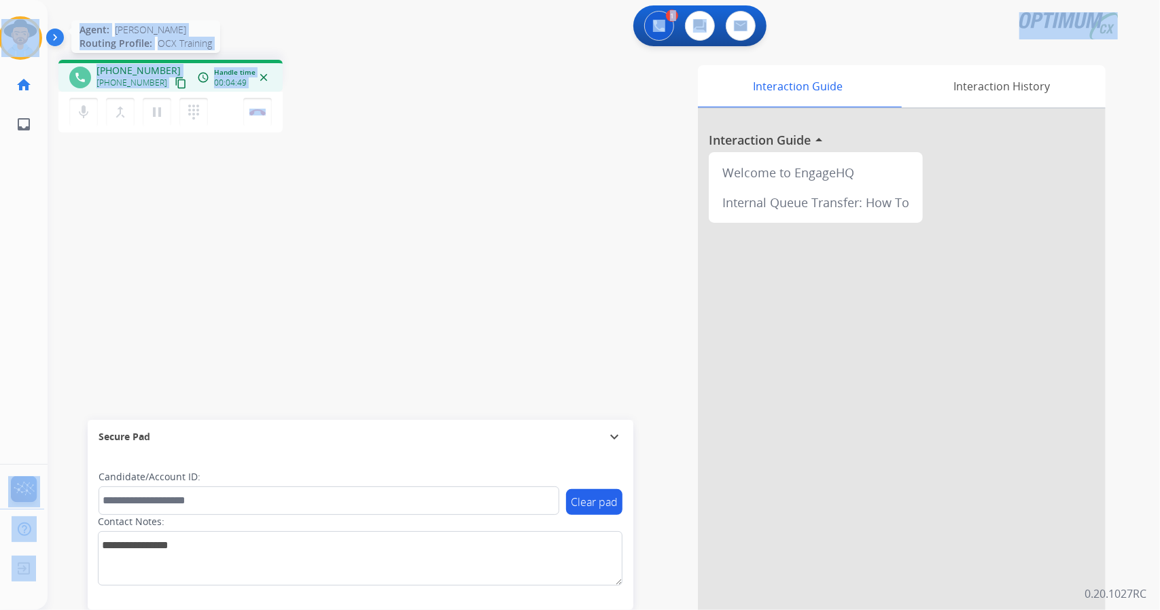
drag, startPoint x: 331, startPoint y: 113, endPoint x: 0, endPoint y: 47, distance: 337.5
click at [0, 47] on div "Outbound call Quit Outbound call Quit Schedule interaction + Add to my list Cus…" at bounding box center [580, 305] width 1160 height 610
click at [359, 65] on div "phone [PHONE_NUMBER] [PHONE_NUMBER] content_copy access_time Call metrics Queue…" at bounding box center [242, 98] width 369 height 77
drag, startPoint x: 317, startPoint y: 115, endPoint x: 0, endPoint y: 21, distance: 330.4
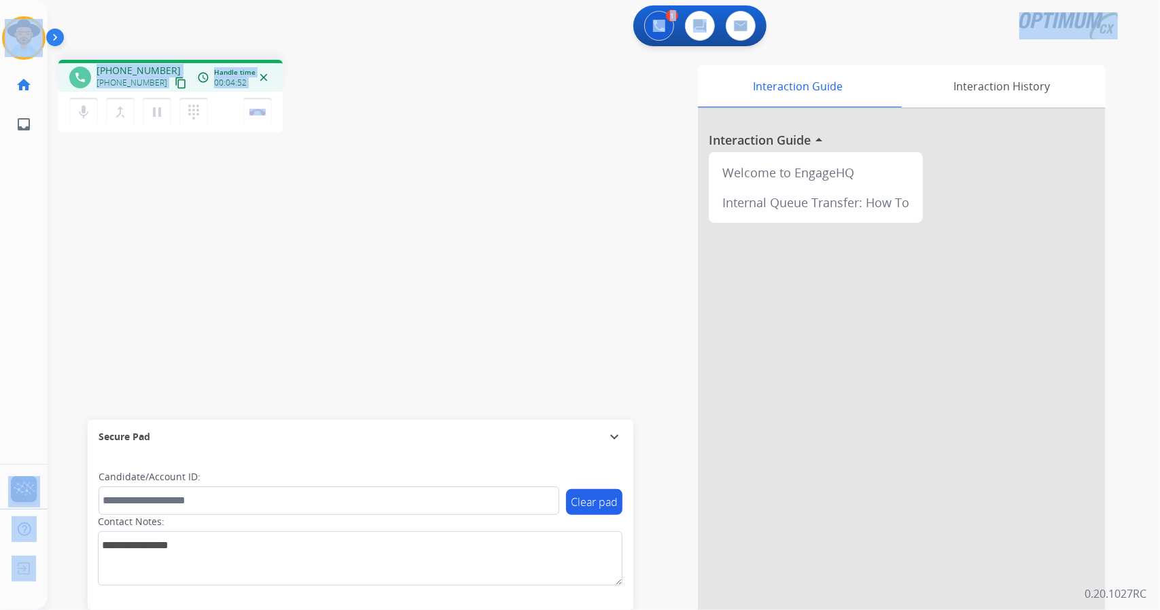
click at [0, 21] on div "Outbound call Quit Outbound call Quit Schedule interaction + Add to my list Cus…" at bounding box center [580, 305] width 1160 height 610
click at [120, 18] on div "1 Voice Interactions 0 Chat Interactions 0 Email Interactions" at bounding box center [595, 26] width 1063 height 43
drag, startPoint x: 1, startPoint y: 7, endPoint x: 390, endPoint y: 245, distance: 455.8
click at [390, 245] on div "Outbound call Quit Outbound call Quit Schedule interaction + Add to my list Cus…" at bounding box center [580, 305] width 1160 height 610
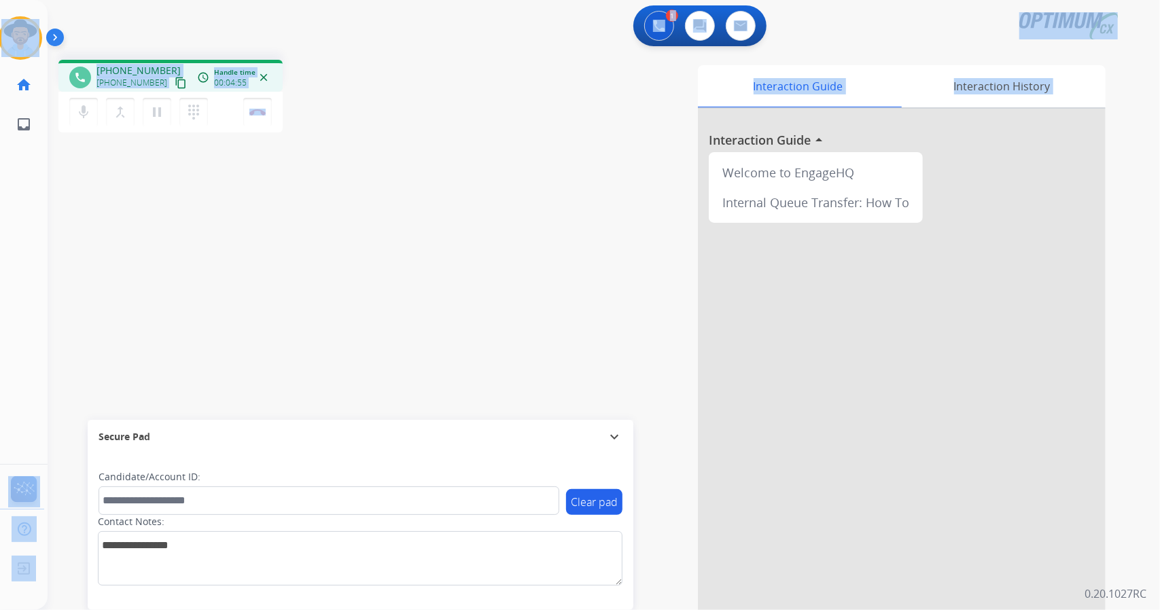
click at [321, 116] on div "phone [PHONE_NUMBER] [PHONE_NUMBER] content_copy access_time Call metrics Queue…" at bounding box center [242, 98] width 369 height 77
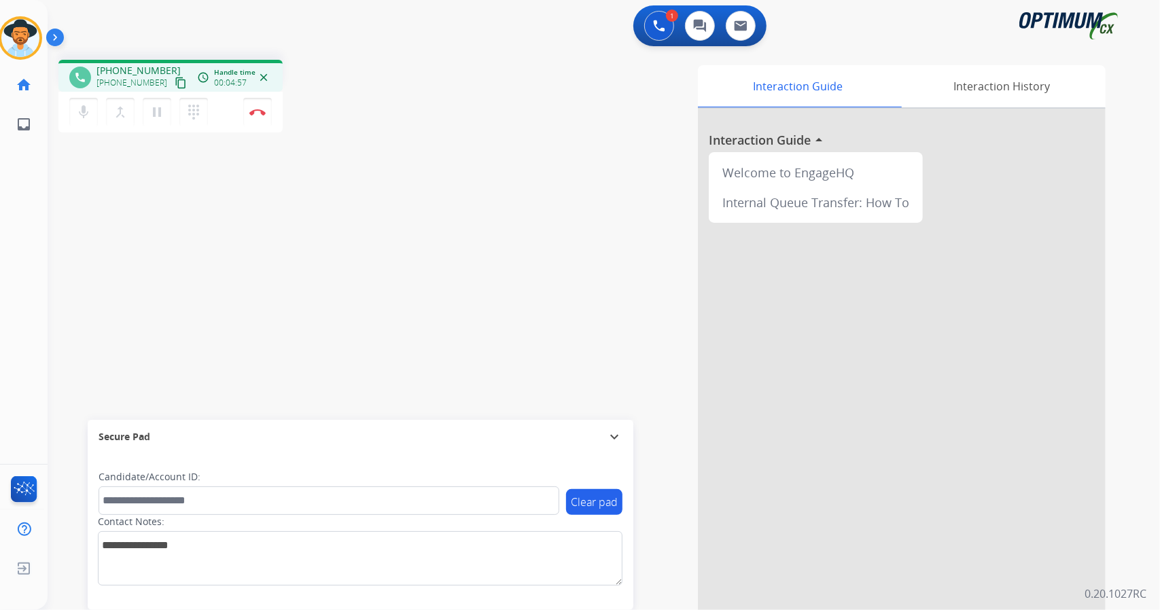
drag, startPoint x: 311, startPoint y: 115, endPoint x: 0, endPoint y: 3, distance: 330.7
click at [0, 3] on div "Outbound call Quit Outbound call Quit Schedule interaction + Add to my list Cus…" at bounding box center [580, 305] width 1160 height 610
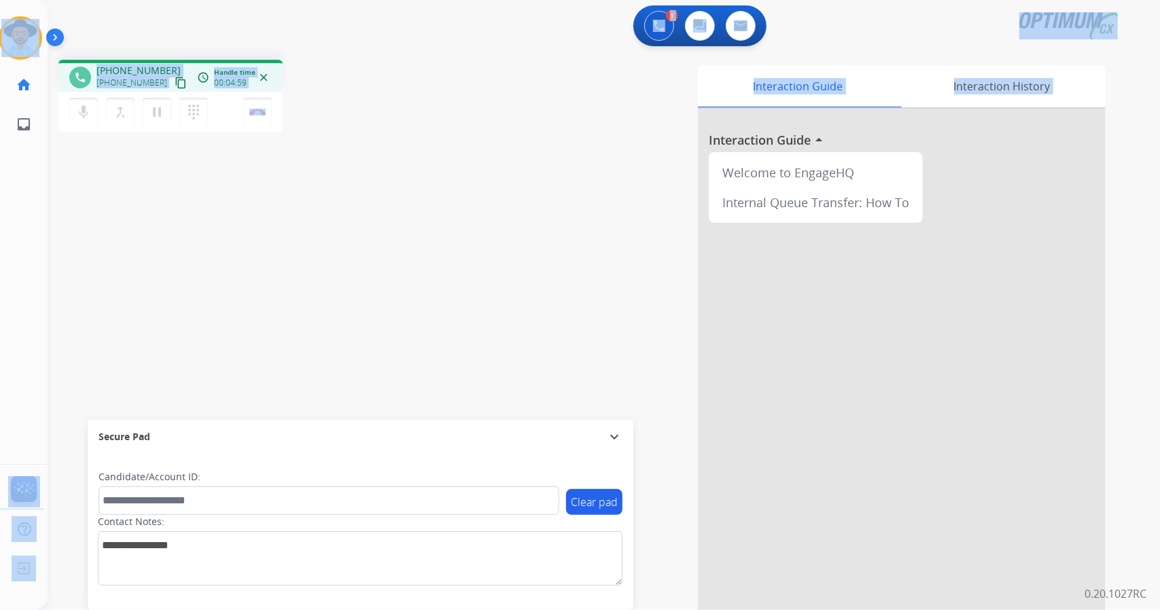
drag, startPoint x: 5, startPoint y: 5, endPoint x: 424, endPoint y: 253, distance: 486.8
click at [424, 253] on div "Outbound call Quit Outbound call Quit Schedule interaction + Add to my list Cus…" at bounding box center [580, 305] width 1160 height 610
click at [332, 86] on div "phone [PHONE_NUMBER] [PHONE_NUMBER] content_copy access_time Call metrics Queue…" at bounding box center [242, 98] width 369 height 77
drag, startPoint x: 5, startPoint y: 0, endPoint x: 393, endPoint y: 160, distance: 419.5
click at [393, 160] on div "Outbound call Quit Outbound call Quit Schedule interaction + Add to my list Cus…" at bounding box center [580, 305] width 1160 height 610
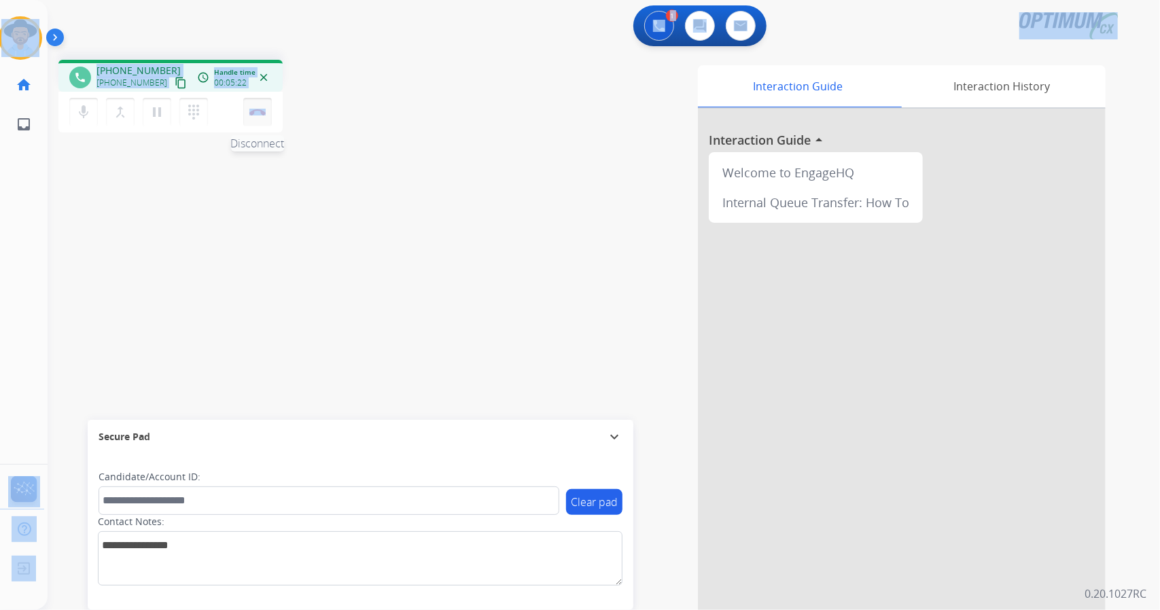
click at [252, 116] on button "Disconnect" at bounding box center [257, 112] width 29 height 29
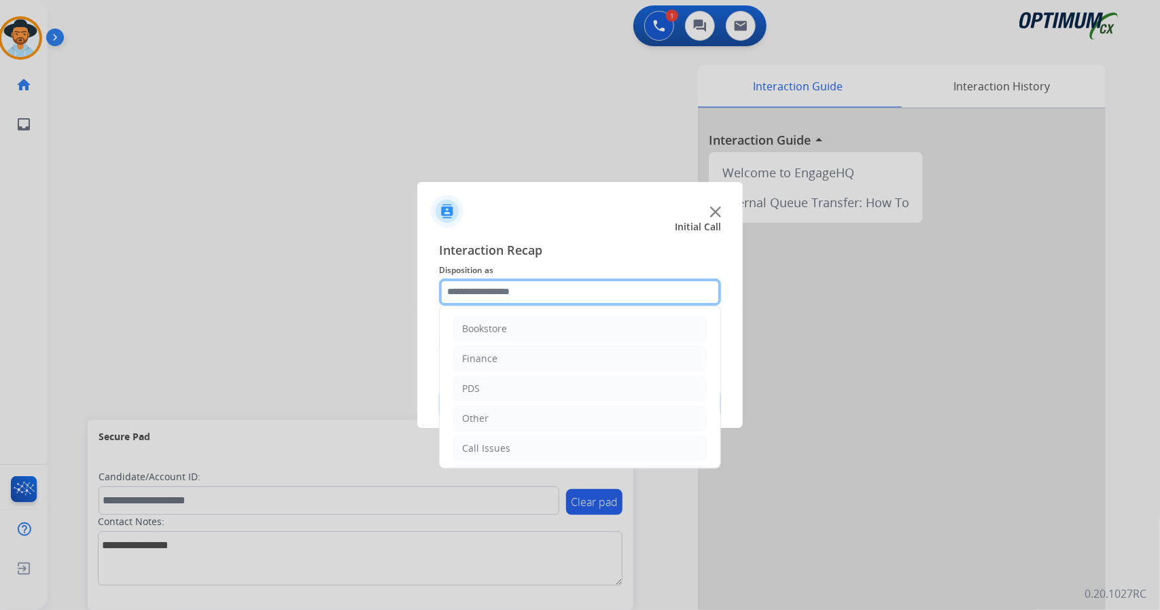
click at [542, 301] on input "text" at bounding box center [580, 292] width 282 height 27
click at [523, 459] on ul "Bookstore Finance PDS Other Call Issues Initial Application Transfer Renewal" at bounding box center [580, 345] width 281 height 254
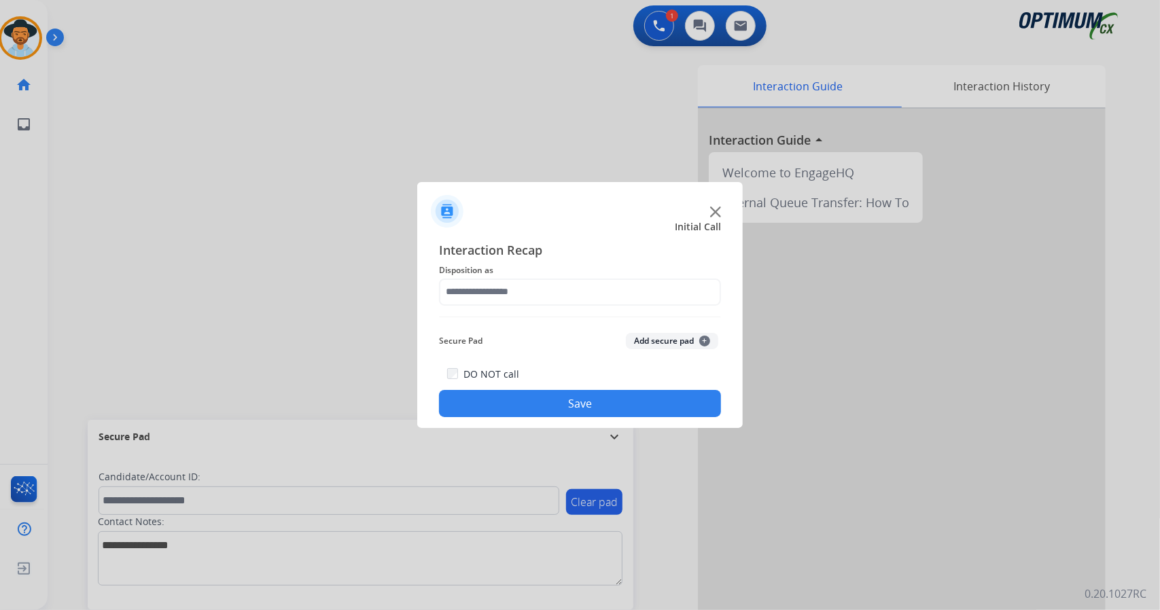
click at [516, 449] on div at bounding box center [580, 305] width 1160 height 610
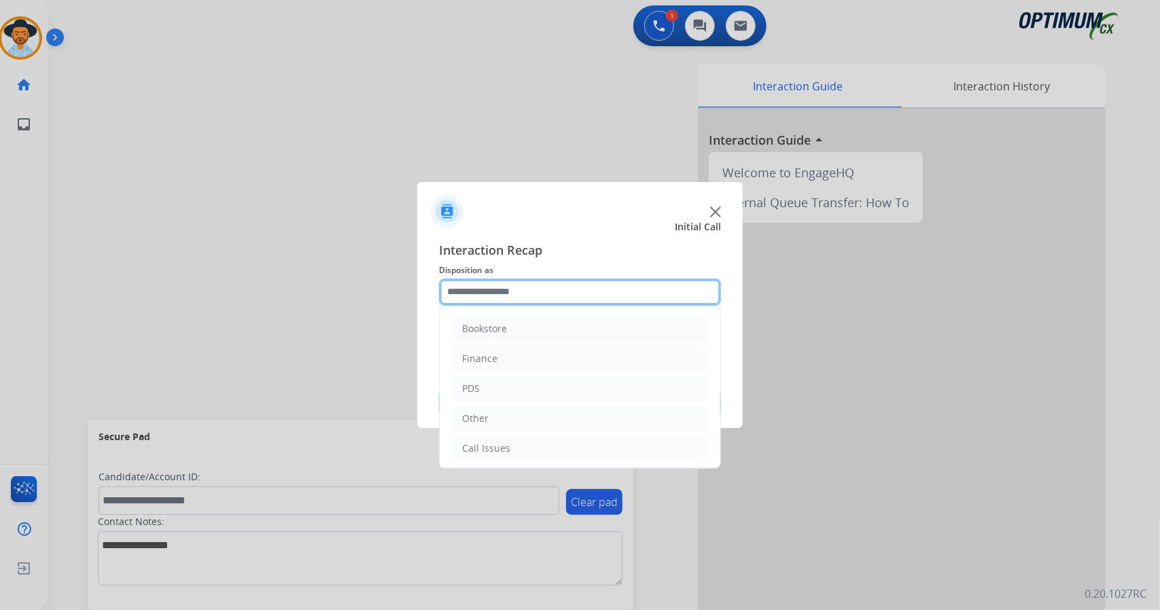
click at [519, 293] on input "text" at bounding box center [580, 292] width 282 height 27
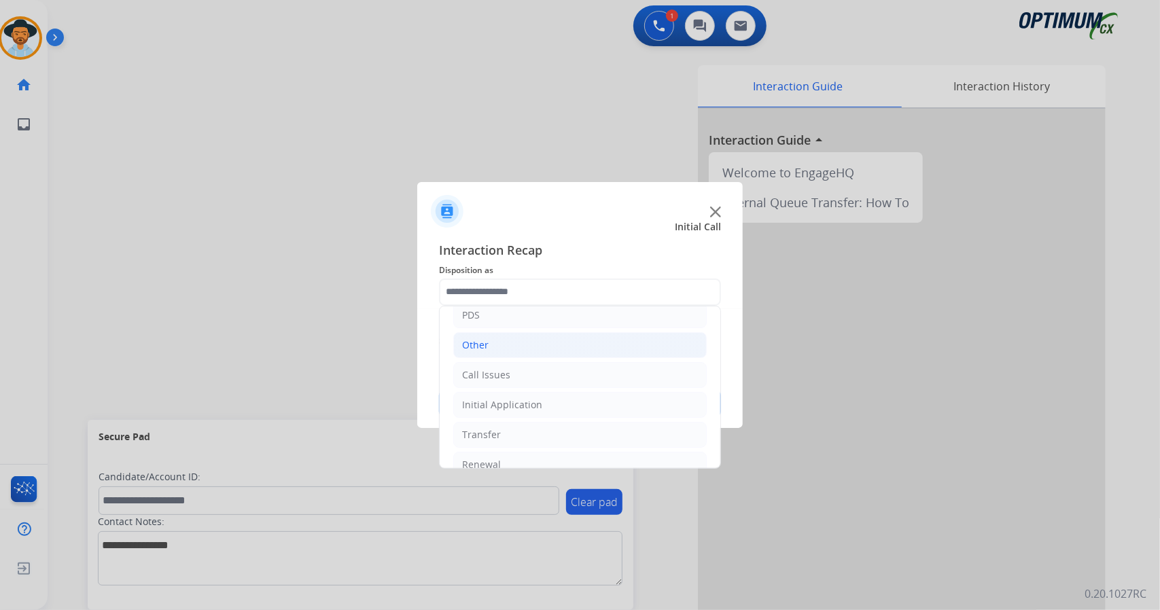
click at [529, 410] on li "Initial Application" at bounding box center [579, 405] width 253 height 26
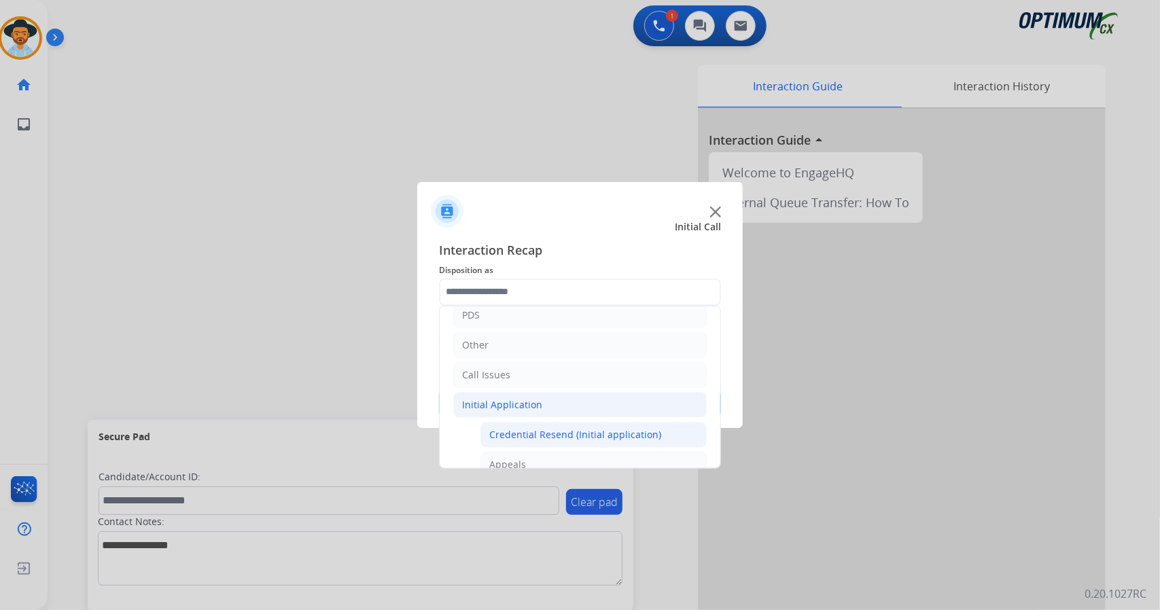
click at [535, 423] on li "Credential Resend (Initial application)" at bounding box center [593, 435] width 226 height 26
type input "**********"
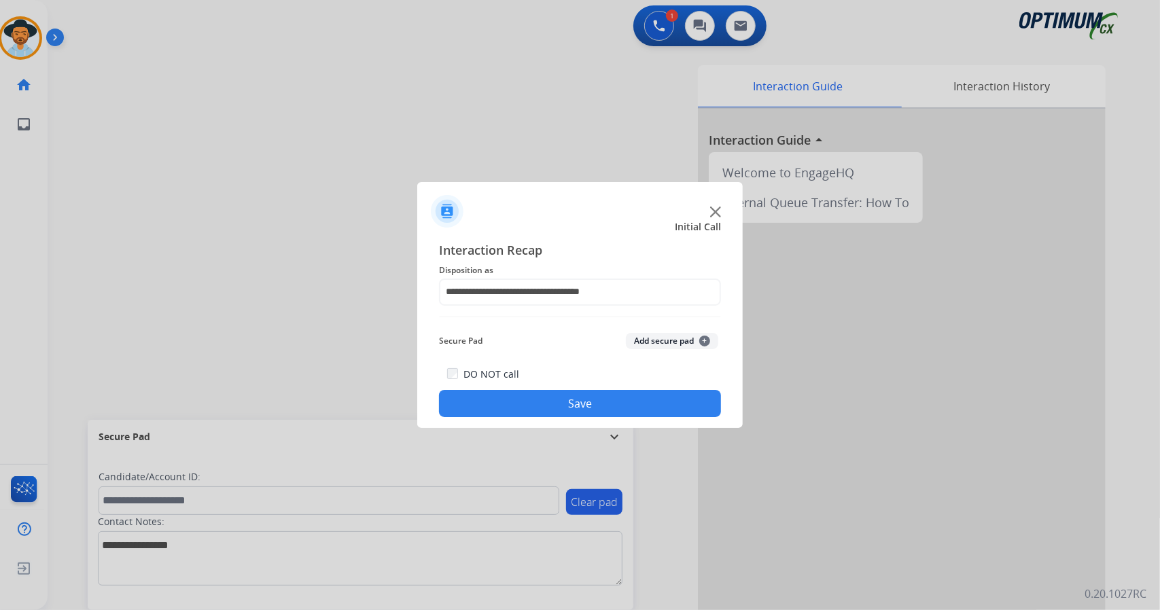
click at [531, 416] on button "Save" at bounding box center [580, 403] width 282 height 27
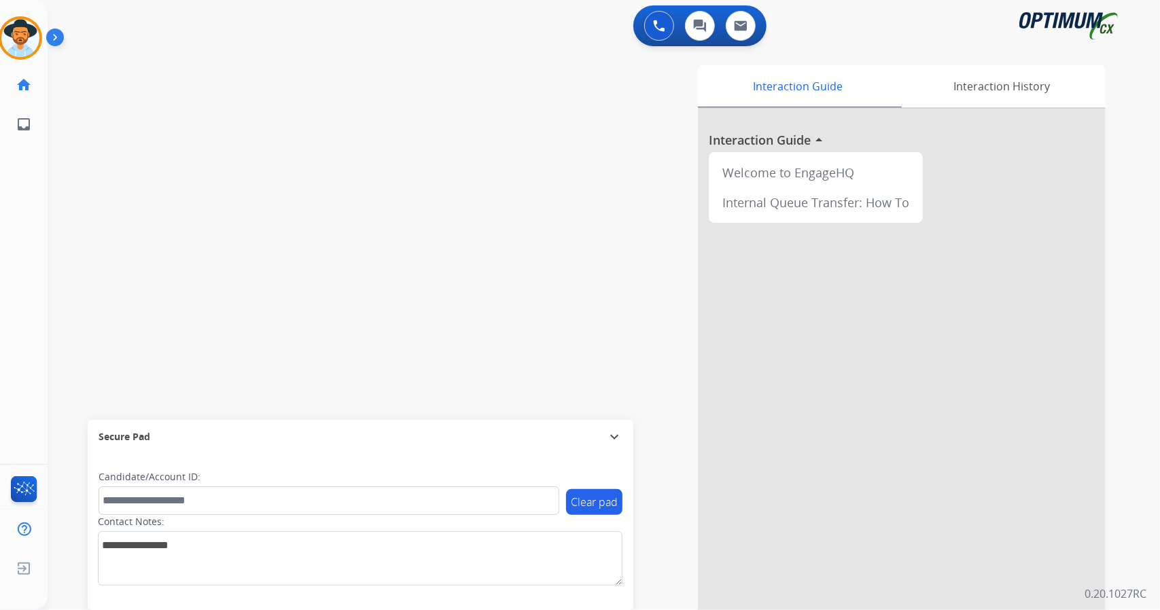
scroll to position [5, 0]
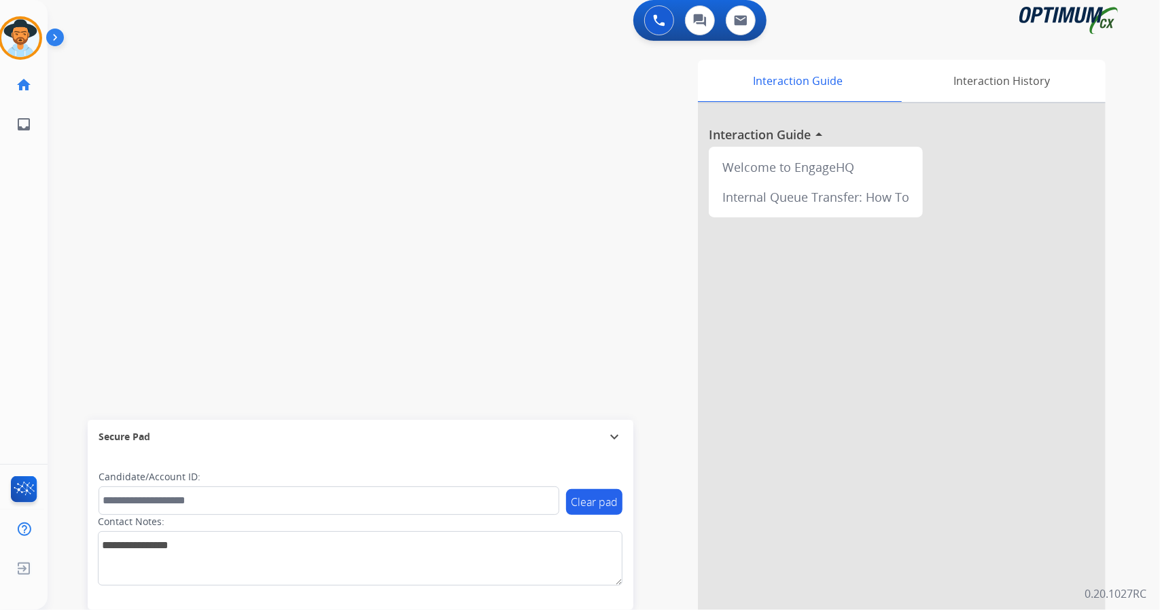
click at [80, 276] on div "swap_horiz Break voice bridge close_fullscreen Connect 3-Way Call merge_type Se…" at bounding box center [587, 326] width 1079 height 567
click at [37, 267] on div at bounding box center [580, 305] width 1160 height 610
click at [635, 535] on div "Interaction Guide Interaction History Interaction Guide arrow_drop_up Welcome t…" at bounding box center [769, 335] width 673 height 550
click at [74, 192] on div "phone [PHONE_NUMBER] [PHONE_NUMBER] content_copy access_time Call metrics Queue…" at bounding box center [587, 326] width 1079 height 567
click at [58, 197] on div "phone [PHONE_NUMBER] [PHONE_NUMBER] content_copy access_time Call metrics Queue…" at bounding box center [587, 326] width 1079 height 567
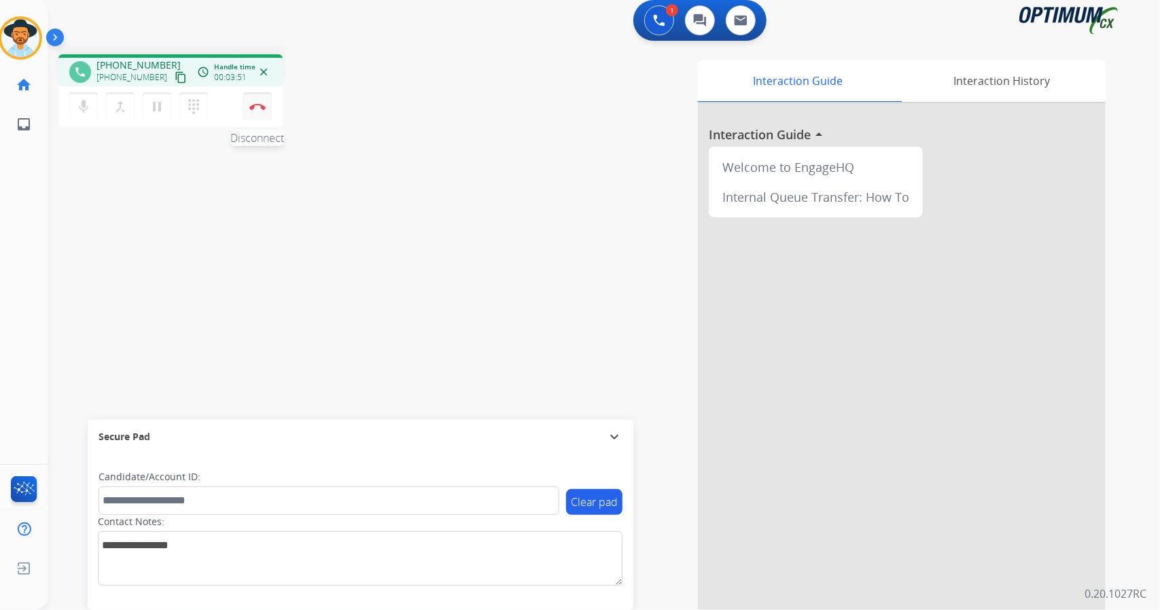
click at [253, 109] on img at bounding box center [257, 106] width 16 height 7
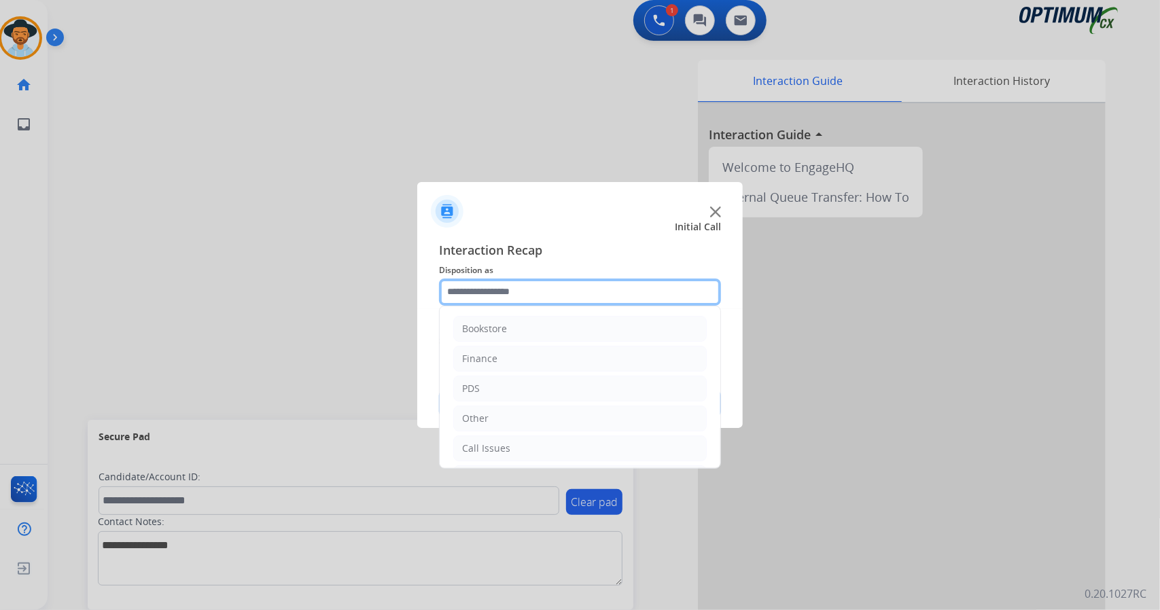
click at [499, 296] on input "text" at bounding box center [580, 292] width 282 height 27
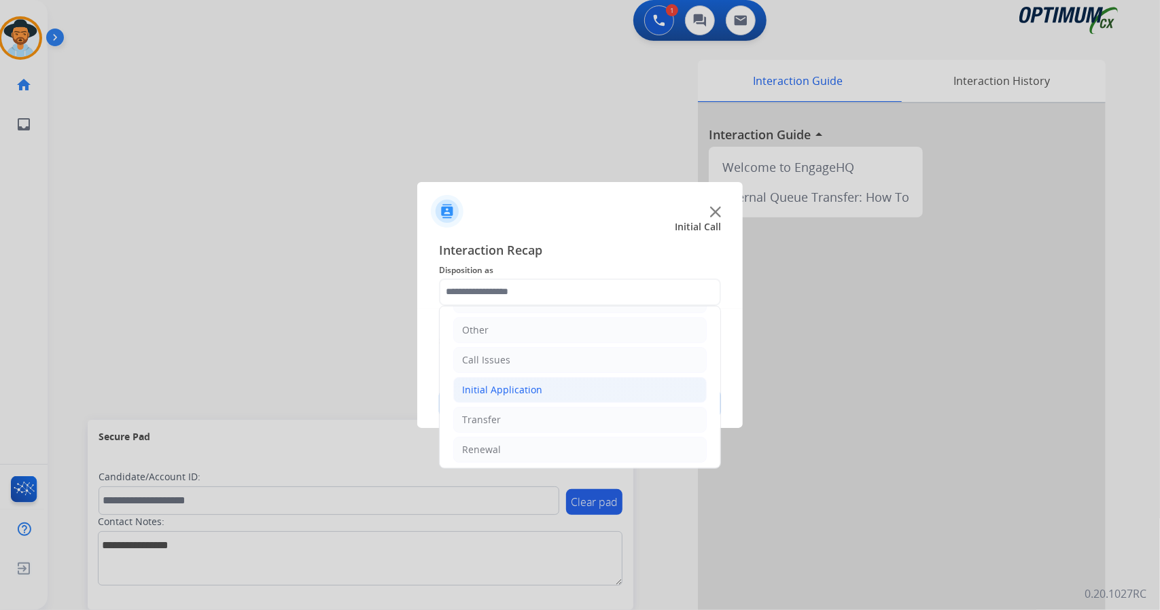
click at [513, 389] on div "Initial Application" at bounding box center [502, 390] width 80 height 14
click at [534, 419] on div "Credential Resend (Initial application)" at bounding box center [575, 420] width 172 height 14
type input "**********"
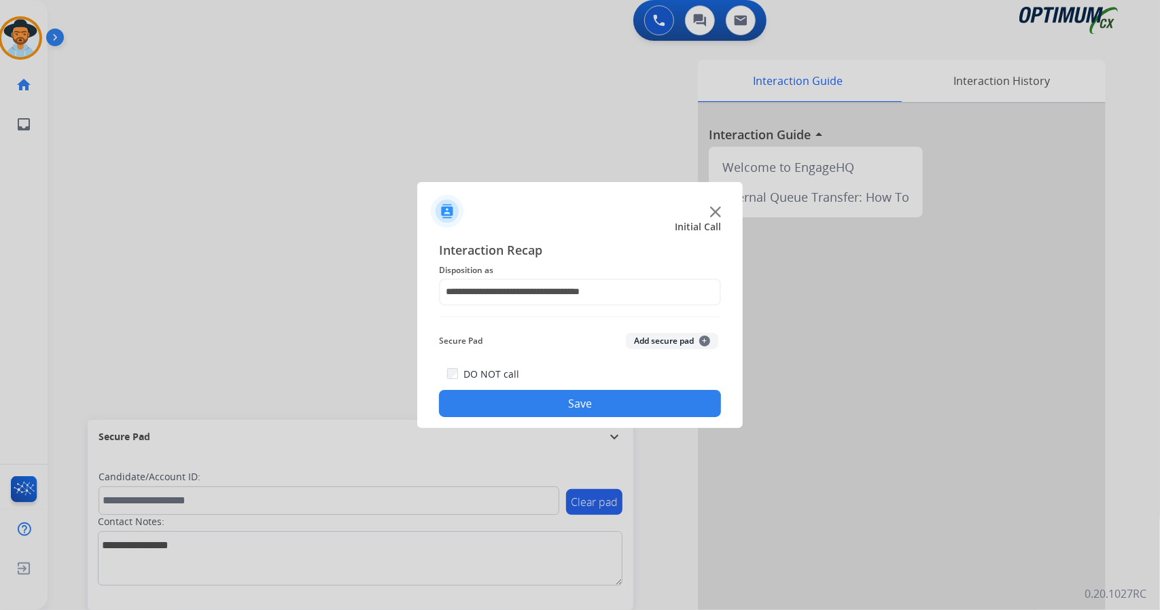
click at [499, 401] on button "Save" at bounding box center [580, 403] width 282 height 27
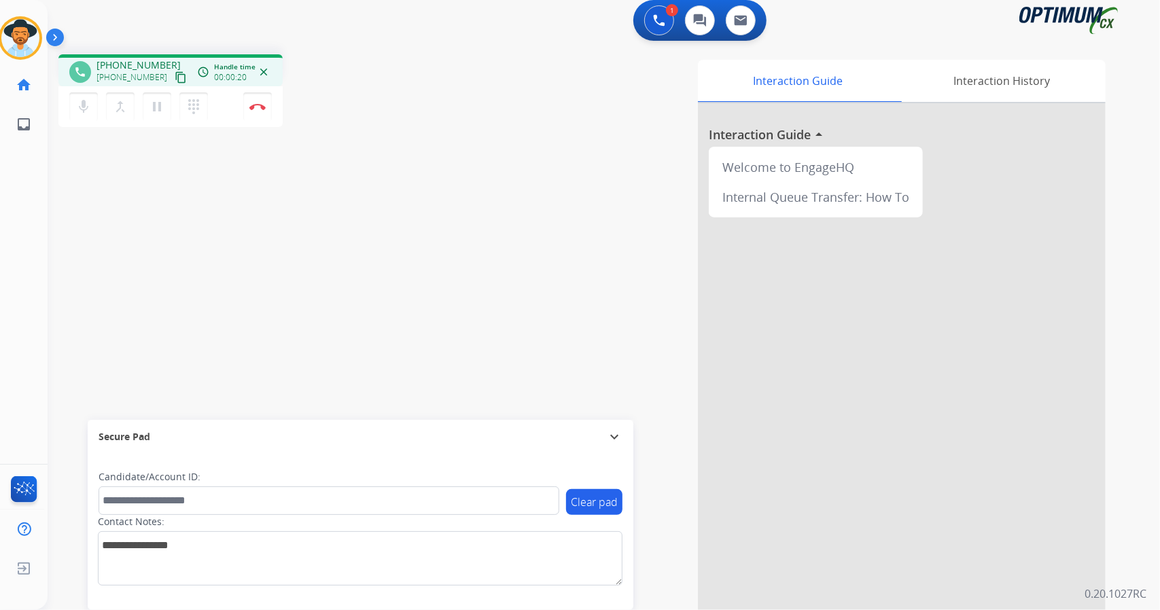
click at [79, 278] on div "phone [PHONE_NUMBER] [PHONE_NUMBER] content_copy access_time Call metrics Queue…" at bounding box center [587, 326] width 1079 height 567
click at [267, 118] on button "Disconnect" at bounding box center [257, 106] width 29 height 29
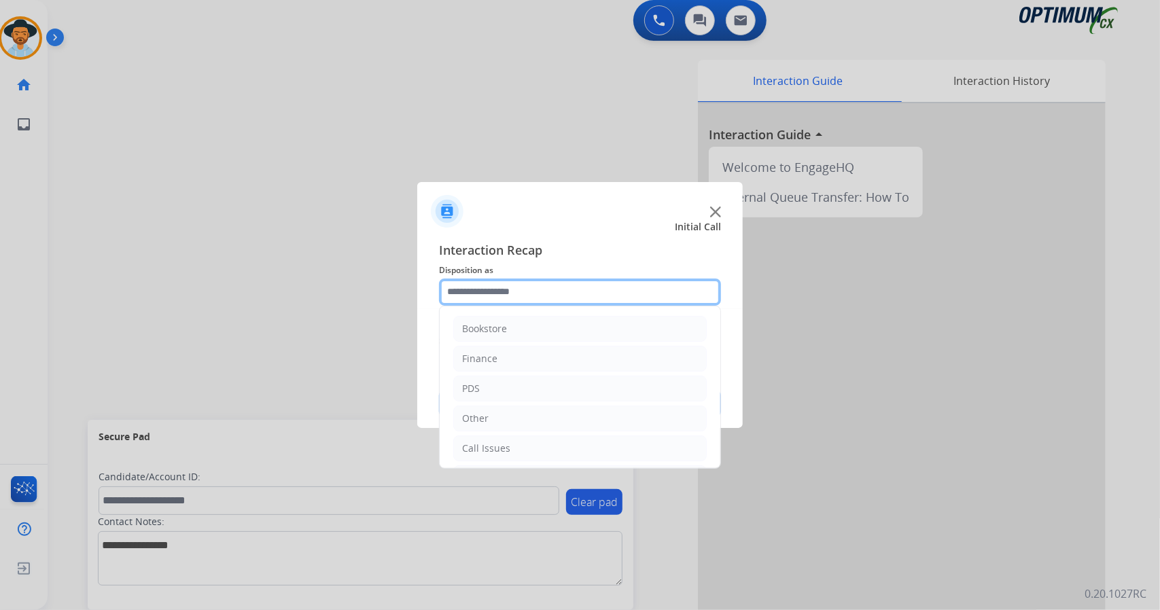
click at [528, 289] on input "text" at bounding box center [580, 292] width 282 height 27
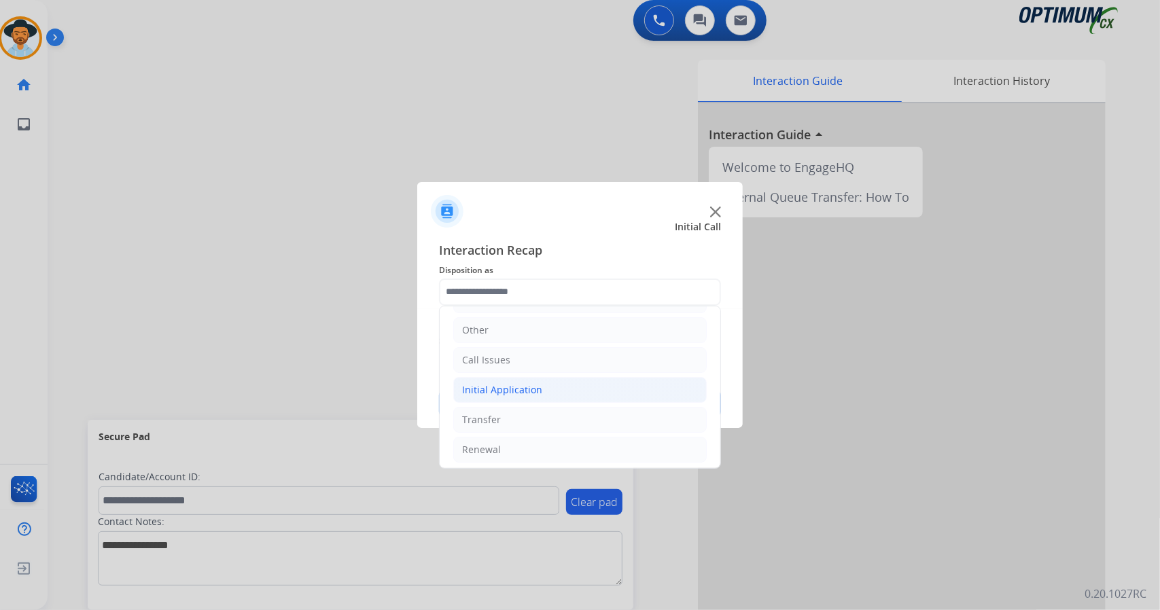
click at [562, 391] on li "Initial Application" at bounding box center [579, 390] width 253 height 26
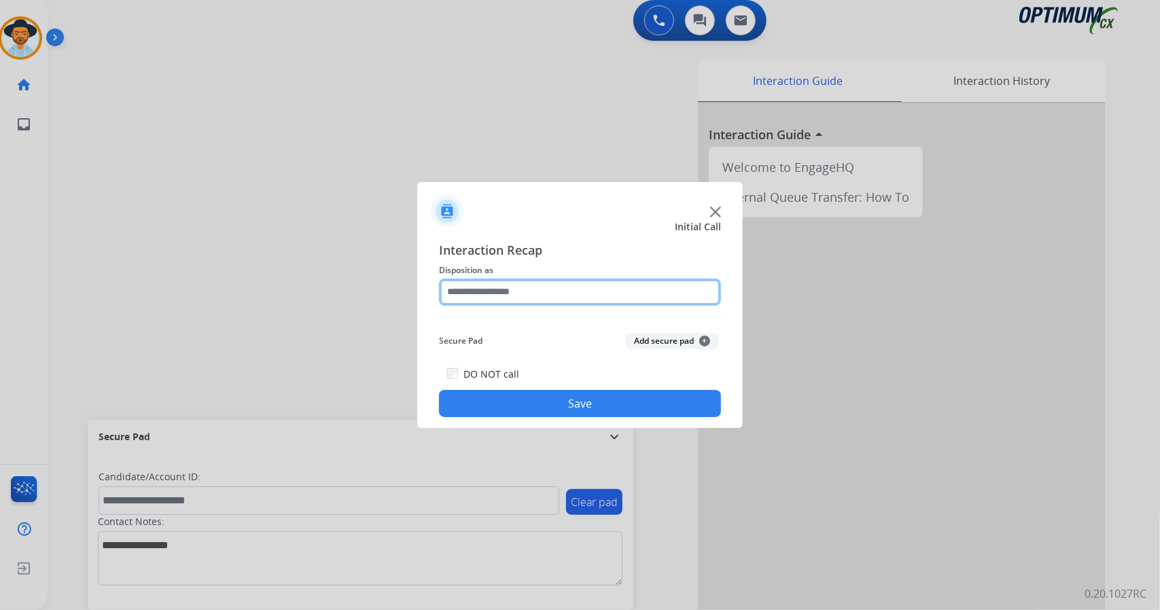
click at [524, 292] on input "text" at bounding box center [580, 292] width 282 height 27
click at [540, 355] on div "Secure Pad Add secure pad +" at bounding box center [580, 340] width 282 height 27
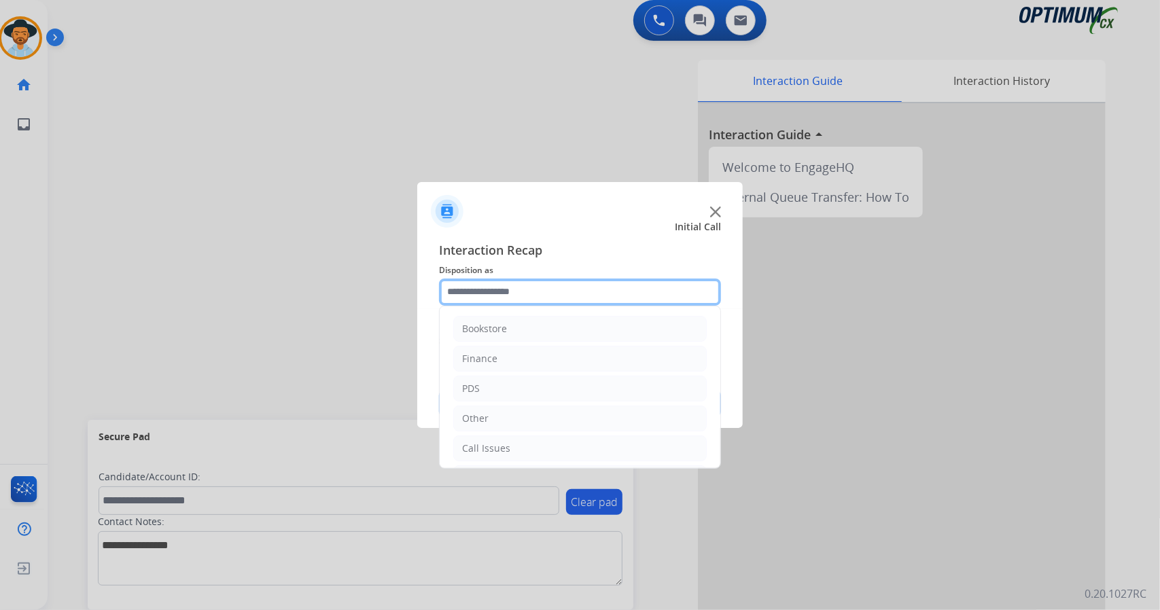
click at [538, 279] on input "text" at bounding box center [580, 292] width 282 height 27
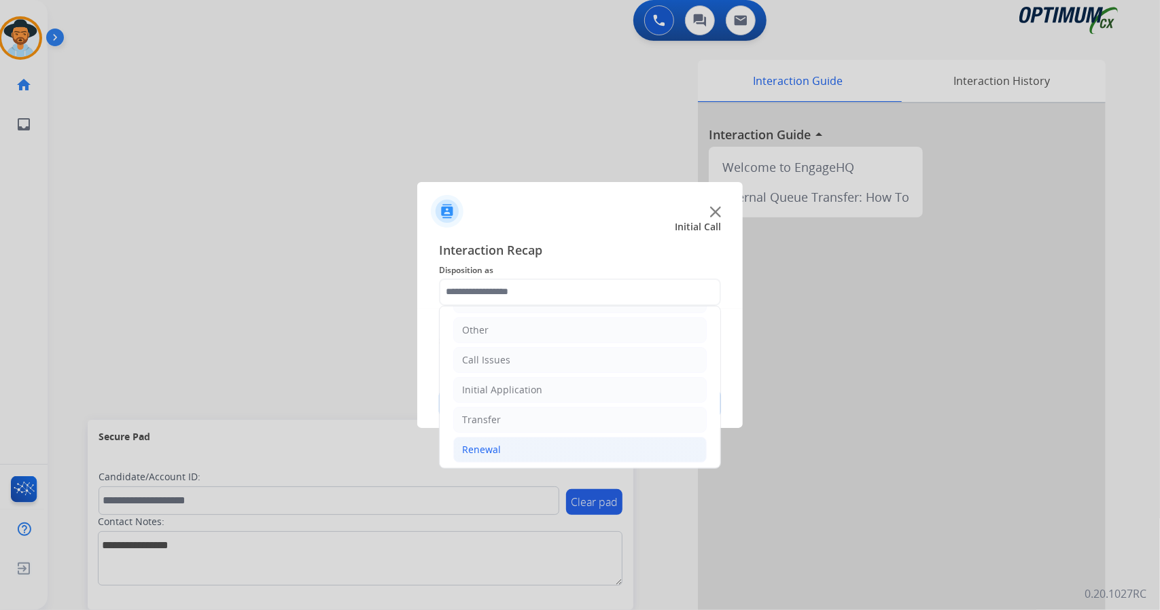
click at [558, 441] on li "Renewal" at bounding box center [579, 450] width 253 height 26
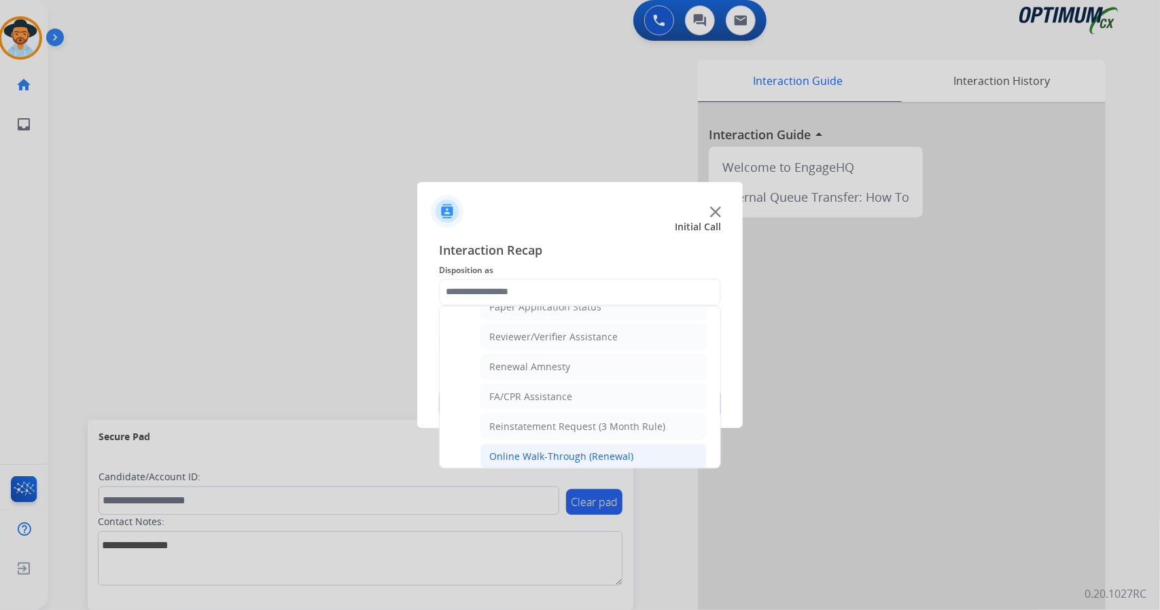
click at [575, 450] on div "Online Walk-Through (Renewal)" at bounding box center [561, 457] width 144 height 14
type input "**********"
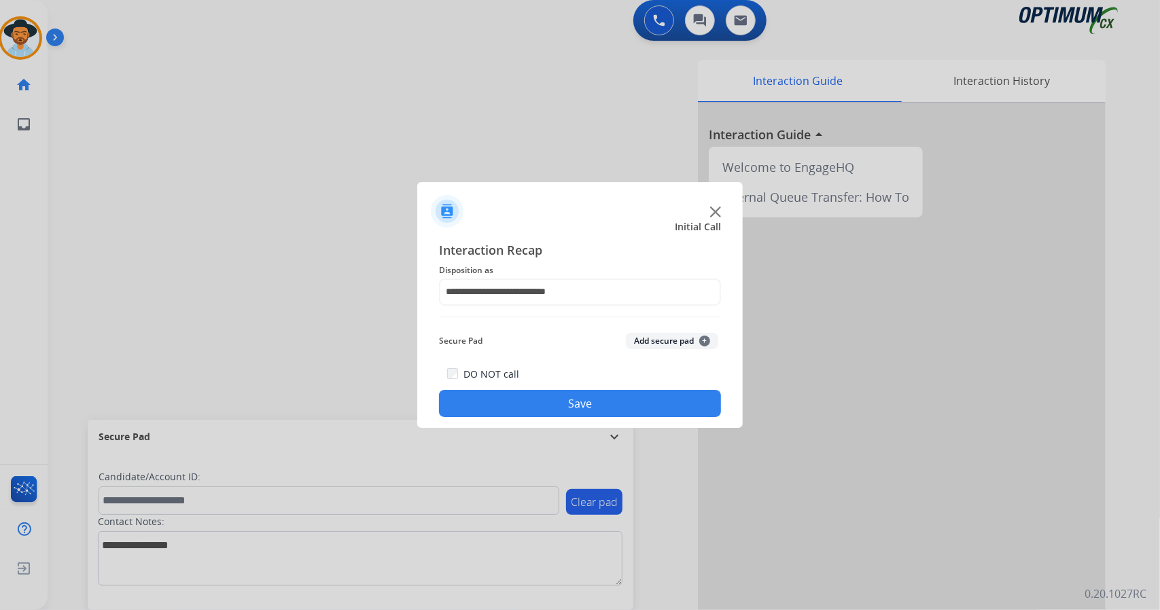
click at [611, 406] on button "Save" at bounding box center [580, 403] width 282 height 27
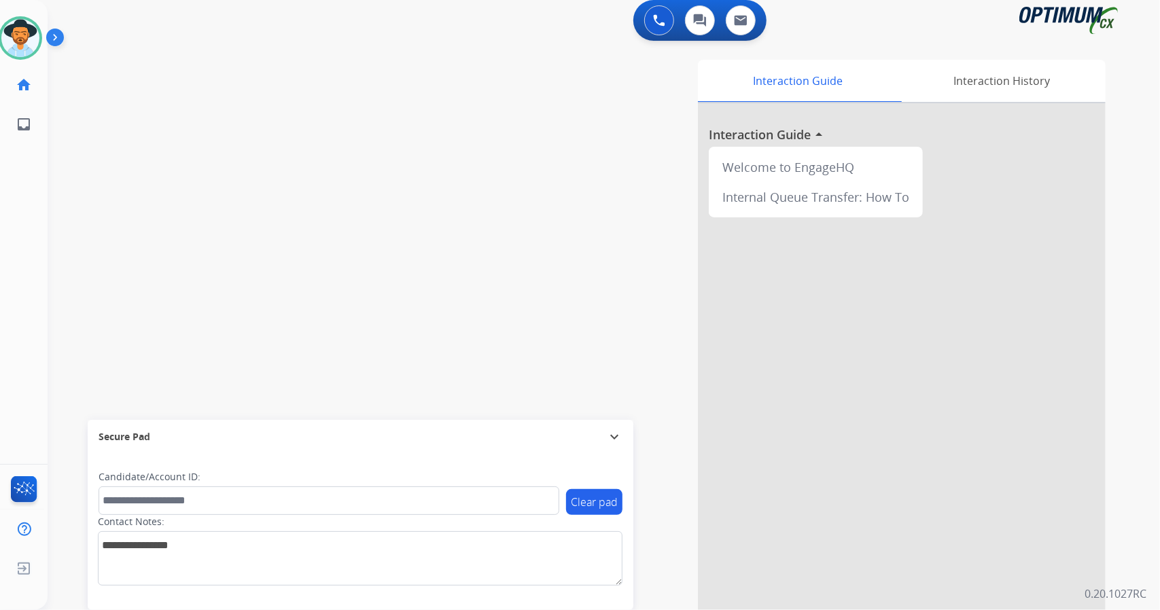
click at [63, 319] on div "swap_horiz Break voice bridge close_fullscreen Connect 3-Way Call merge_type Se…" at bounding box center [587, 326] width 1079 height 567
click at [1128, 266] on div "0 Voice Interactions 0 Chat Interactions 0 Email Interactions swap_horiz Break …" at bounding box center [604, 305] width 1112 height 610
click at [0, 39] on div at bounding box center [20, 37] width 43 height 43
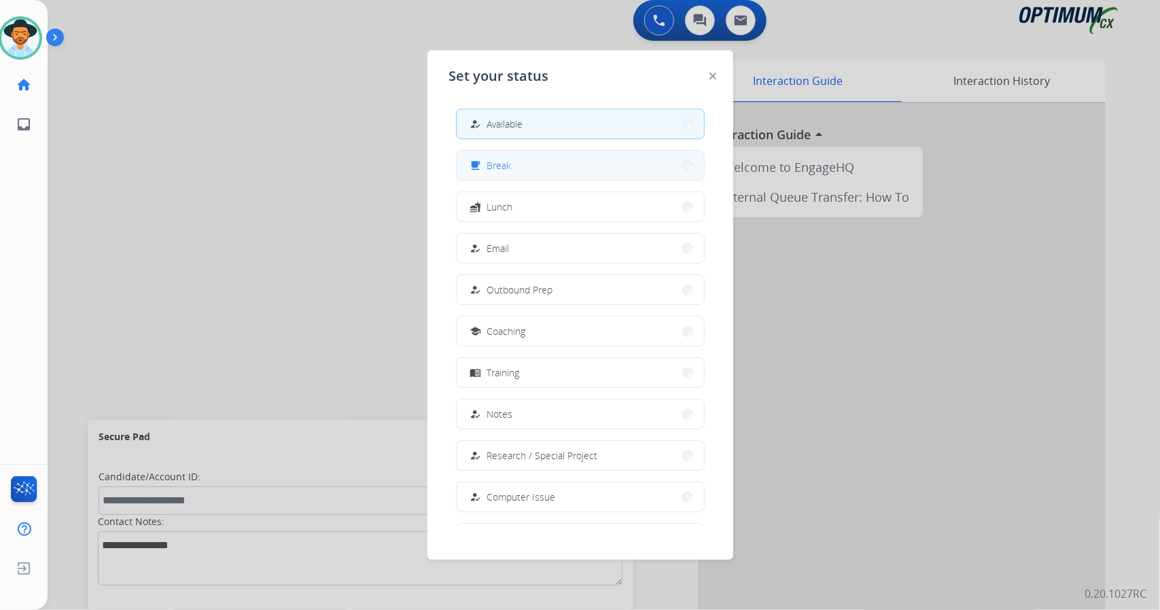
click at [539, 179] on button "free_breakfast Break" at bounding box center [580, 165] width 247 height 29
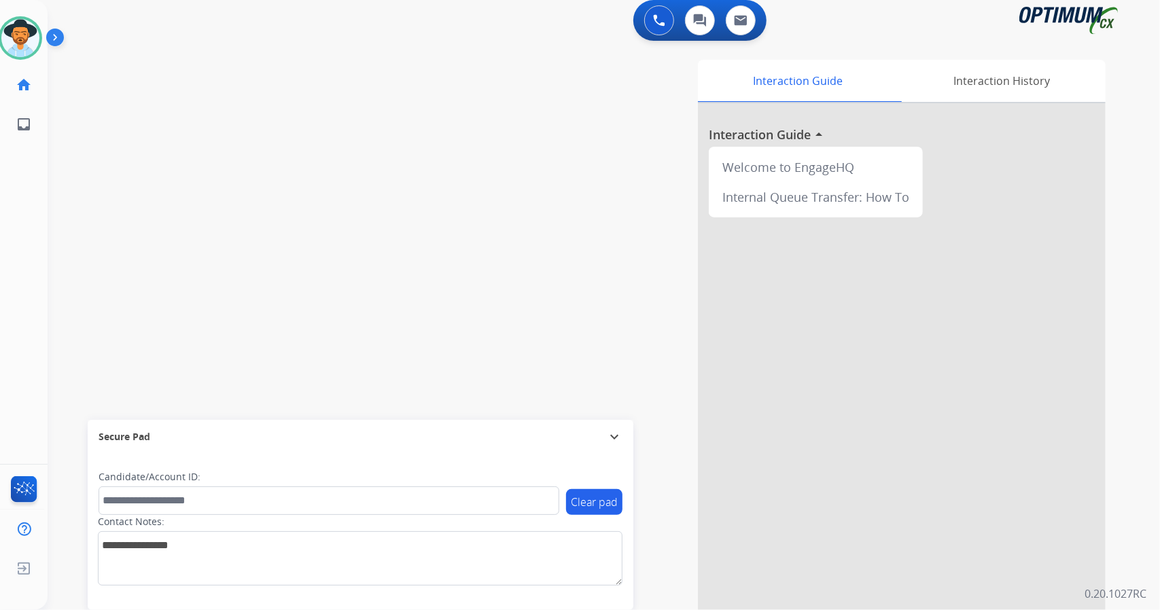
scroll to position [0, 0]
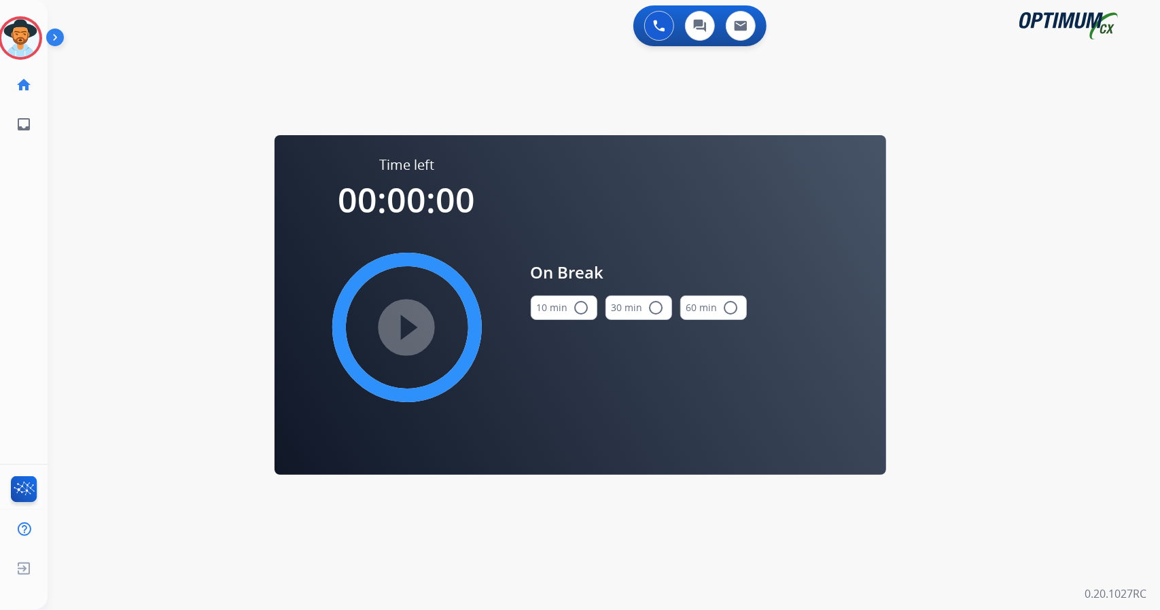
click at [83, 351] on div "0 Voice Interactions 0 Chat Interactions 0 Email Interactions swap_horiz Break …" at bounding box center [604, 305] width 1112 height 610
click at [22, 33] on img at bounding box center [20, 38] width 38 height 38
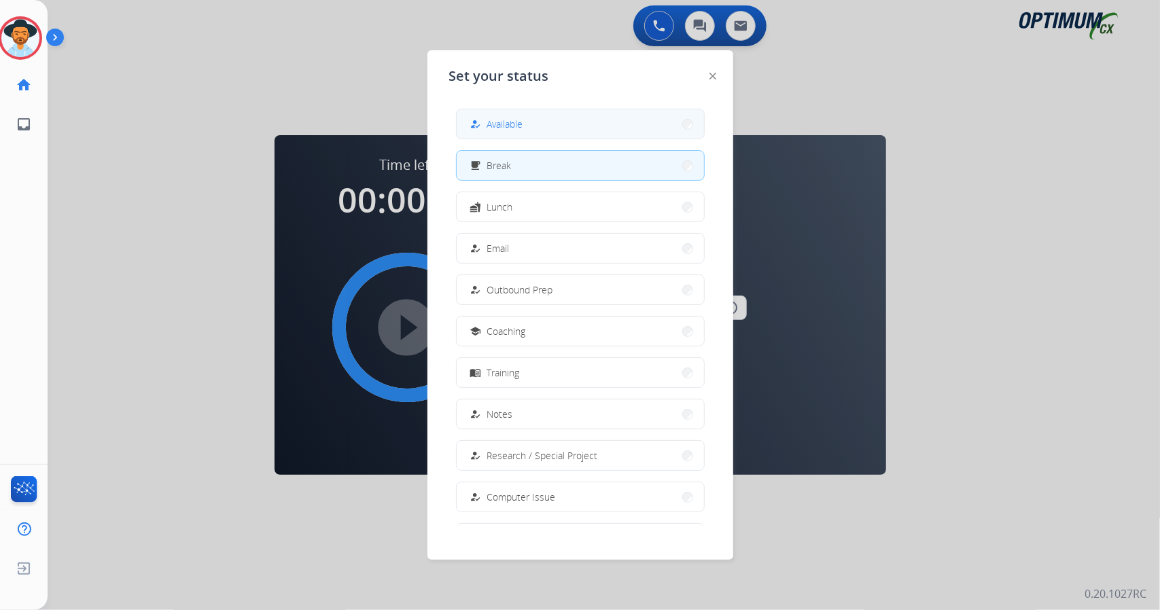
click at [489, 124] on div "how_to_reg Available" at bounding box center [495, 124] width 56 height 16
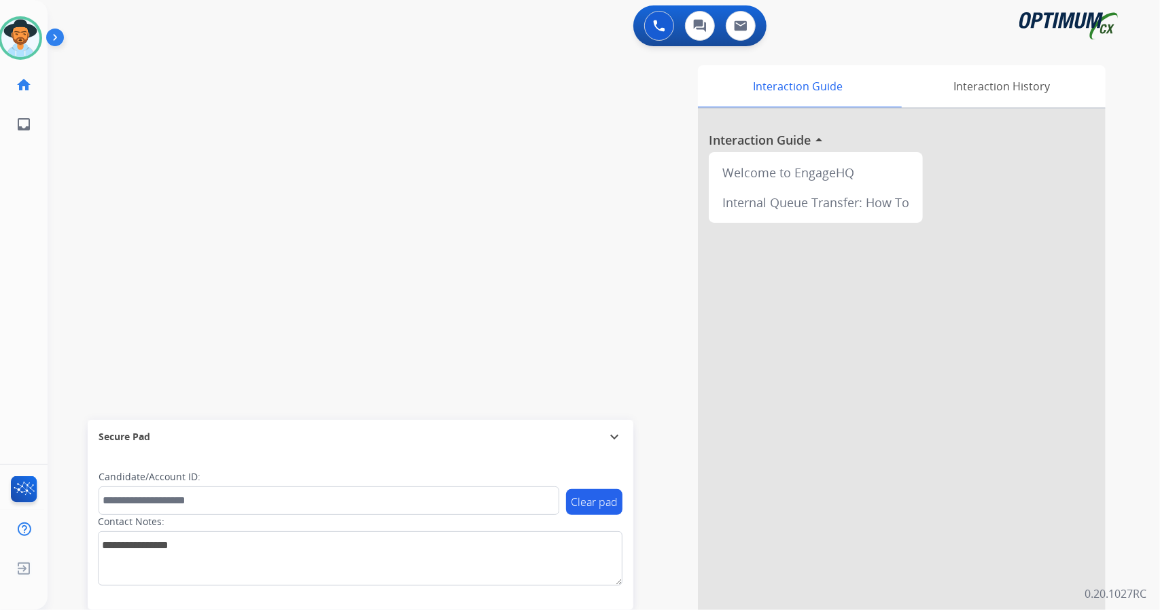
click at [71, 317] on div "swap_horiz Break voice bridge close_fullscreen Connect 3-Way Call merge_type Se…" at bounding box center [587, 332] width 1079 height 567
click at [92, 224] on div "swap_horiz Break voice bridge close_fullscreen Connect 3-Way Call merge_type Se…" at bounding box center [587, 332] width 1079 height 567
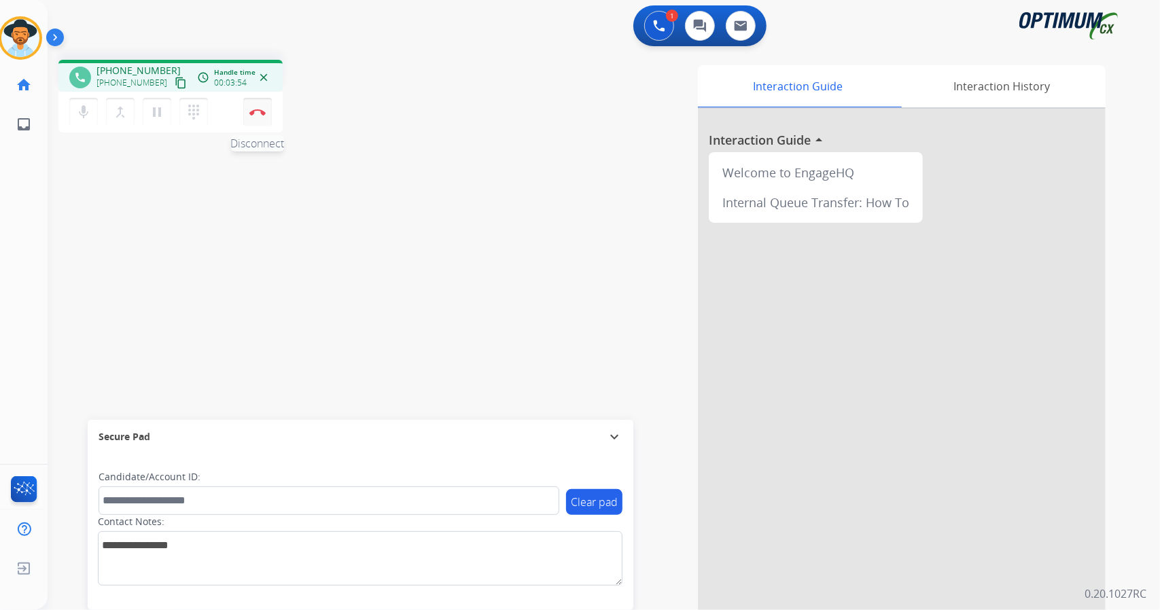
click at [261, 120] on button "Disconnect" at bounding box center [257, 112] width 29 height 29
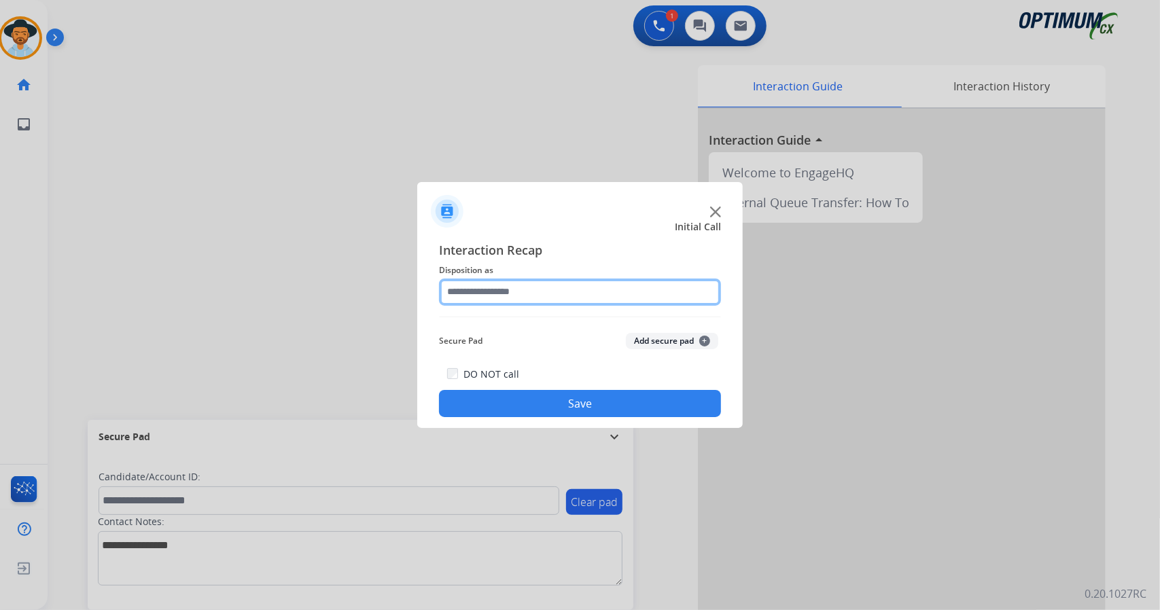
click at [575, 280] on input "text" at bounding box center [580, 292] width 282 height 27
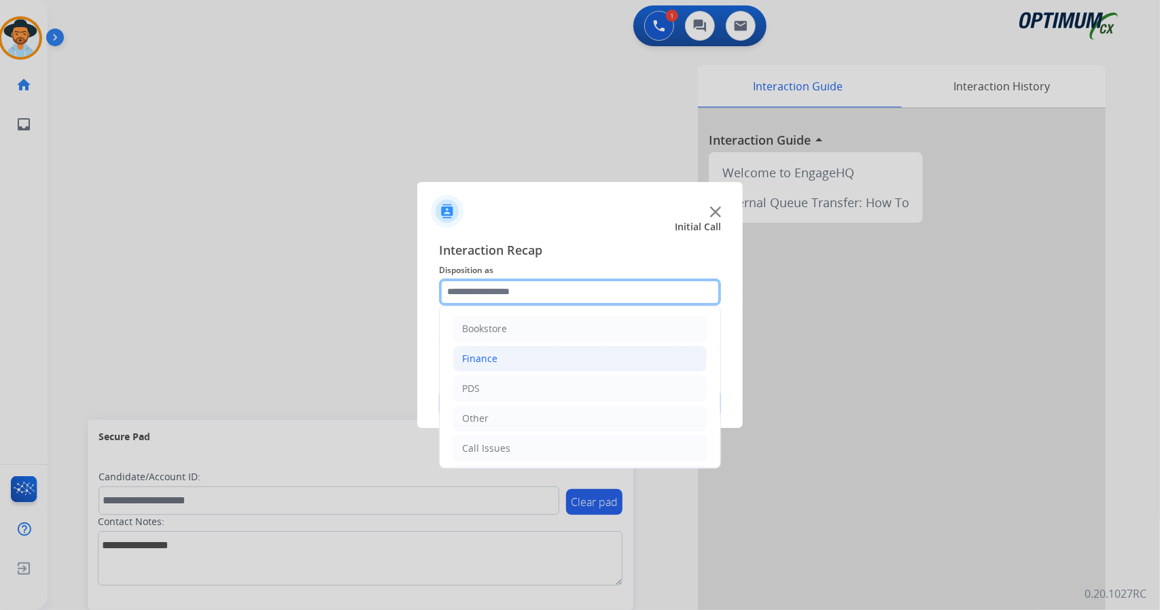
scroll to position [88, 0]
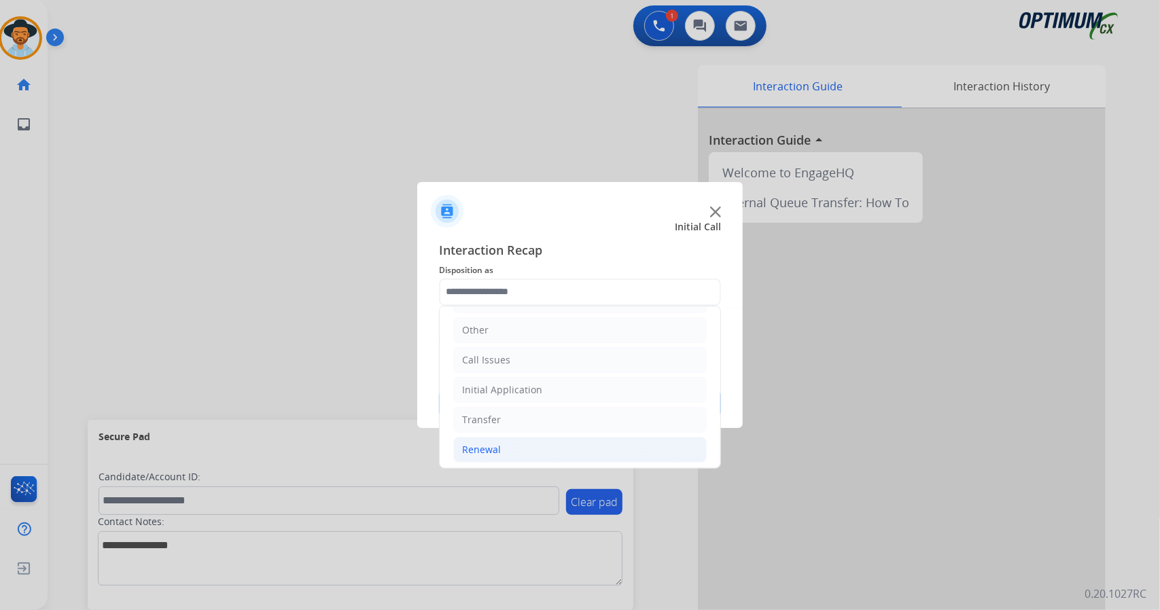
click at [535, 442] on li "Renewal" at bounding box center [579, 450] width 253 height 26
click at [519, 438] on li "Renewal" at bounding box center [579, 450] width 253 height 26
click at [519, 439] on li "Renewal" at bounding box center [579, 450] width 253 height 26
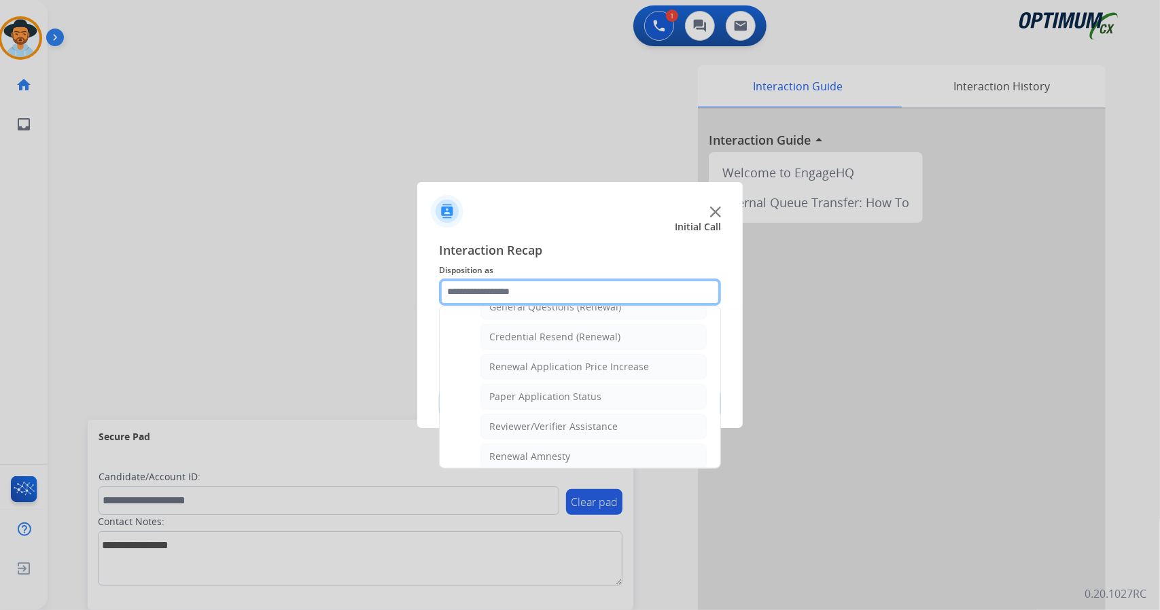
scroll to position [514, 0]
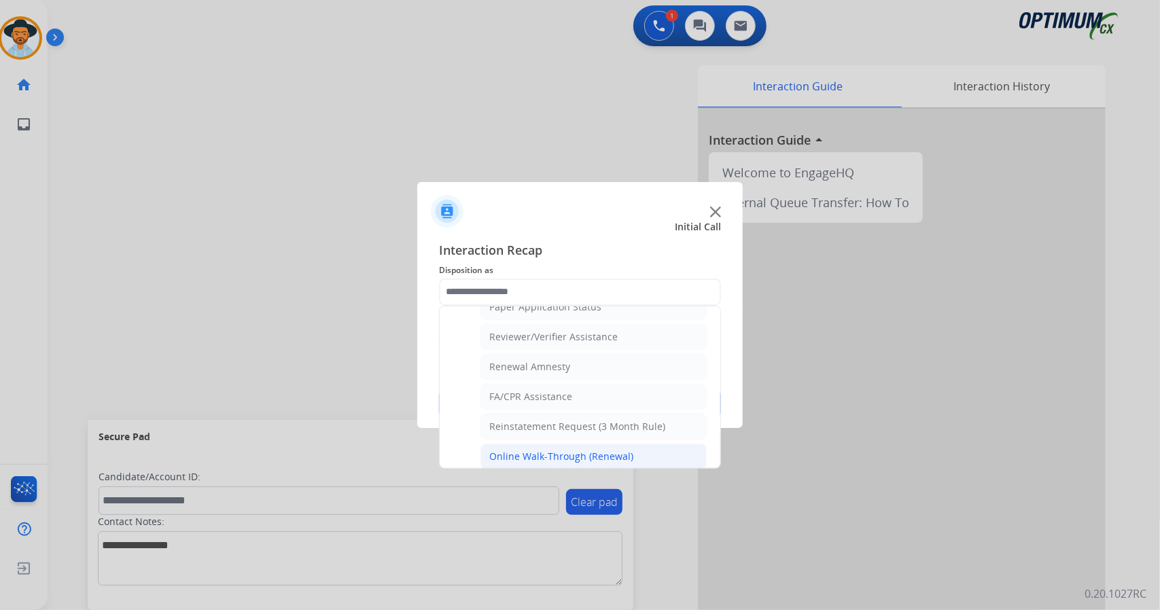
click at [535, 450] on div "Online Walk-Through (Renewal)" at bounding box center [561, 457] width 144 height 14
type input "**********"
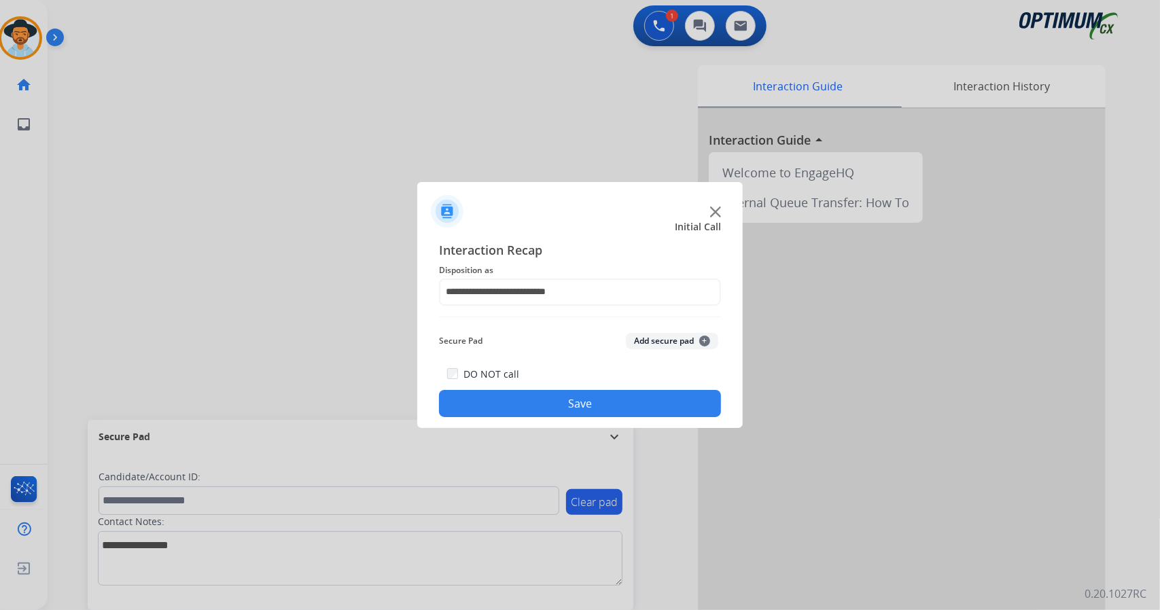
click at [557, 395] on button "Save" at bounding box center [580, 403] width 282 height 27
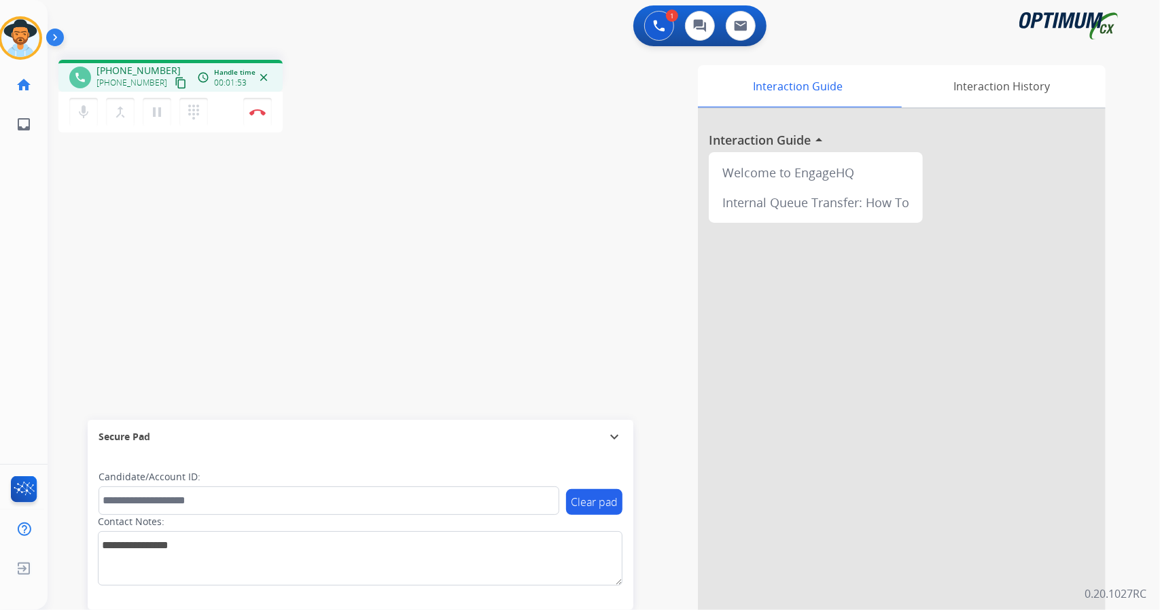
click at [175, 83] on mat-icon "content_copy" at bounding box center [181, 83] width 12 height 12
click at [262, 115] on img at bounding box center [257, 112] width 16 height 7
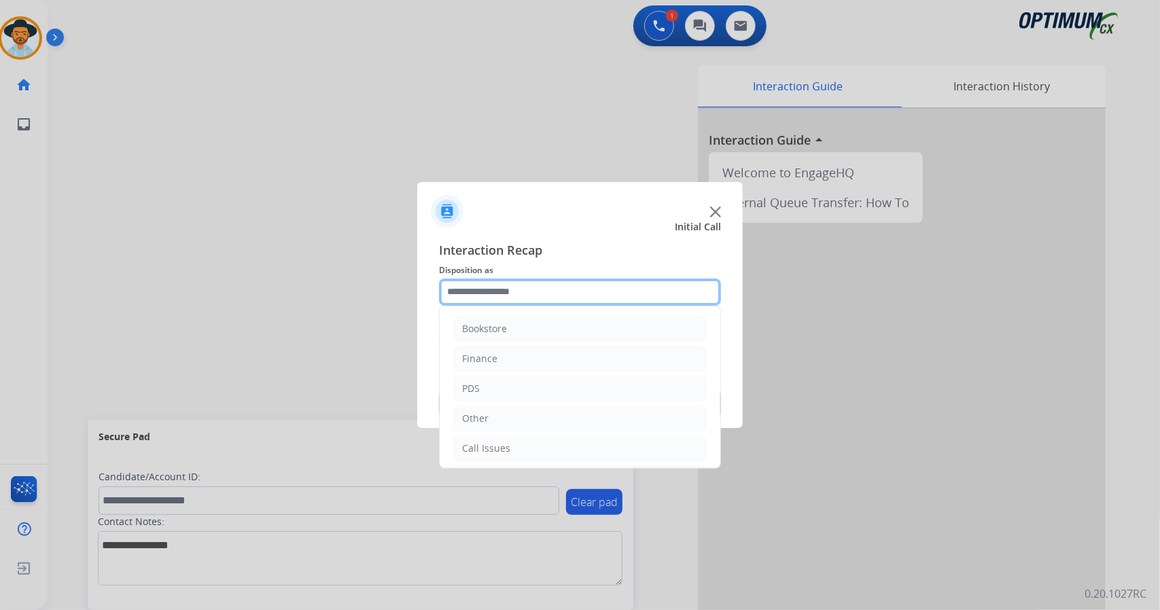
click at [537, 290] on input "text" at bounding box center [580, 292] width 282 height 27
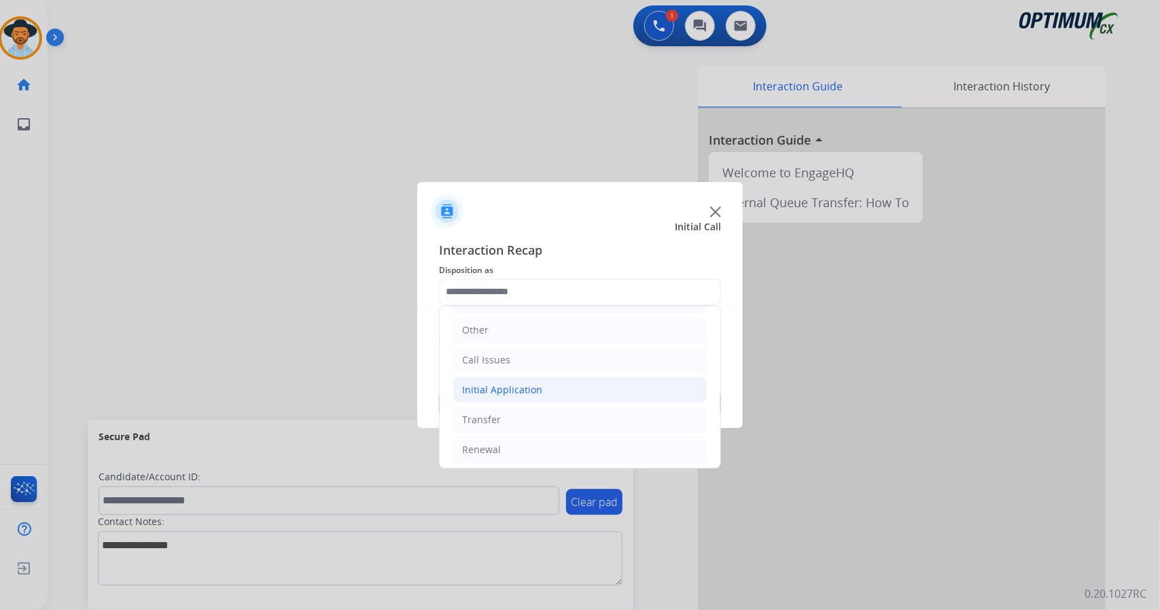
click at [558, 395] on li "Initial Application" at bounding box center [579, 390] width 253 height 26
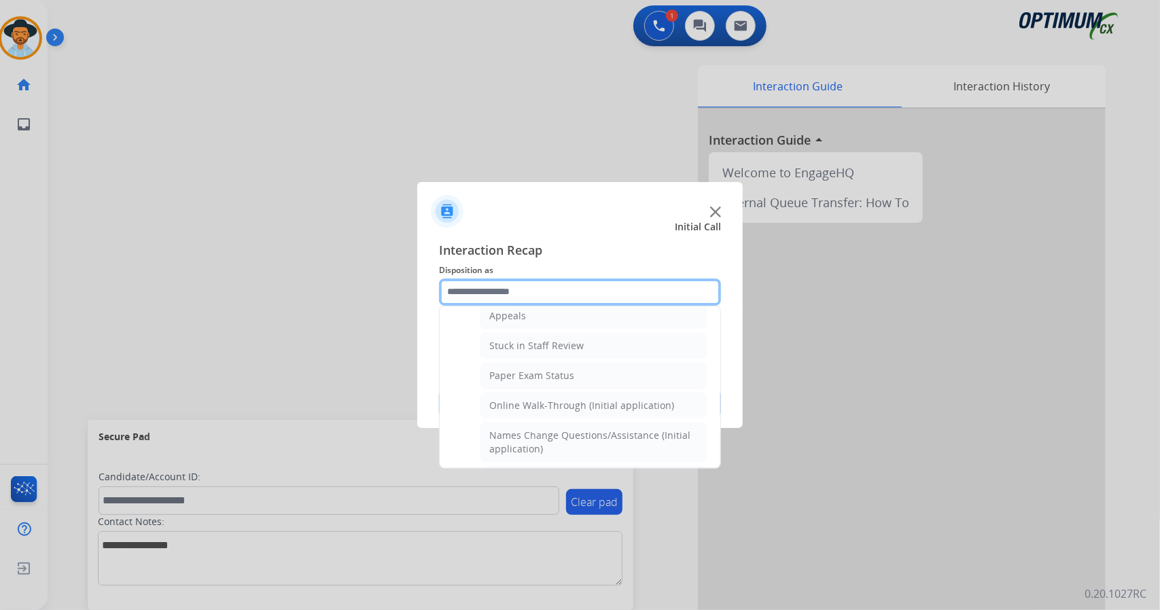
scroll to position [223, 0]
click at [558, 398] on div "Online Walk-Through (Initial application)" at bounding box center [581, 405] width 185 height 14
type input "**********"
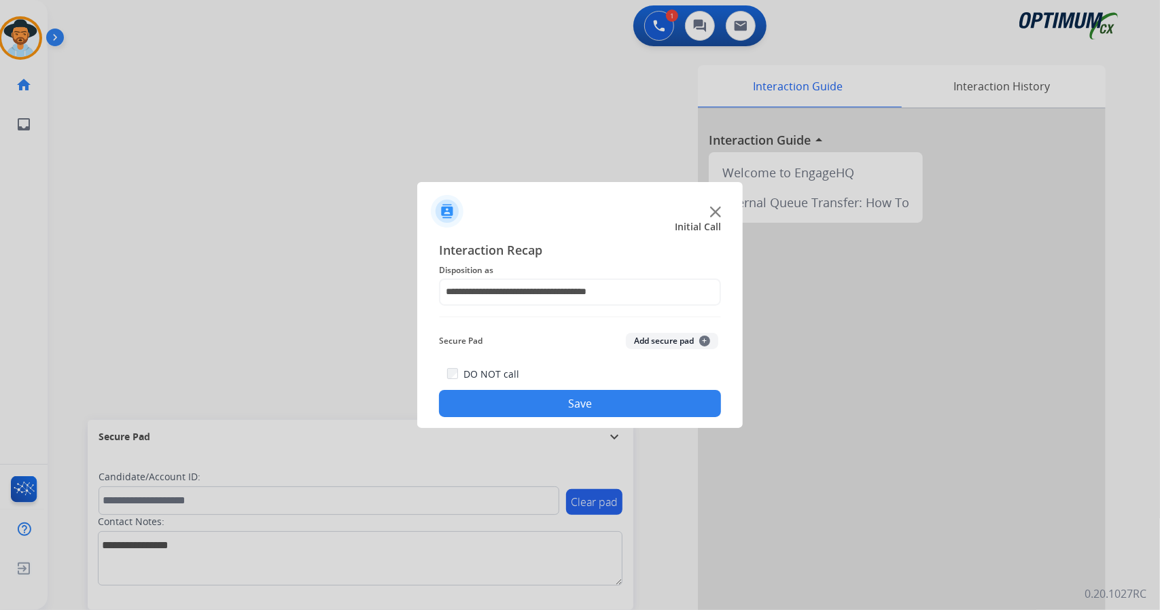
click at [558, 395] on button "Save" at bounding box center [580, 403] width 282 height 27
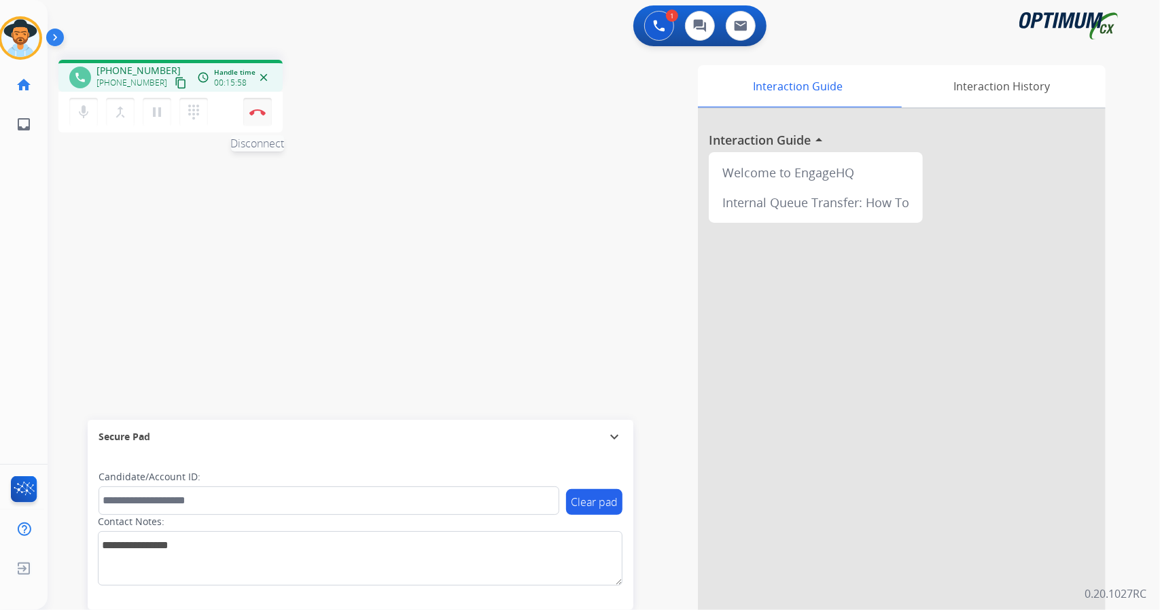
click at [259, 119] on button "Disconnect" at bounding box center [257, 112] width 29 height 29
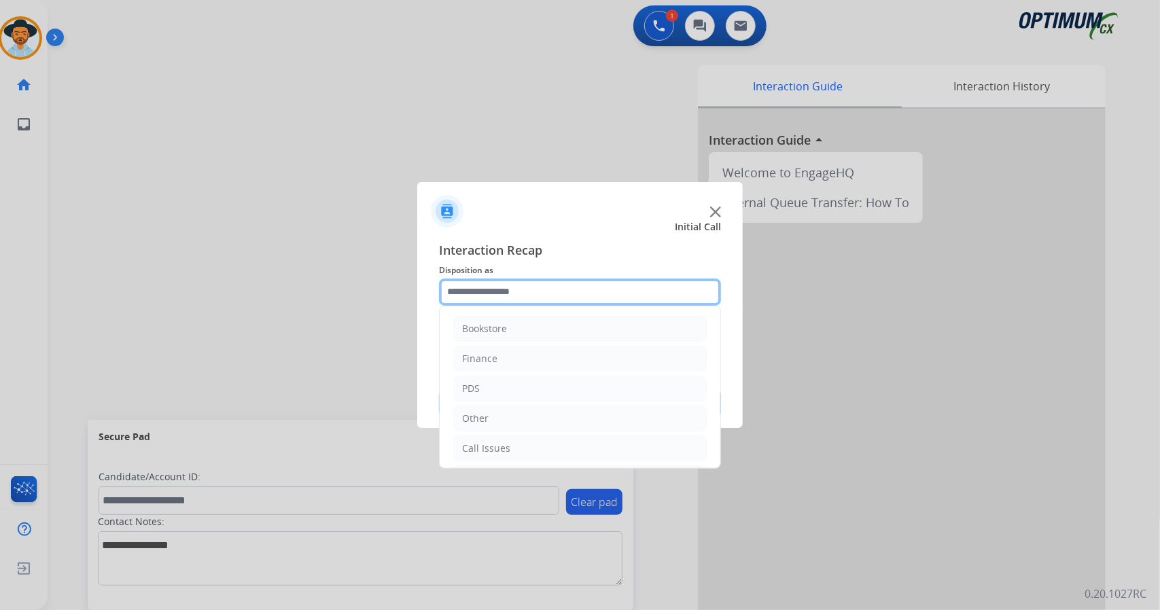
click at [554, 300] on input "text" at bounding box center [580, 292] width 282 height 27
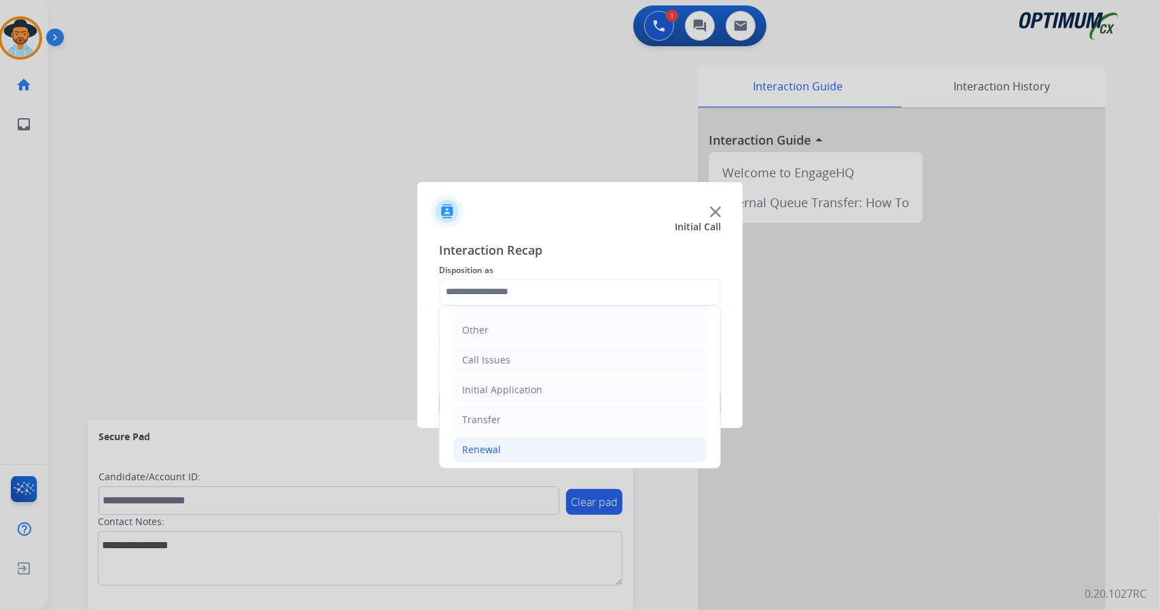
click at [496, 437] on li "Renewal" at bounding box center [579, 450] width 253 height 26
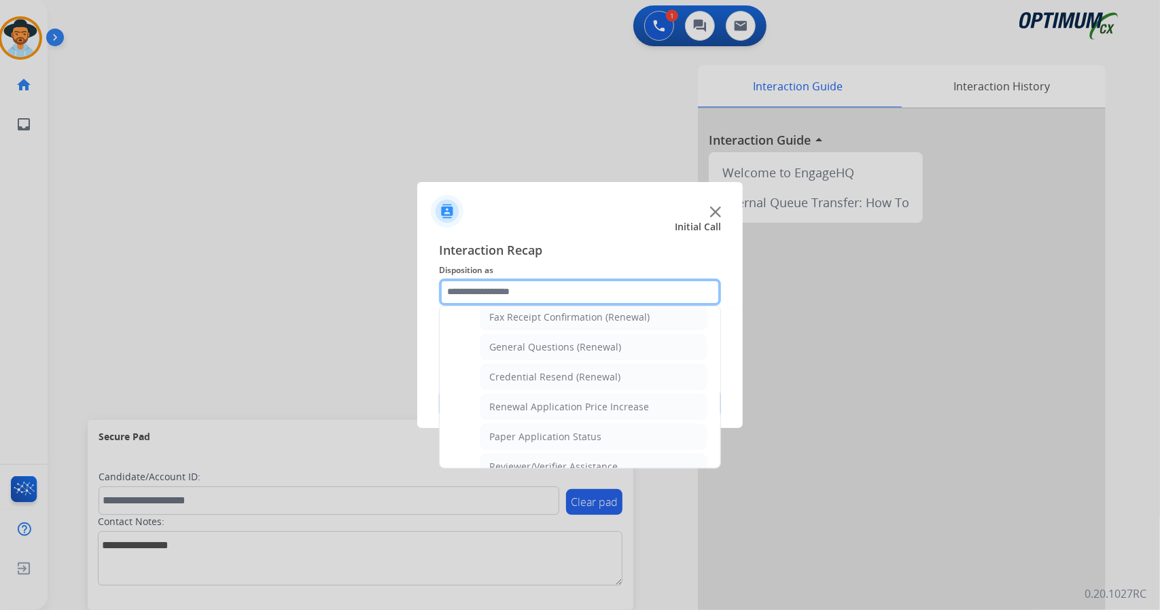
scroll to position [385, 0]
click at [600, 432] on li "Paper Application Status" at bounding box center [593, 436] width 226 height 26
type input "**********"
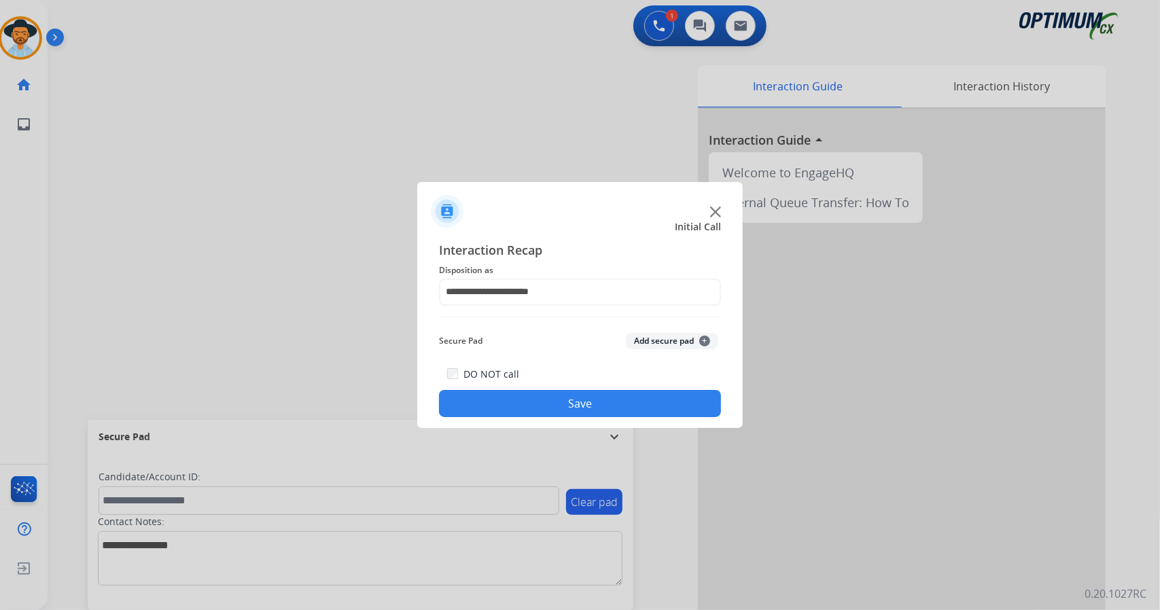
click at [577, 399] on button "Save" at bounding box center [580, 403] width 282 height 27
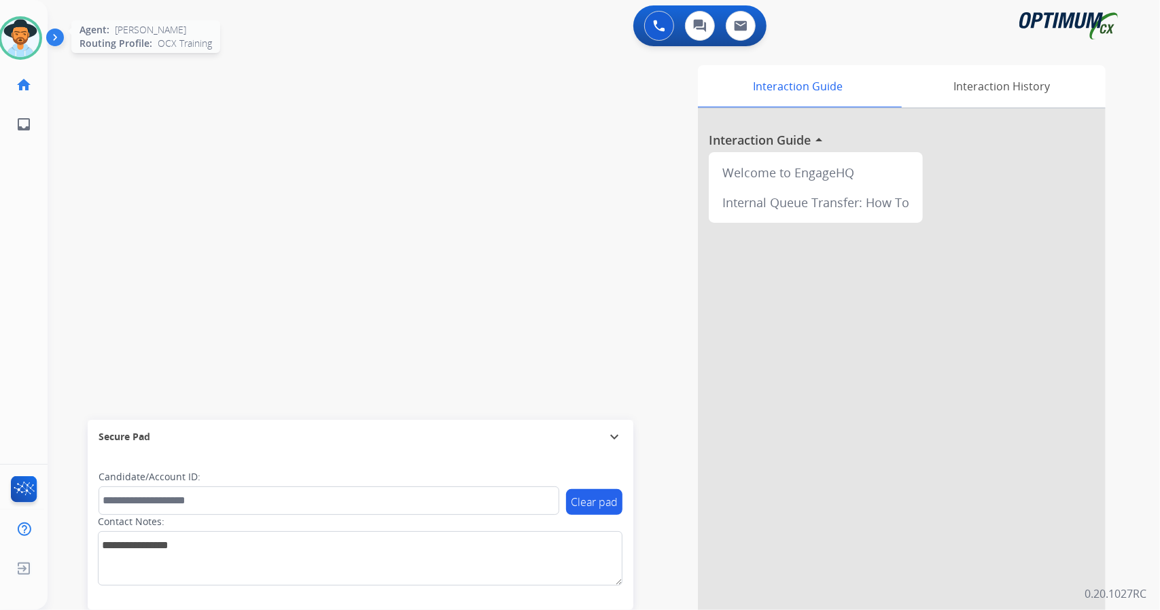
click at [12, 24] on img at bounding box center [20, 38] width 38 height 38
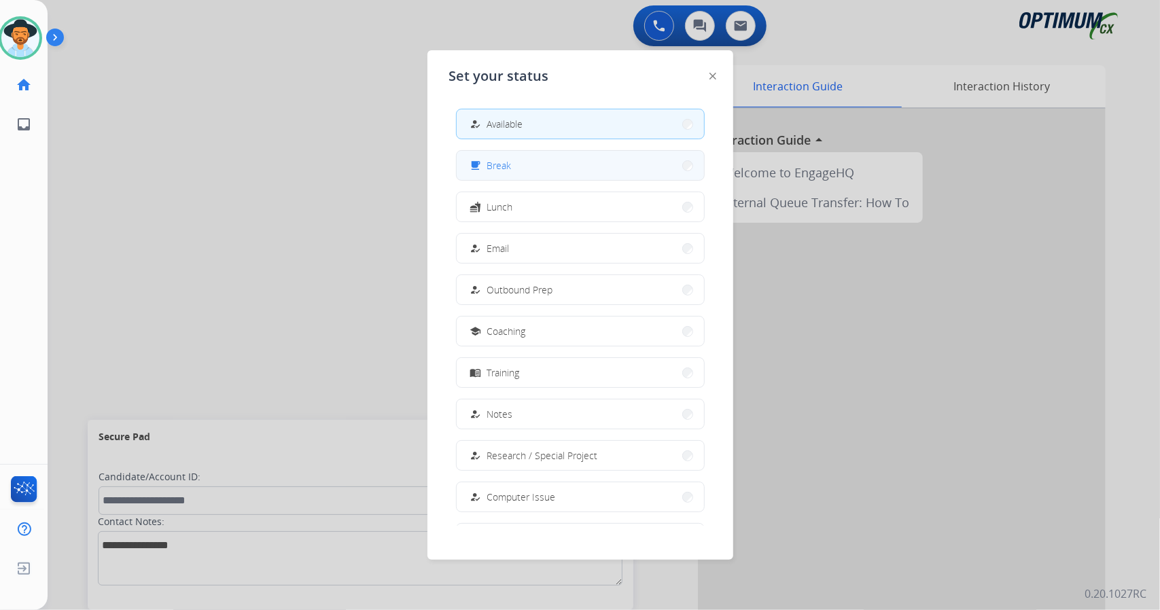
click at [529, 160] on button "free_breakfast Break" at bounding box center [580, 165] width 247 height 29
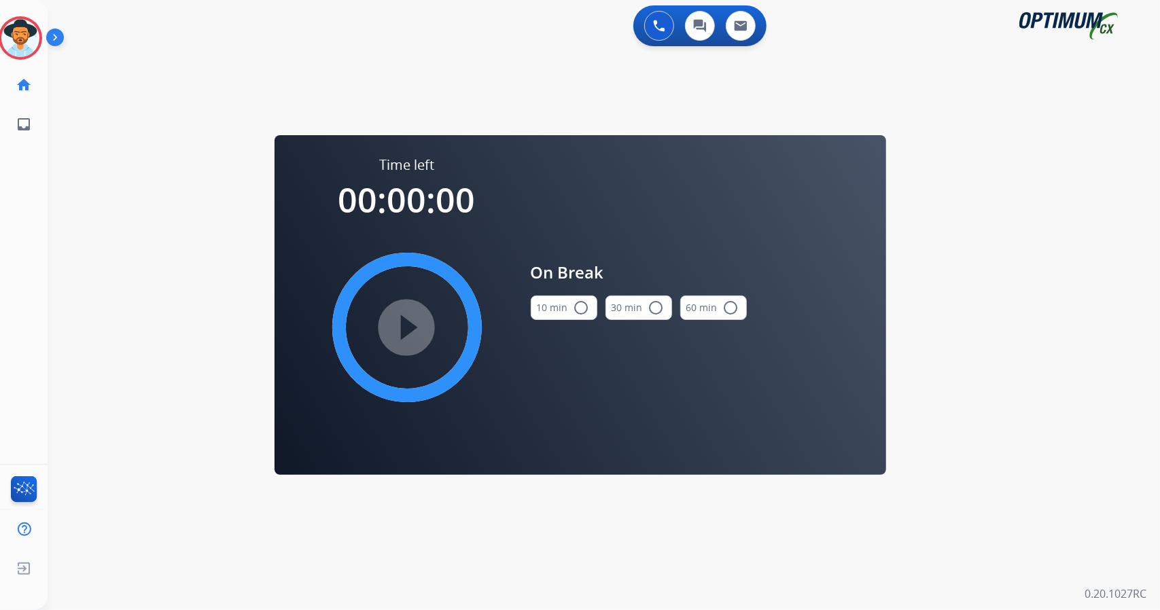
click at [1034, 299] on div "0 Voice Interactions 0 Chat Interactions 0 Email Interactions swap_horiz Break …" at bounding box center [604, 305] width 1112 height 610
click at [552, 300] on button "10 min radio_button_unchecked" at bounding box center [564, 308] width 67 height 24
click at [404, 319] on mat-icon "play_circle_filled" at bounding box center [407, 327] width 16 height 16
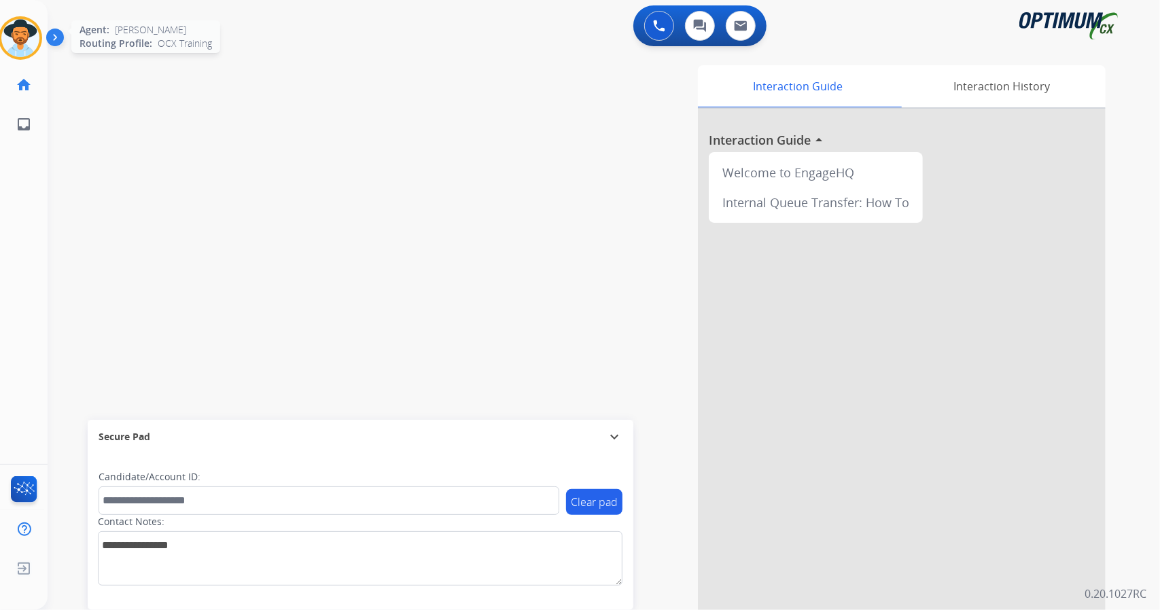
click at [22, 27] on img at bounding box center [20, 38] width 38 height 38
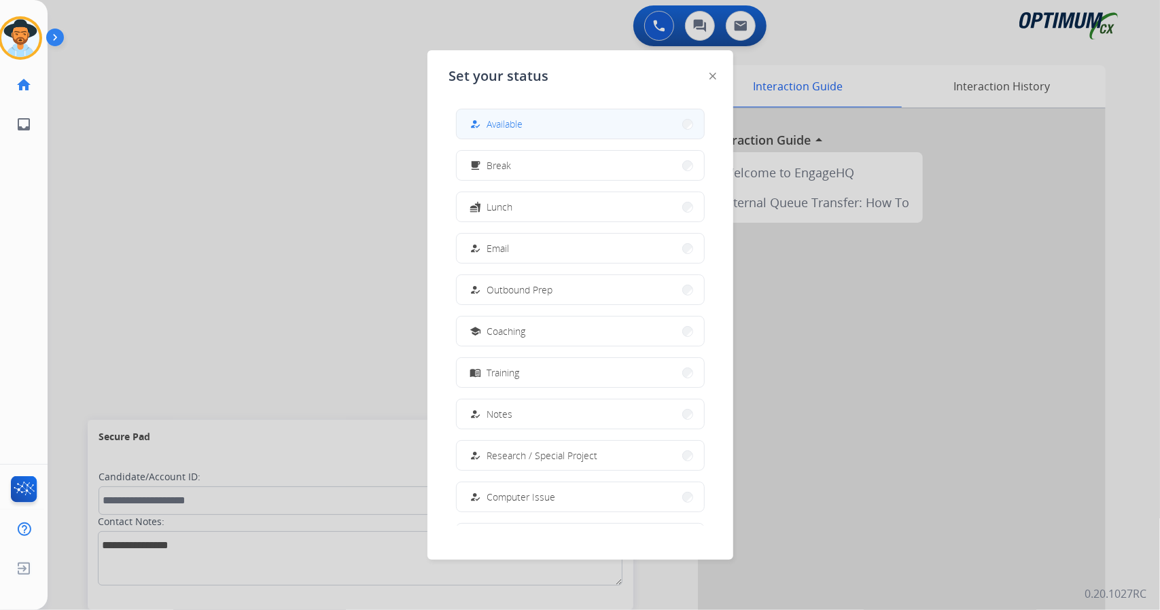
click at [542, 130] on button "how_to_reg Available" at bounding box center [580, 123] width 247 height 29
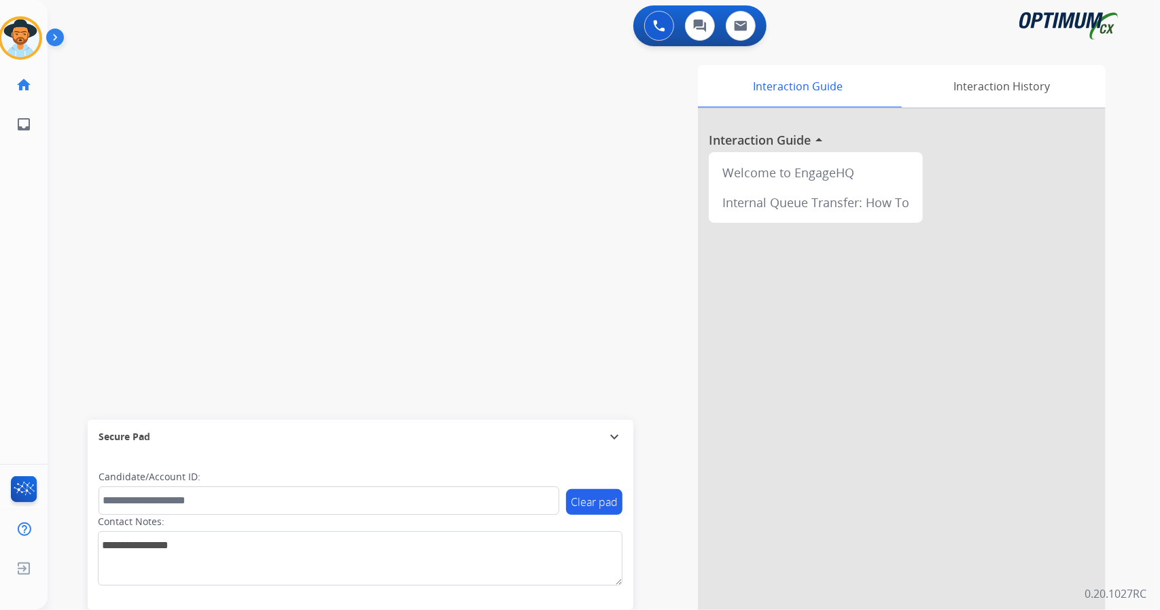
click at [75, 153] on div "swap_horiz Break voice bridge close_fullscreen Connect 3-Way Call merge_type Se…" at bounding box center [587, 332] width 1079 height 567
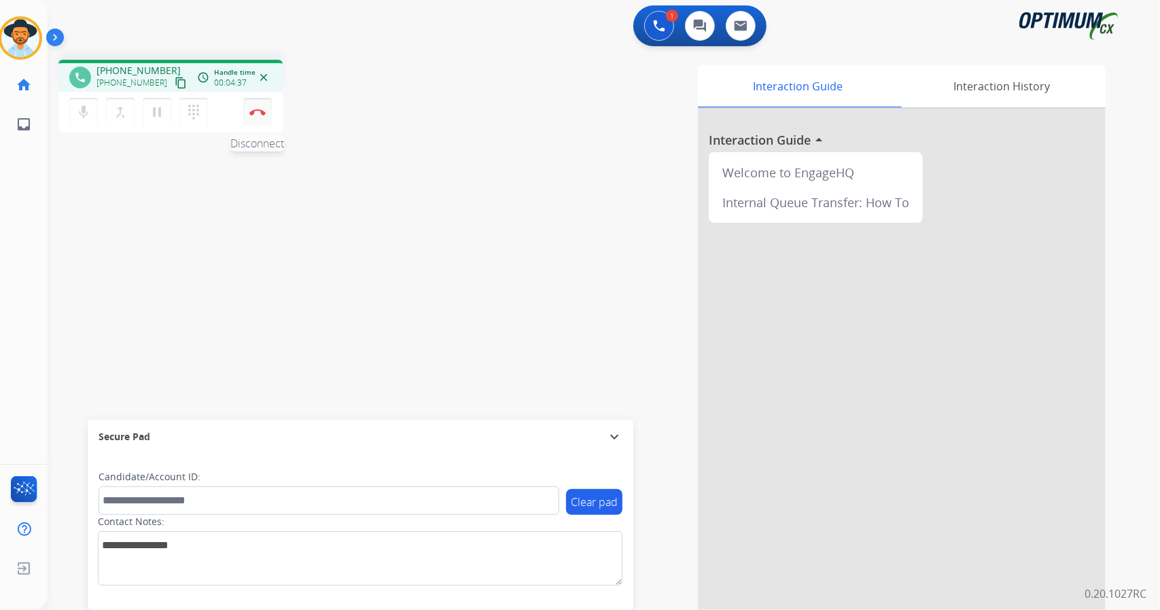
click at [265, 113] on button "Disconnect" at bounding box center [257, 112] width 29 height 29
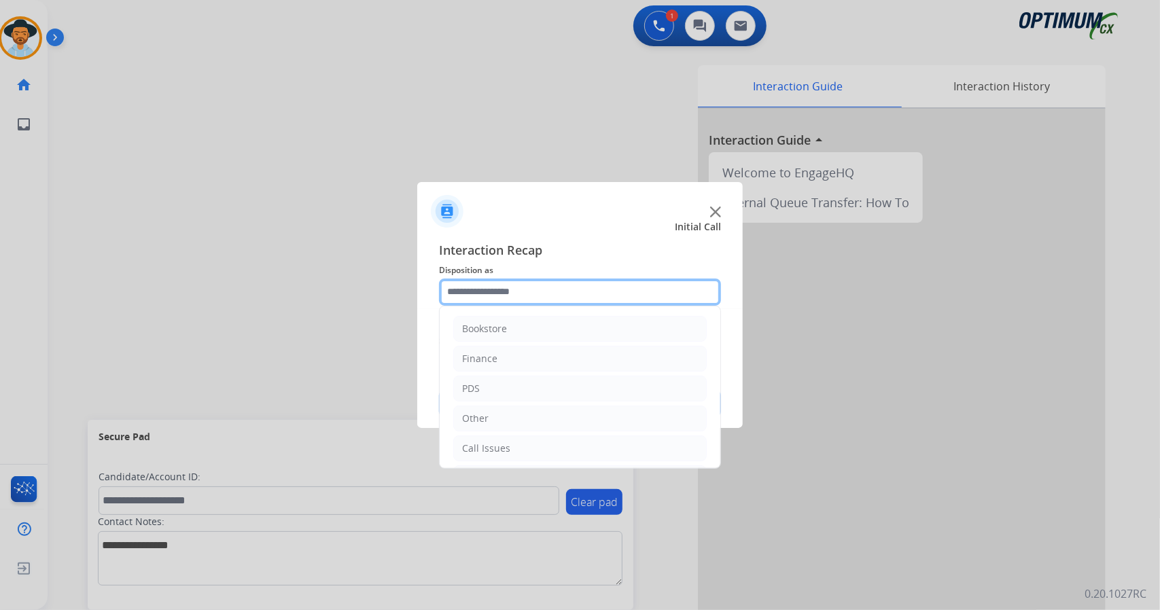
click at [520, 287] on input "text" at bounding box center [580, 292] width 282 height 27
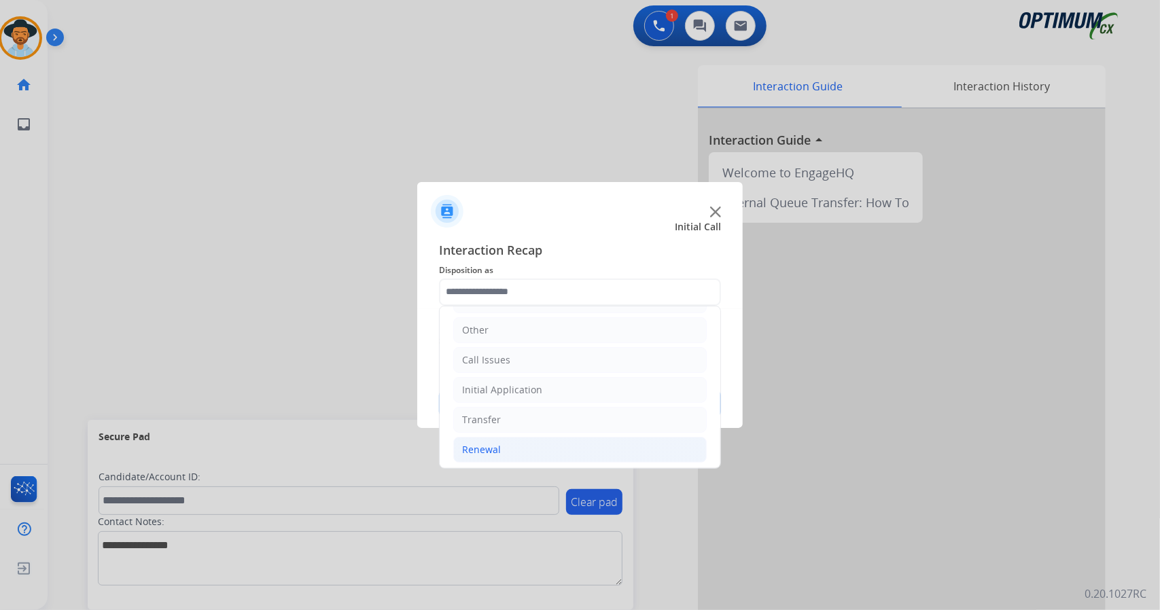
click at [554, 446] on li "Renewal" at bounding box center [579, 450] width 253 height 26
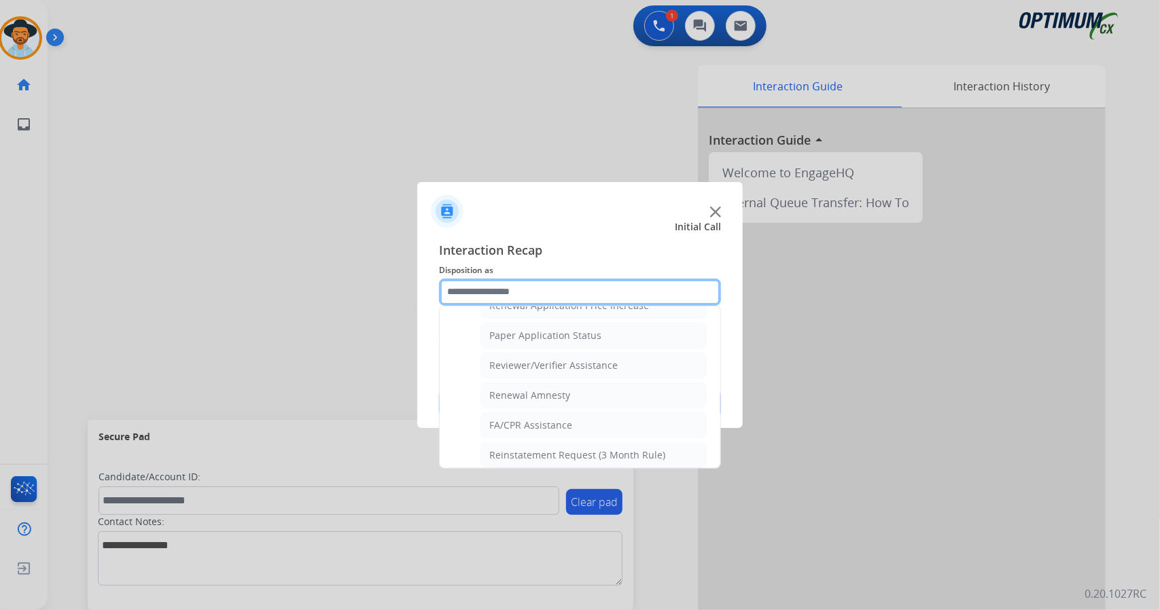
scroll to position [514, 0]
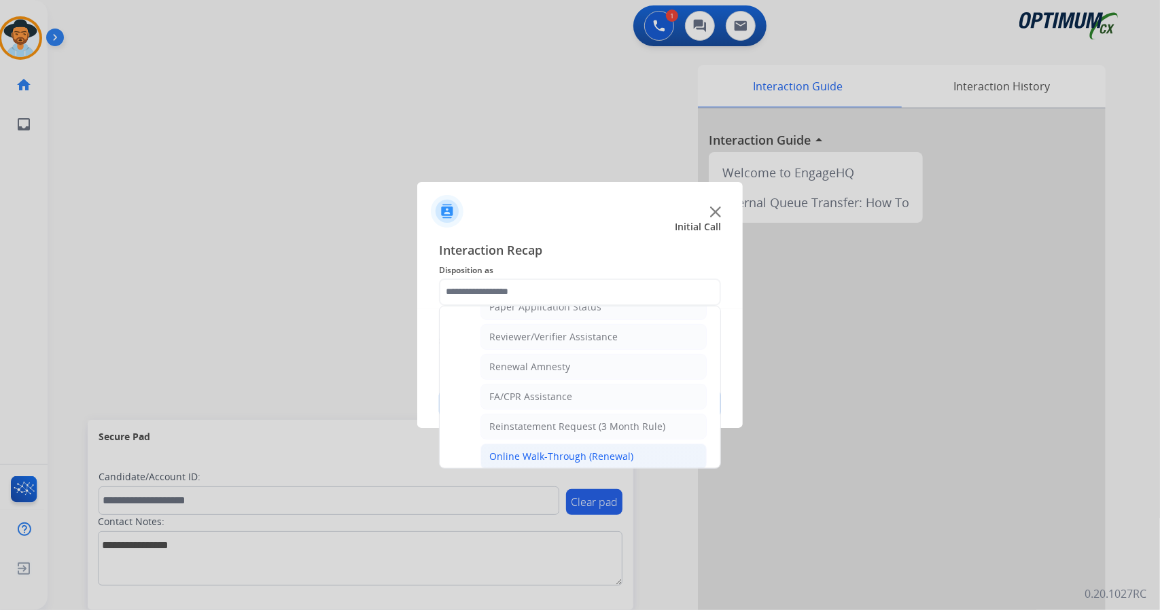
click at [564, 450] on div "Online Walk-Through (Renewal)" at bounding box center [561, 457] width 144 height 14
type input "**********"
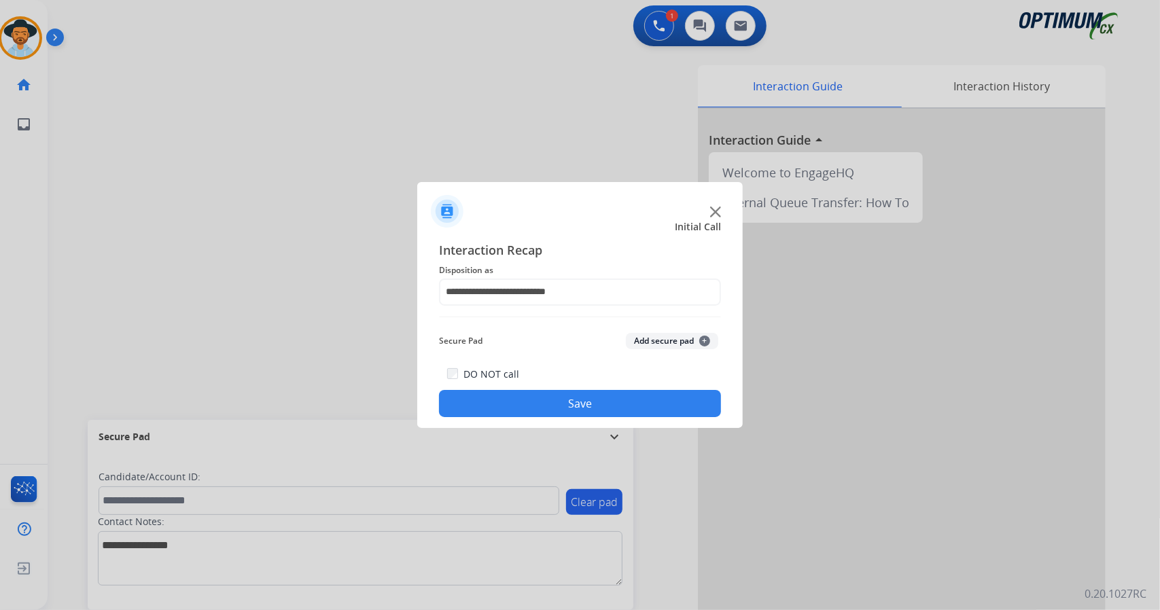
click at [592, 412] on button "Save" at bounding box center [580, 403] width 282 height 27
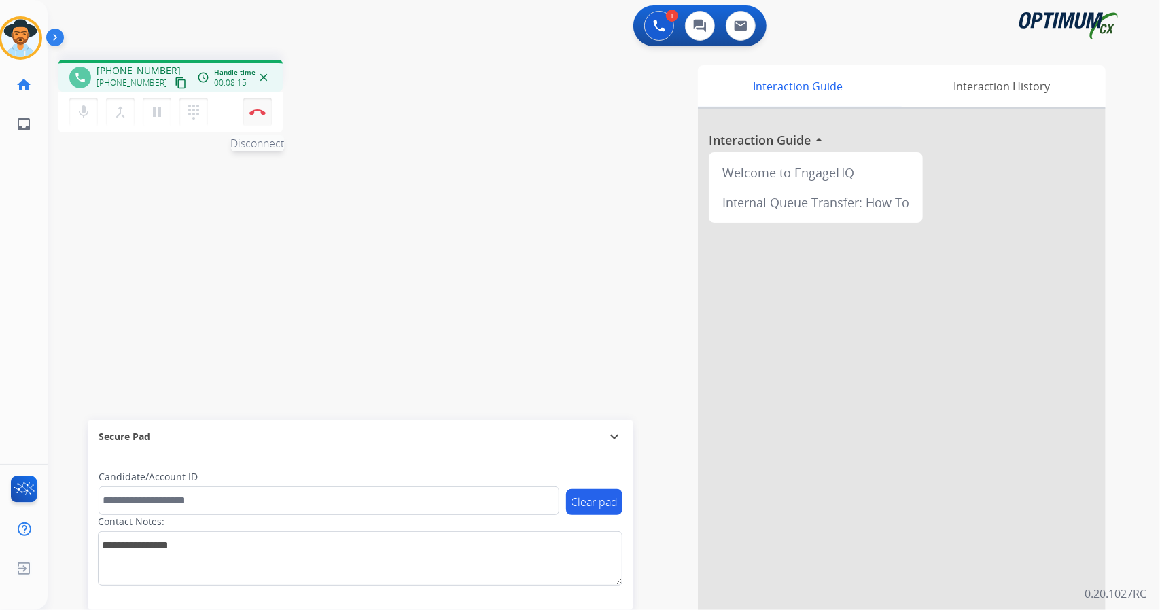
click at [266, 116] on button "Disconnect" at bounding box center [257, 112] width 29 height 29
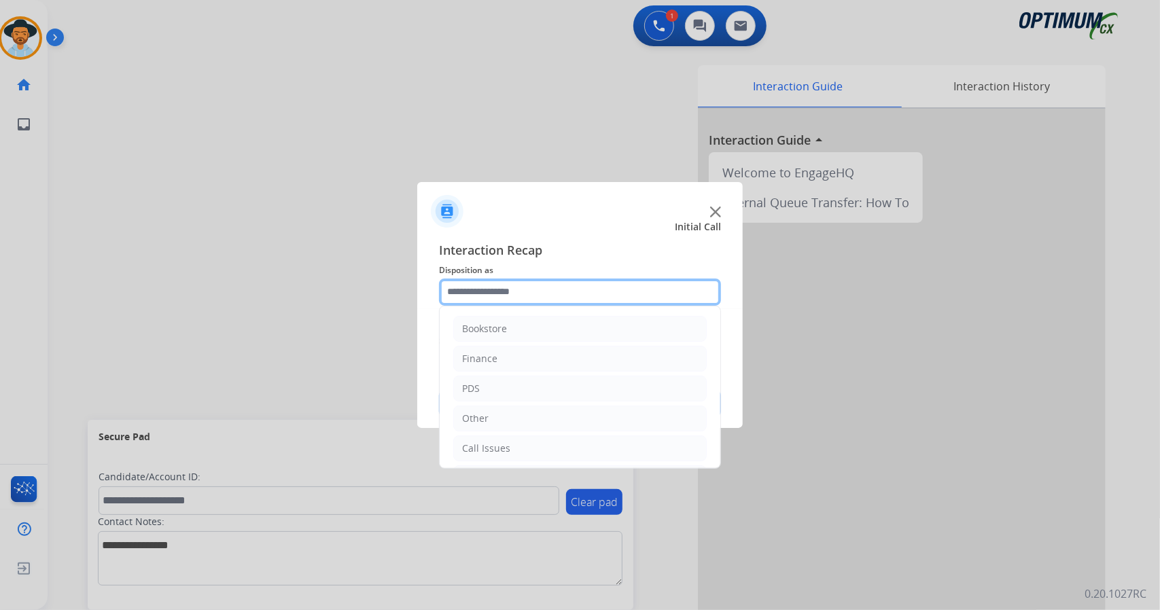
click at [540, 287] on input "text" at bounding box center [580, 292] width 282 height 27
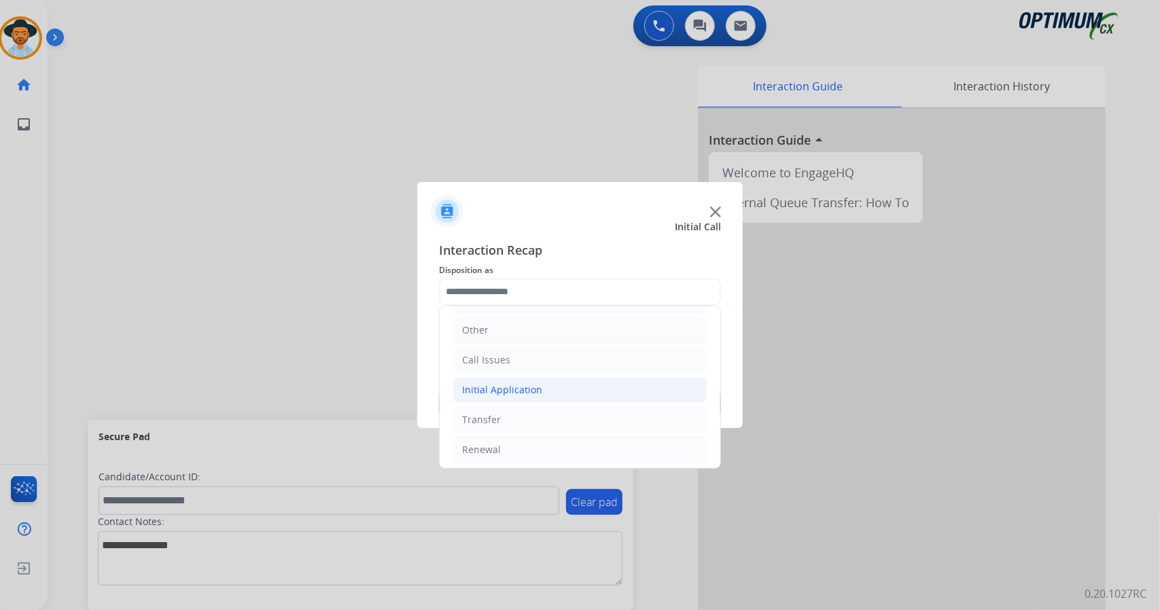
click at [494, 383] on div "Initial Application" at bounding box center [502, 390] width 80 height 14
click at [514, 437] on li "Appeals" at bounding box center [593, 450] width 226 height 26
type input "*******"
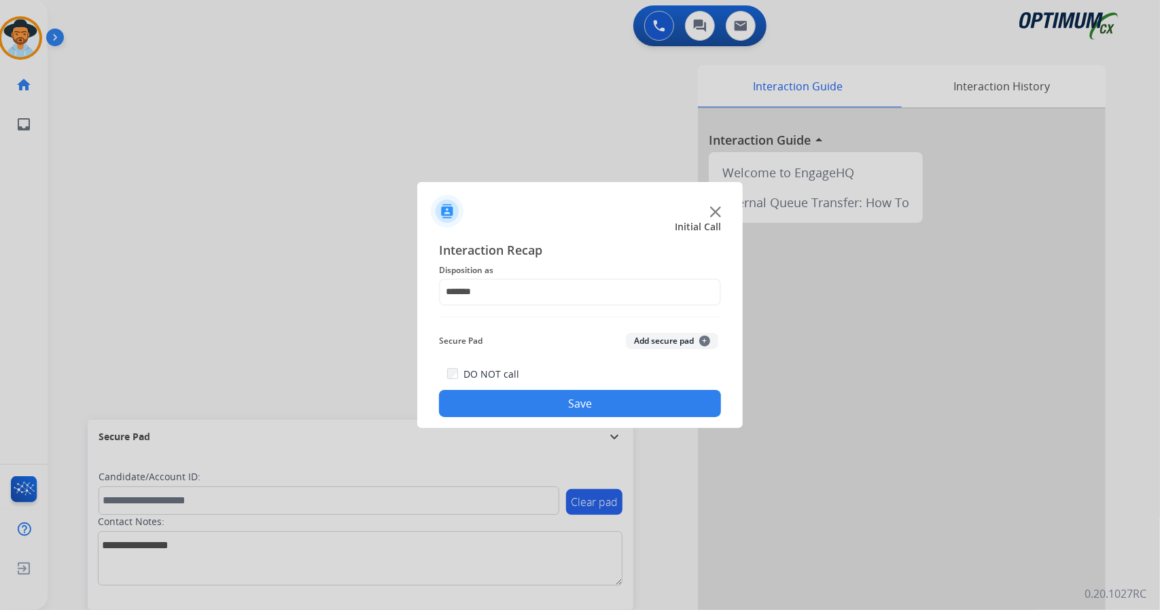
click at [509, 400] on button "Save" at bounding box center [580, 403] width 282 height 27
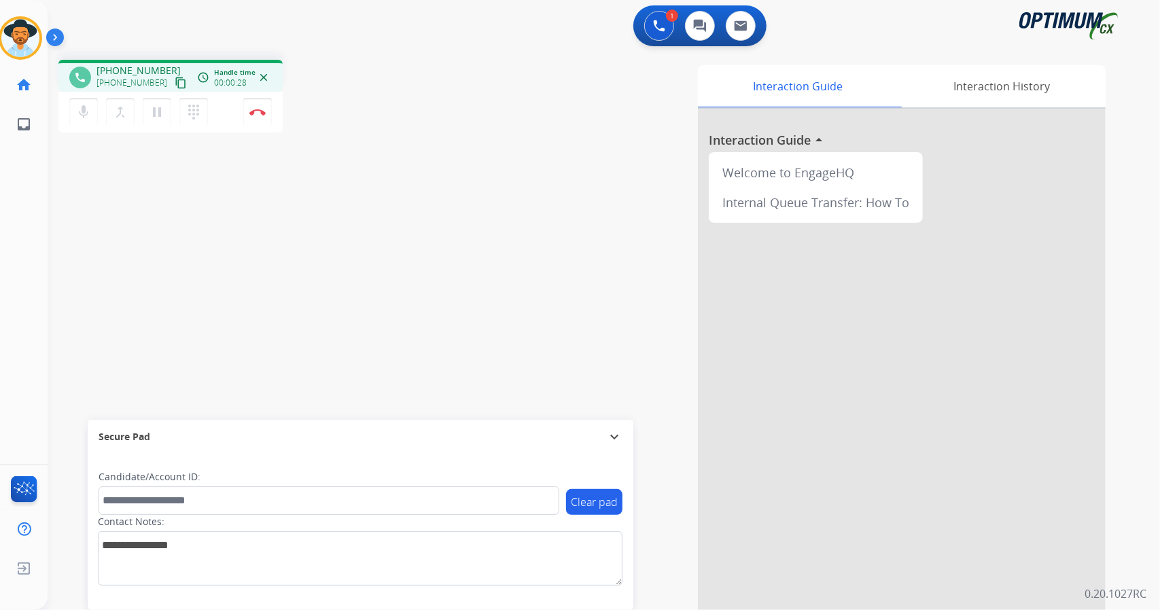
click at [76, 293] on div "phone [PHONE_NUMBER] [PHONE_NUMBER] content_copy access_time Call metrics Queue…" at bounding box center [587, 332] width 1079 height 567
click at [253, 103] on button "Disconnect" at bounding box center [257, 112] width 29 height 29
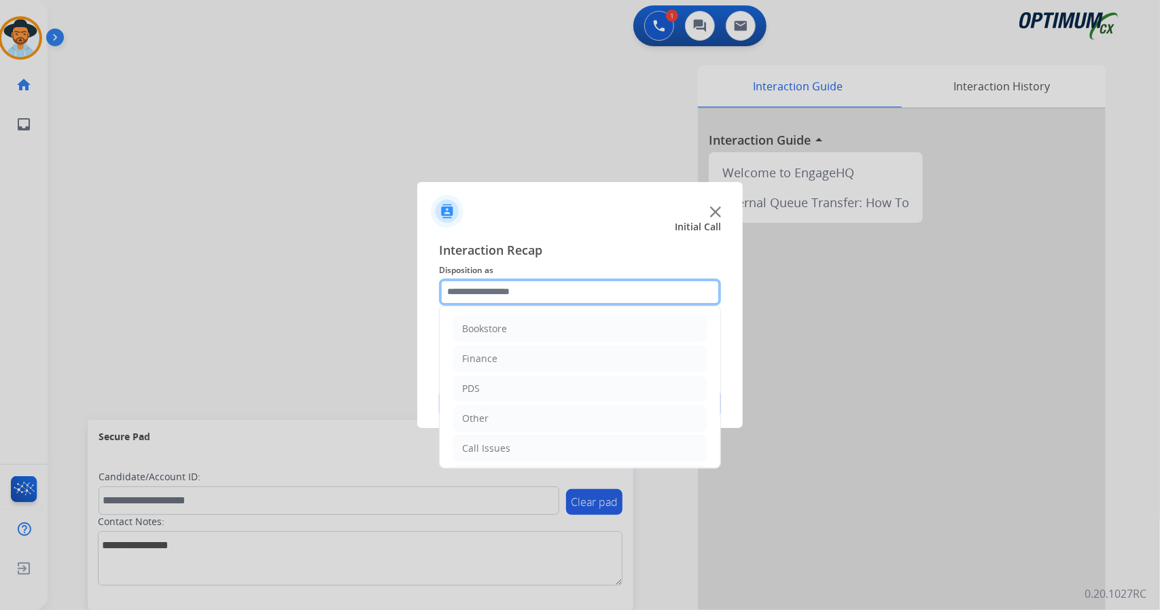
click at [526, 286] on input "text" at bounding box center [580, 292] width 282 height 27
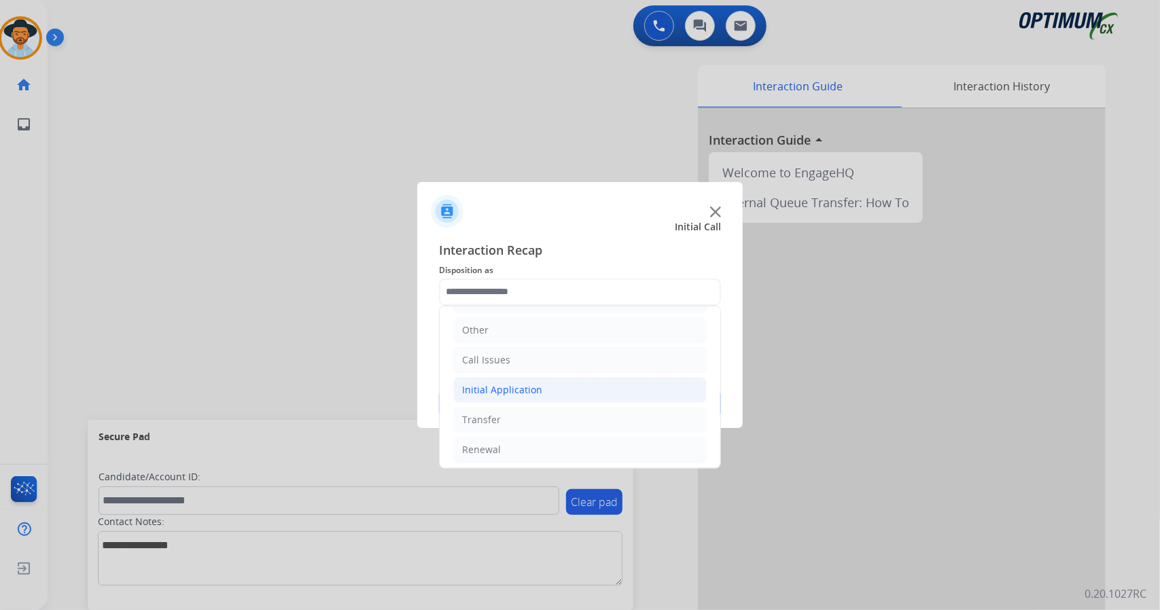
click at [524, 390] on div "Initial Application" at bounding box center [502, 390] width 80 height 14
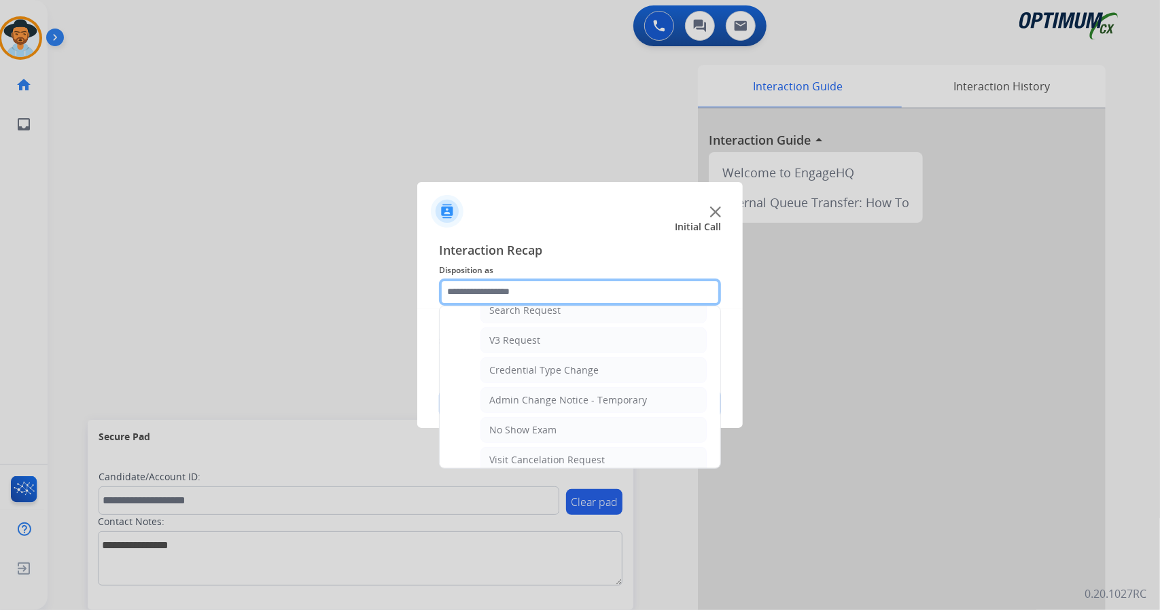
scroll to position [511, 0]
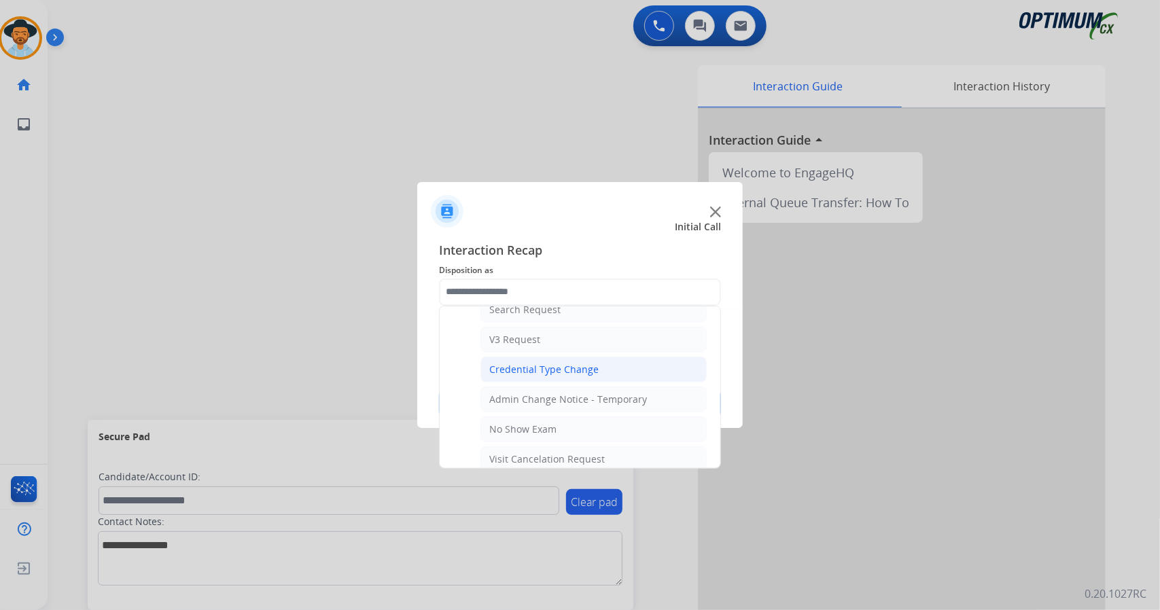
click at [521, 363] on div "Credential Type Change" at bounding box center [543, 370] width 109 height 14
type input "**********"
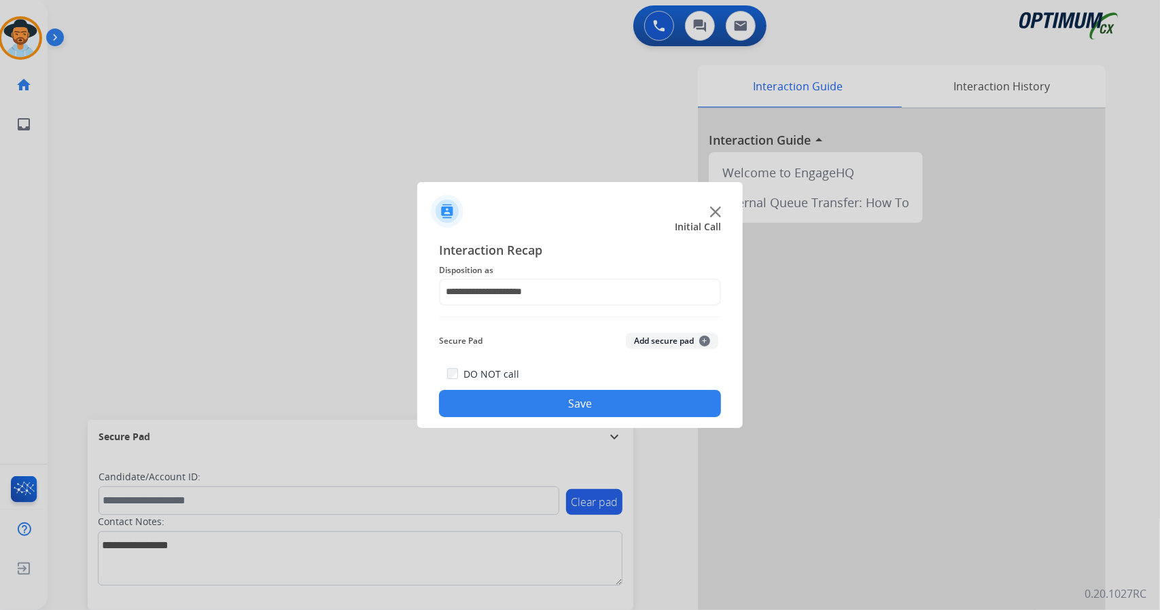
click at [534, 396] on button "Save" at bounding box center [580, 403] width 282 height 27
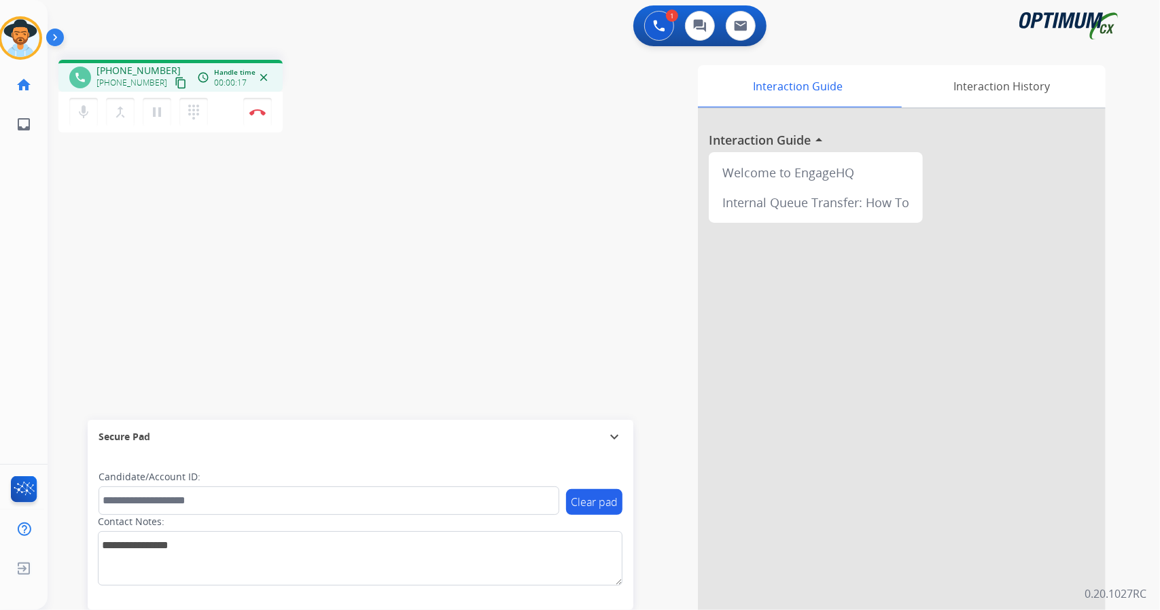
click at [74, 311] on div "phone [PHONE_NUMBER] [PHONE_NUMBER] content_copy access_time Call metrics Queue…" at bounding box center [587, 332] width 1079 height 567
click at [259, 109] on img at bounding box center [257, 112] width 16 height 7
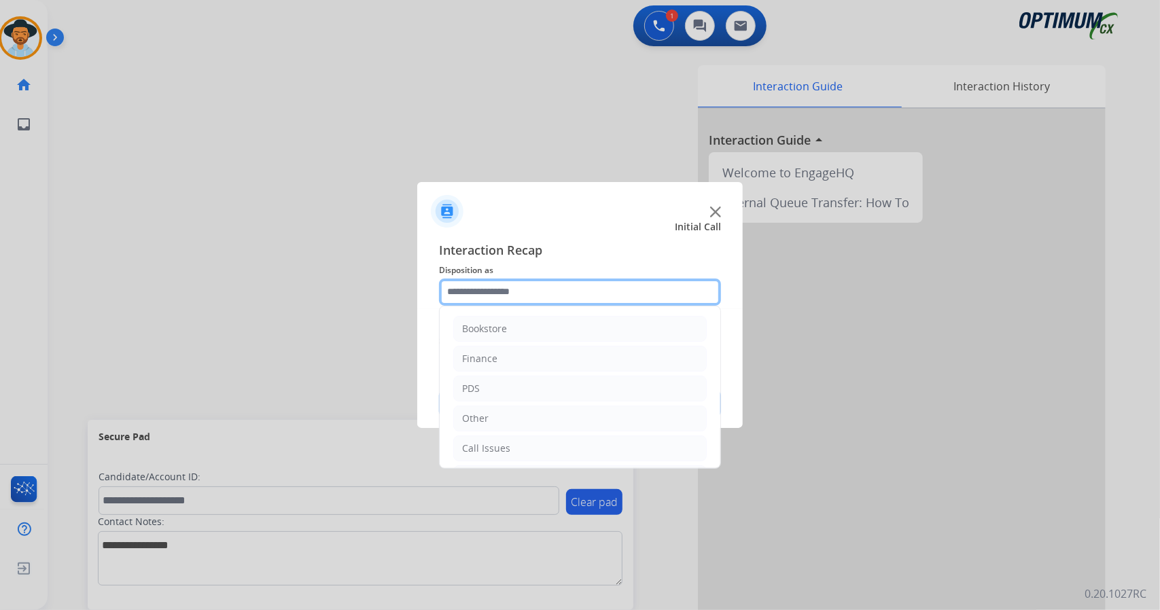
click at [535, 291] on input "text" at bounding box center [580, 292] width 282 height 27
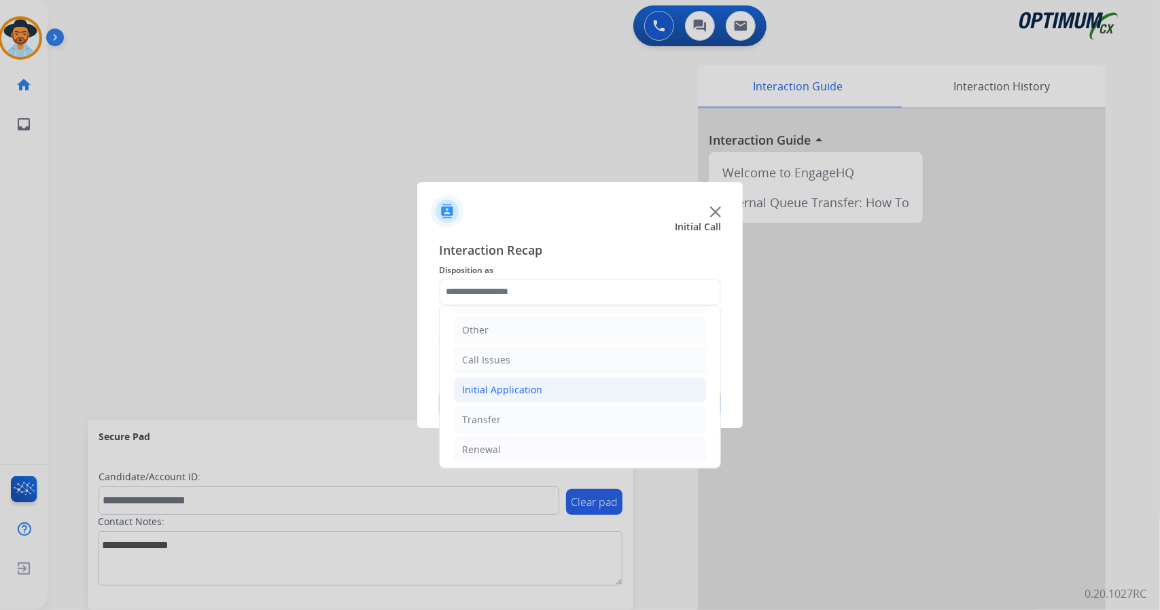
click at [501, 389] on div "Initial Application" at bounding box center [502, 390] width 80 height 14
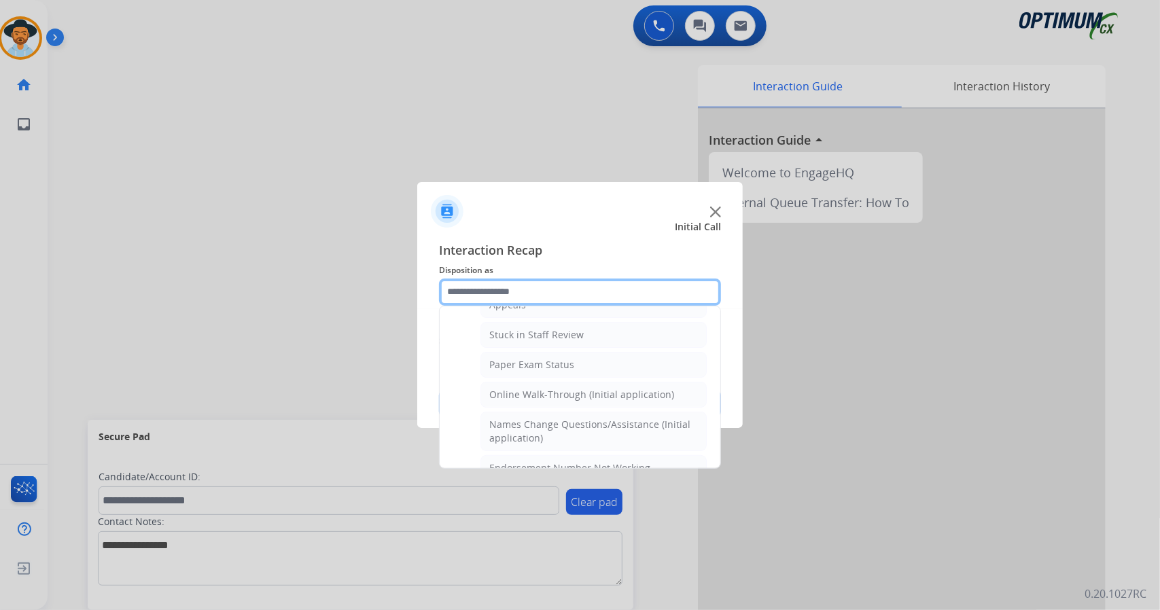
scroll to position [234, 0]
click at [501, 389] on div "Online Walk-Through (Initial application)" at bounding box center [581, 394] width 185 height 14
type input "**********"
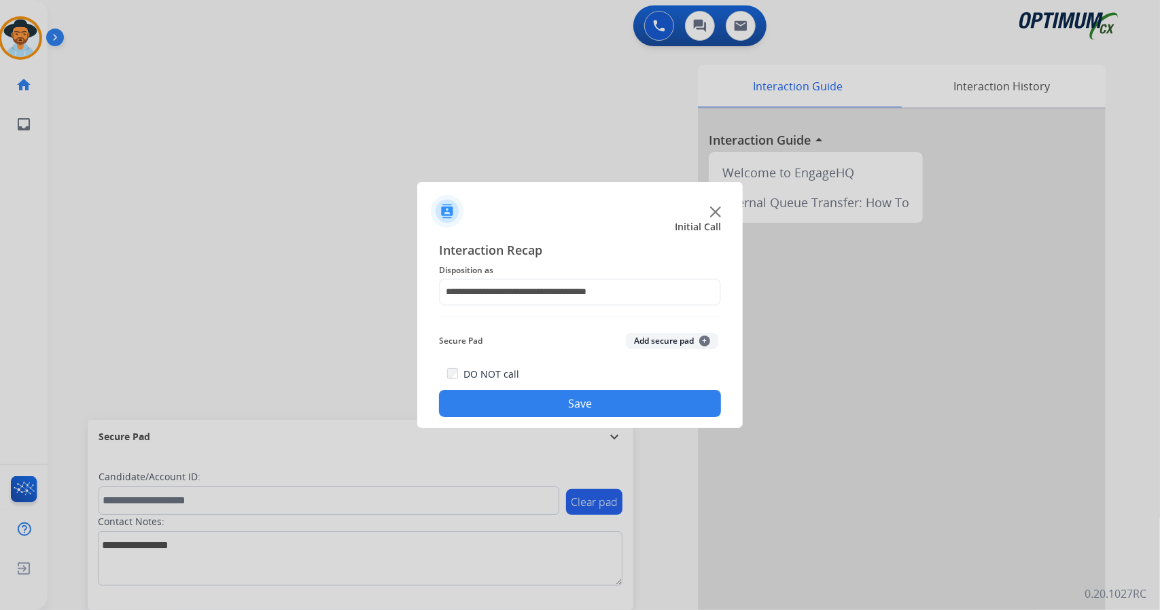
click at [501, 396] on div "DO NOT call Save" at bounding box center [580, 391] width 282 height 52
click at [501, 396] on button "Save" at bounding box center [580, 403] width 282 height 27
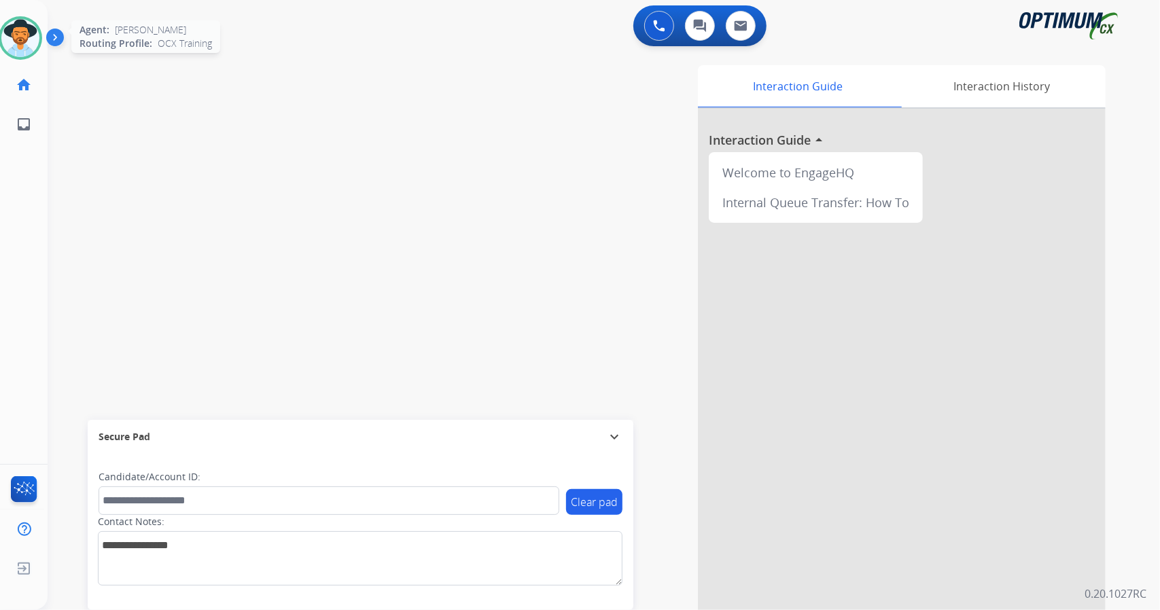
click at [12, 43] on img at bounding box center [20, 38] width 38 height 38
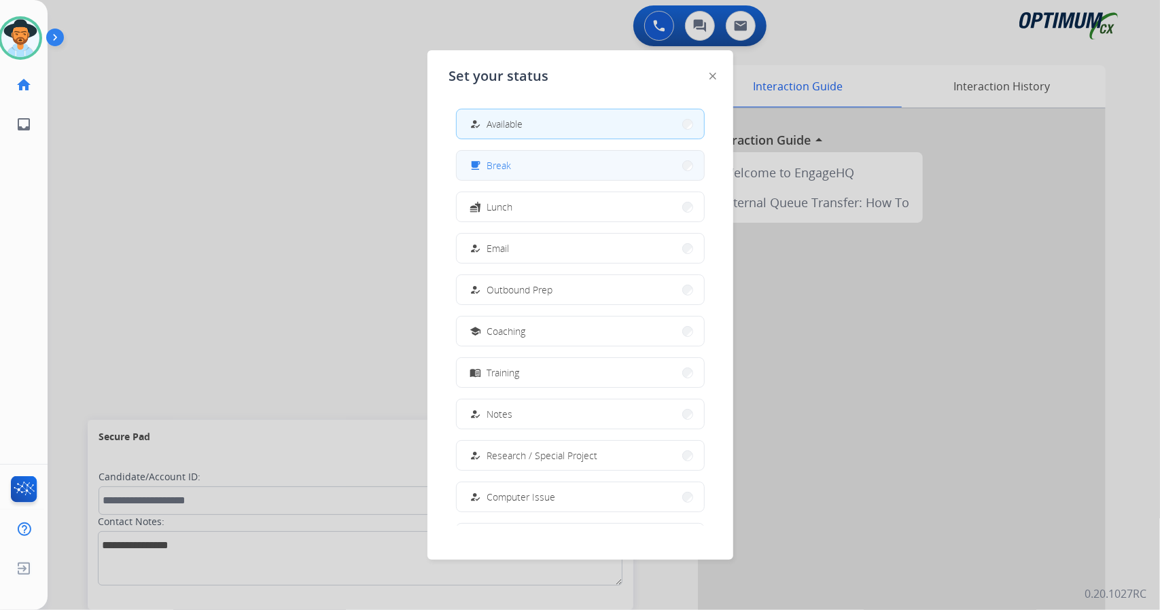
click at [501, 162] on span "Break" at bounding box center [499, 165] width 24 height 14
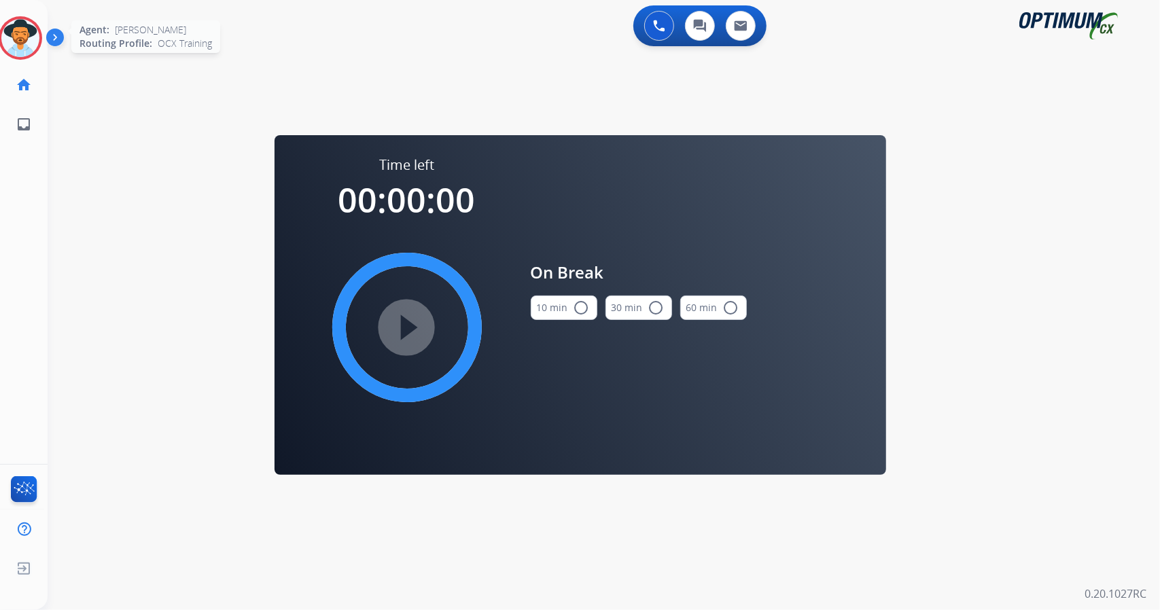
click at [22, 37] on img at bounding box center [20, 38] width 38 height 38
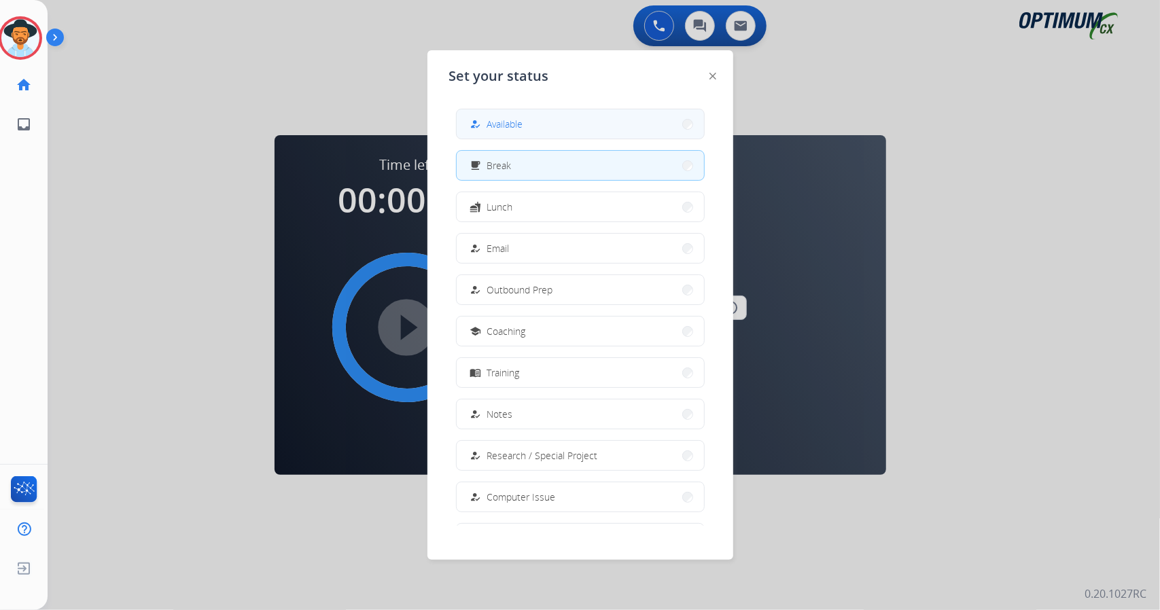
click at [514, 130] on span "Available" at bounding box center [505, 124] width 36 height 14
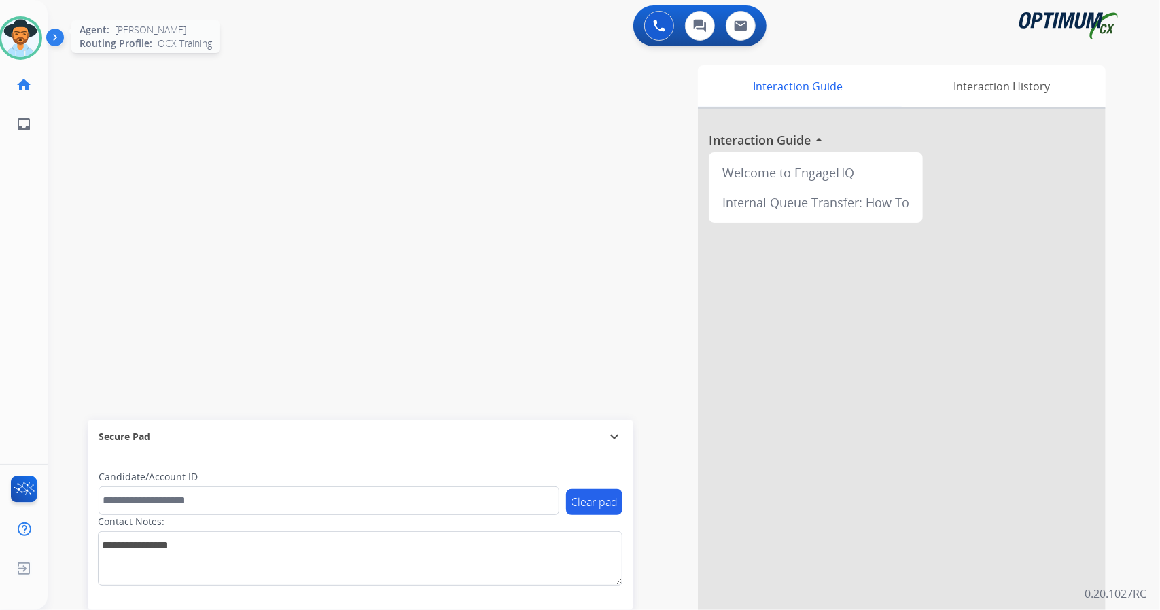
click at [19, 35] on img at bounding box center [20, 38] width 38 height 38
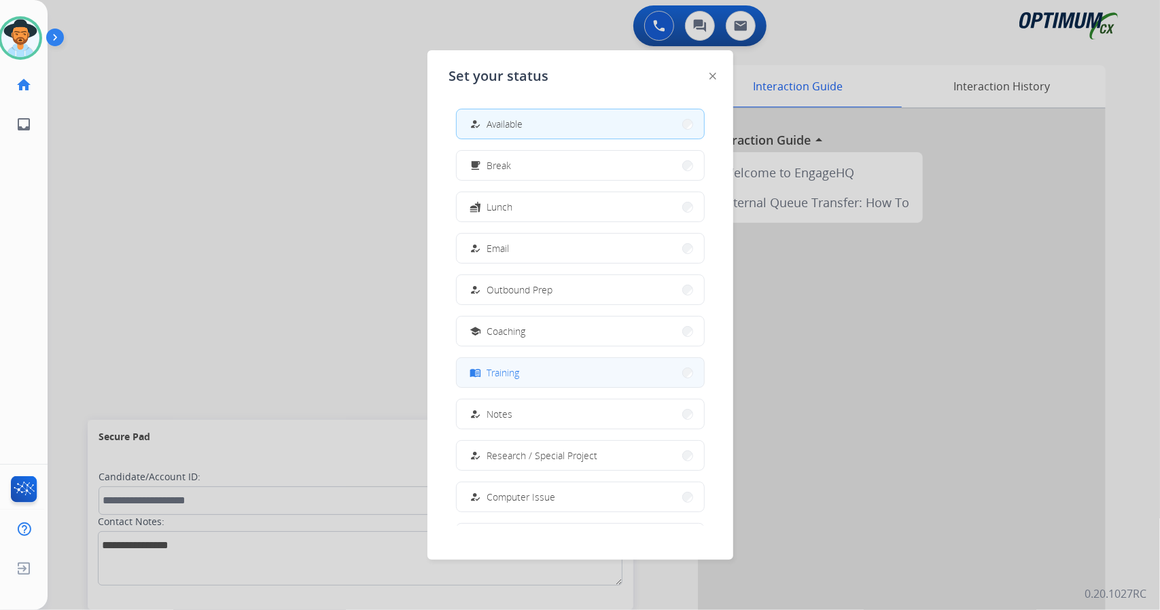
scroll to position [128, 0]
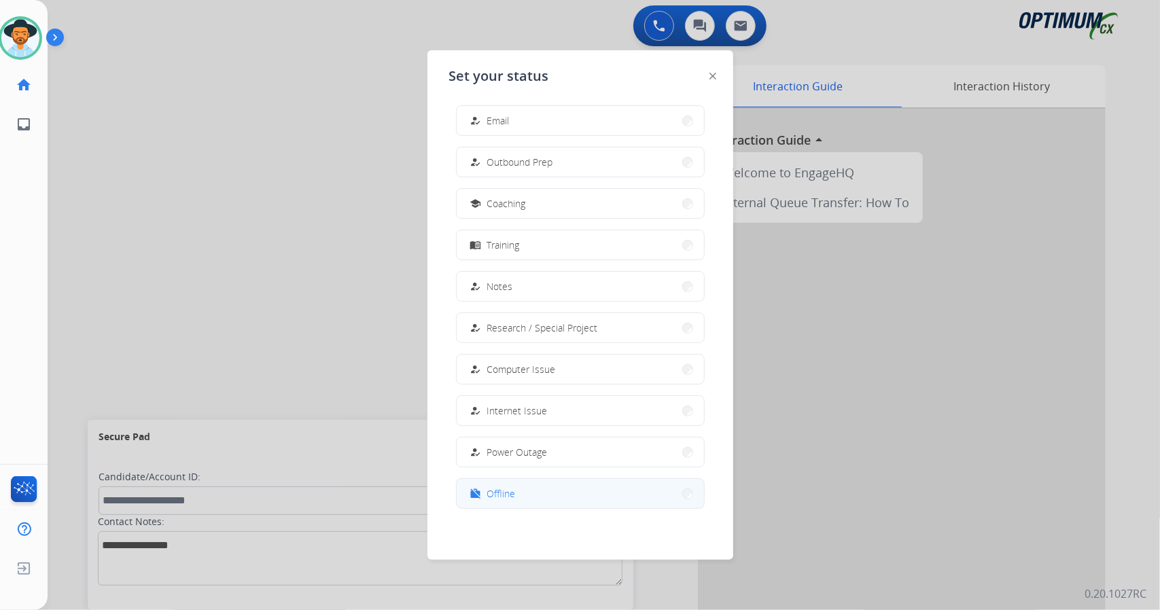
click at [502, 491] on span "Offline" at bounding box center [501, 493] width 29 height 14
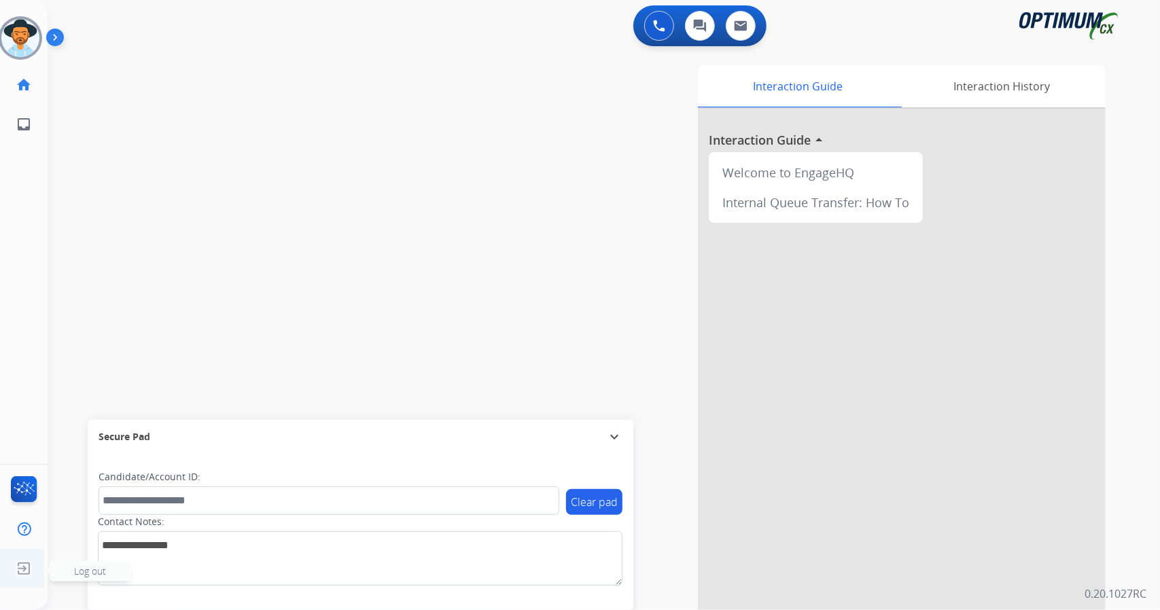
click at [12, 572] on img at bounding box center [24, 569] width 24 height 26
